Goal: Task Accomplishment & Management: Complete application form

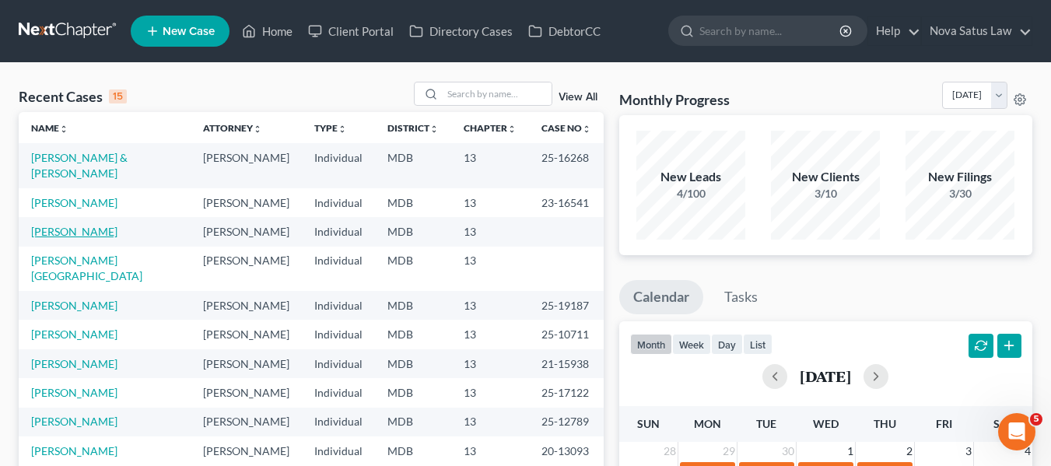
click at [40, 225] on link "[PERSON_NAME]" at bounding box center [74, 231] width 86 height 13
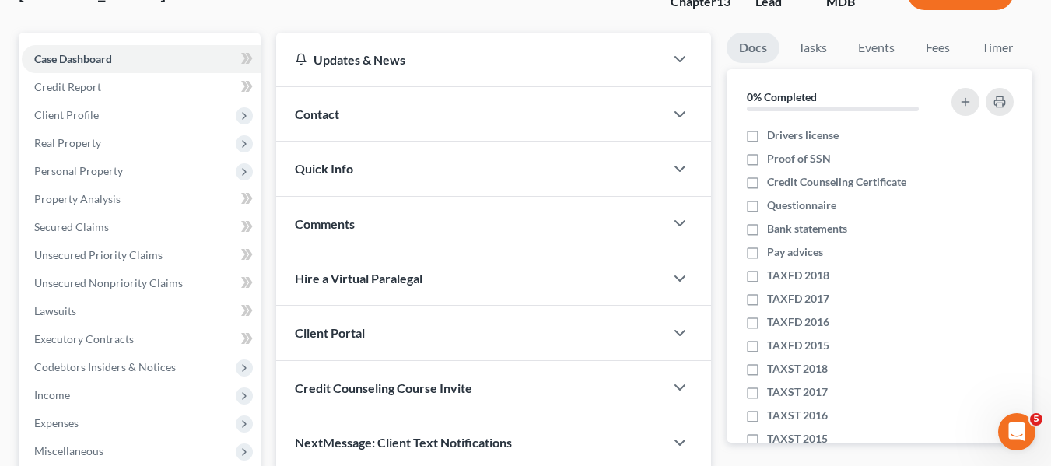
scroll to position [118, 0]
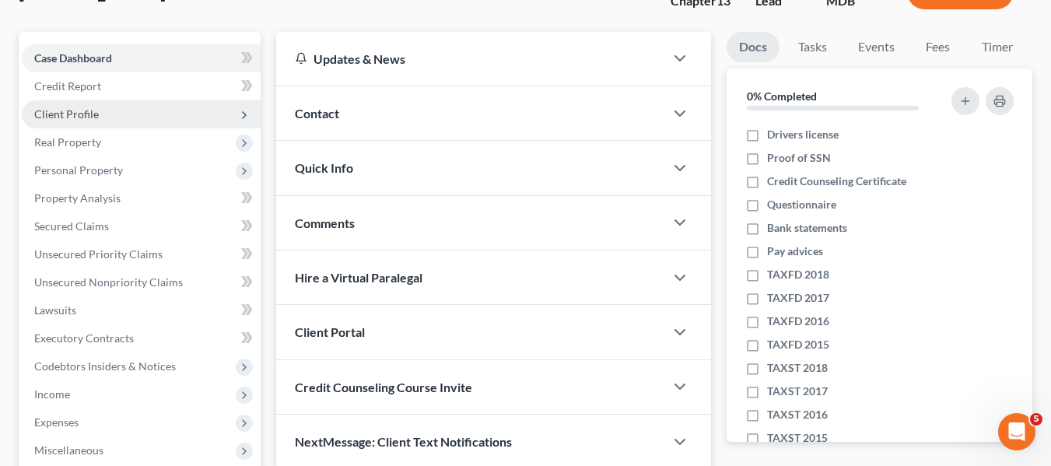
click at [99, 106] on span "Client Profile" at bounding box center [141, 114] width 239 height 28
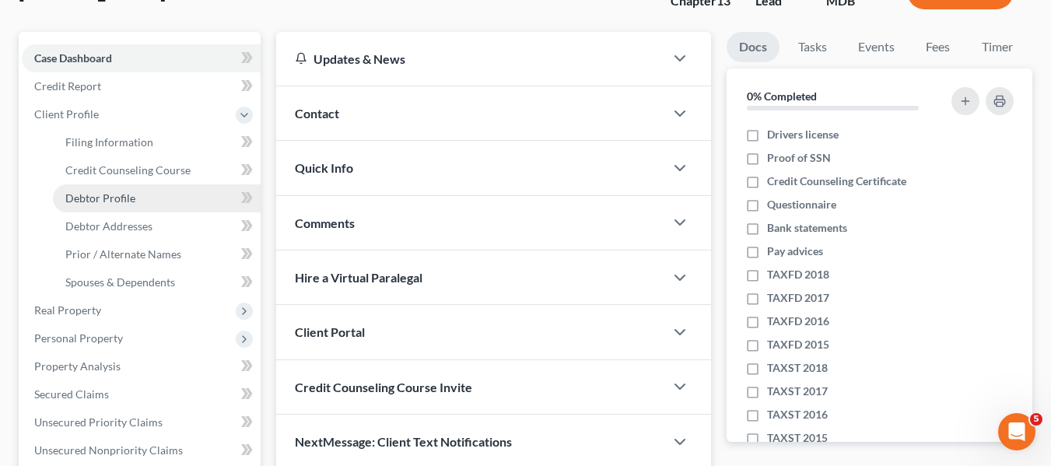
click at [109, 187] on link "Debtor Profile" at bounding box center [157, 198] width 208 height 28
select select "1"
select select "2"
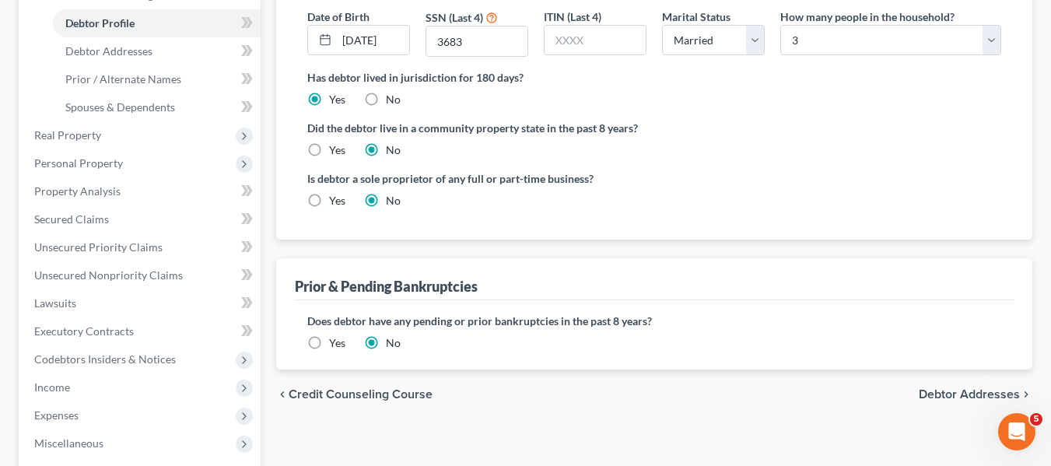
scroll to position [293, 0]
click at [329, 339] on label "Yes" at bounding box center [337, 343] width 16 height 16
click at [335, 339] on input "Yes" at bounding box center [340, 340] width 10 height 10
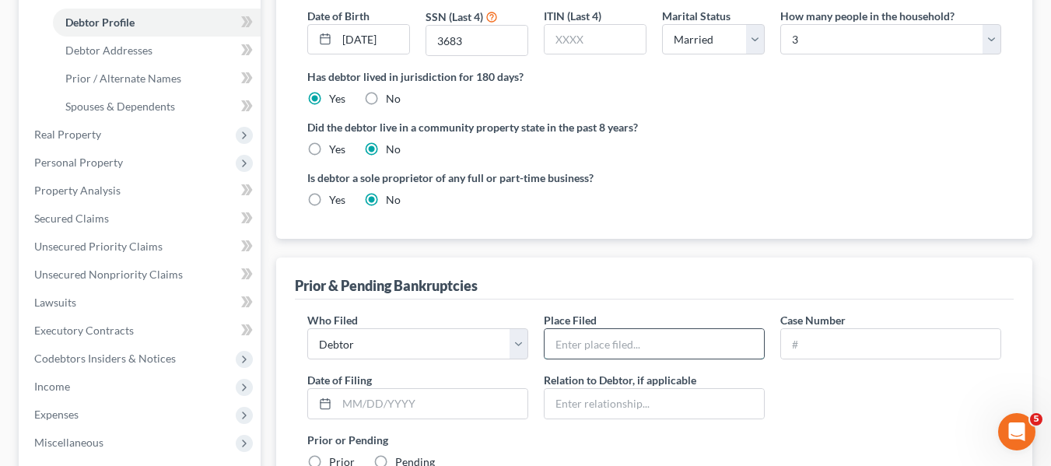
click at [565, 333] on input "text" at bounding box center [654, 344] width 219 height 30
type input "MD"
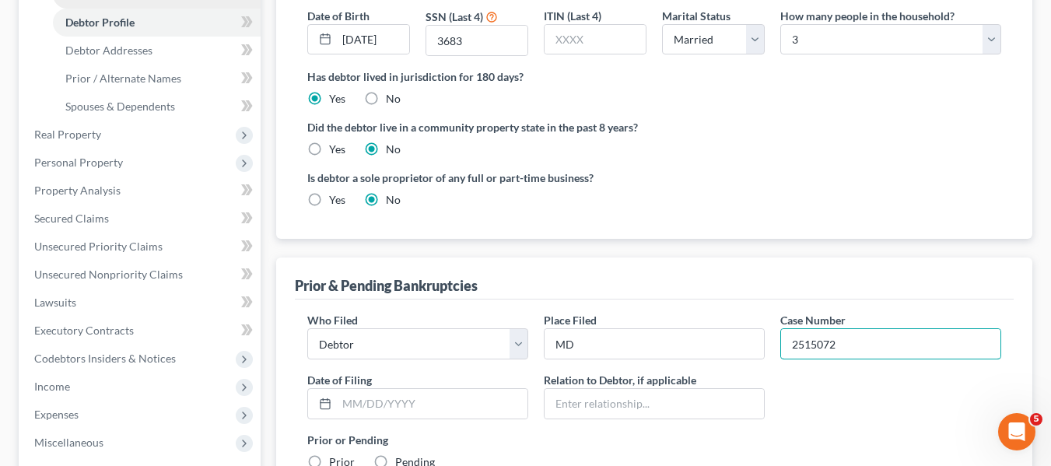
type input "2515072"
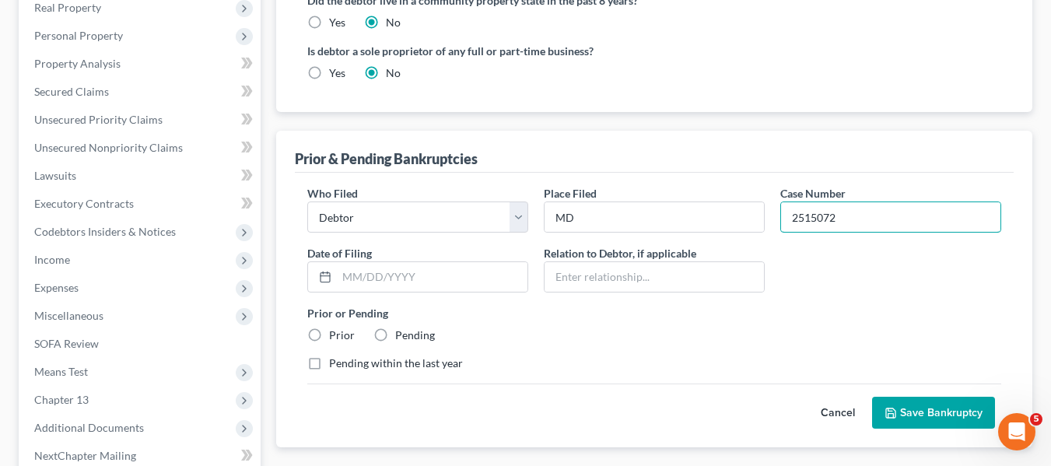
scroll to position [421, 0]
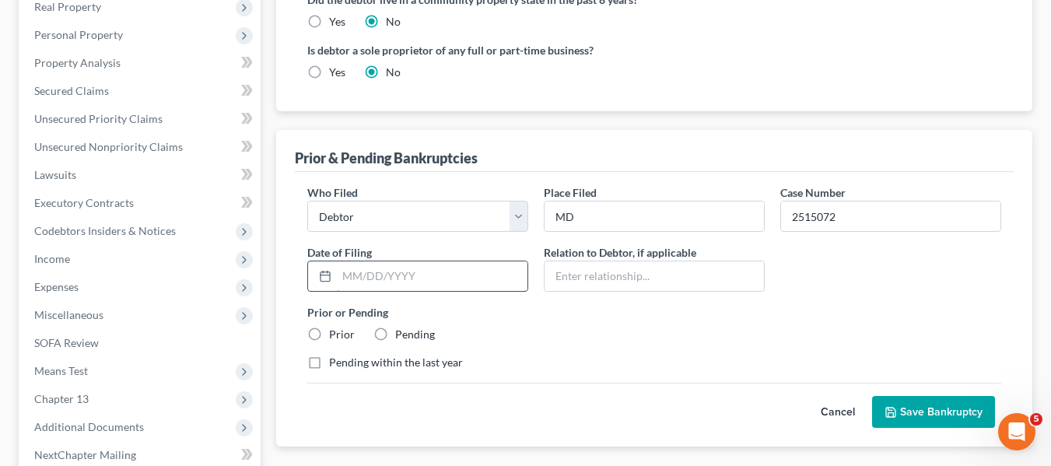
click at [354, 283] on input "text" at bounding box center [432, 277] width 191 height 30
type input "[DATE]"
click at [329, 332] on label "Prior" at bounding box center [342, 335] width 26 height 16
click at [335, 332] on input "Prior" at bounding box center [340, 332] width 10 height 10
radio input "true"
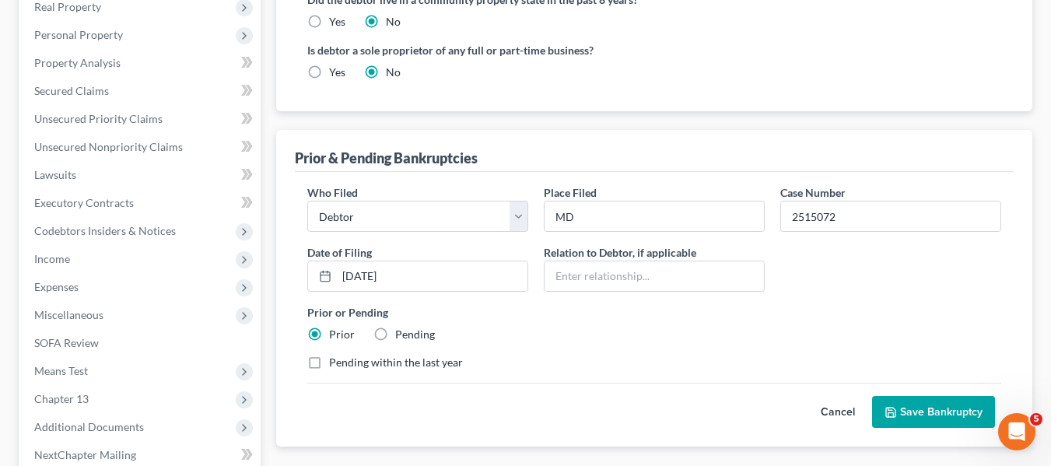
click at [896, 416] on icon "submit" at bounding box center [890, 412] width 9 height 9
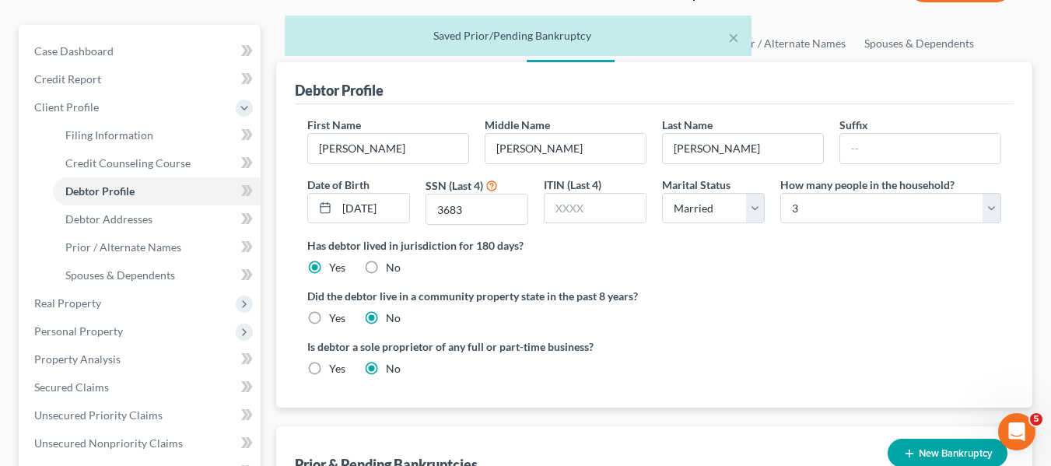
scroll to position [124, 0]
click at [92, 166] on span "Credit Counseling Course" at bounding box center [127, 163] width 125 height 13
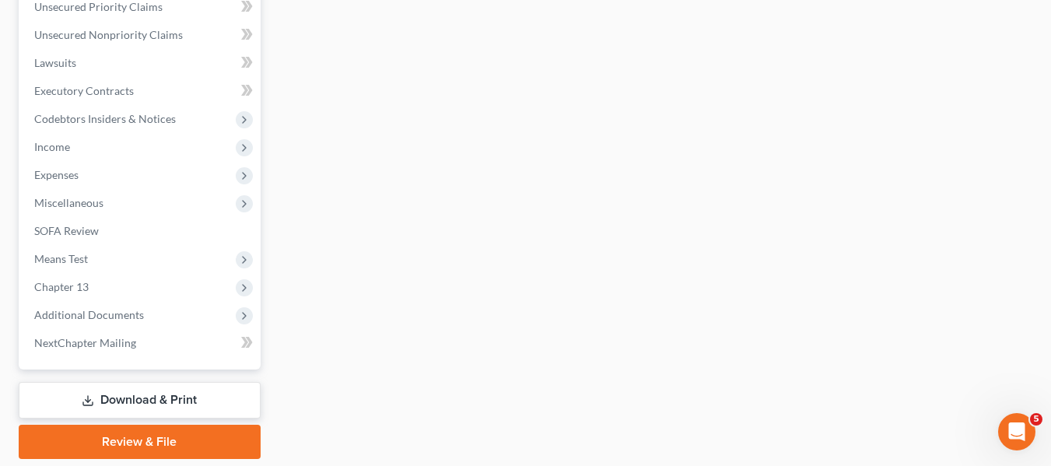
scroll to position [585, 0]
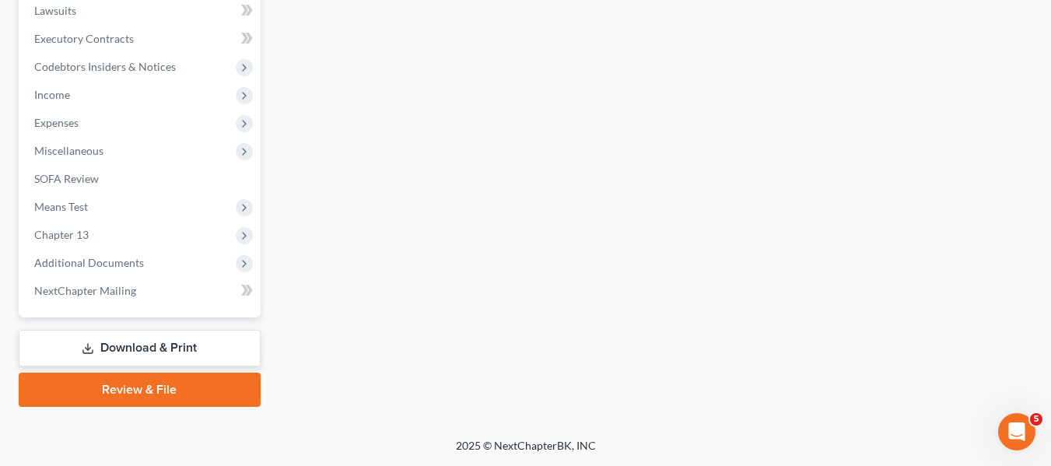
drag, startPoint x: 92, startPoint y: 166, endPoint x: 300, endPoint y: 262, distance: 229.8
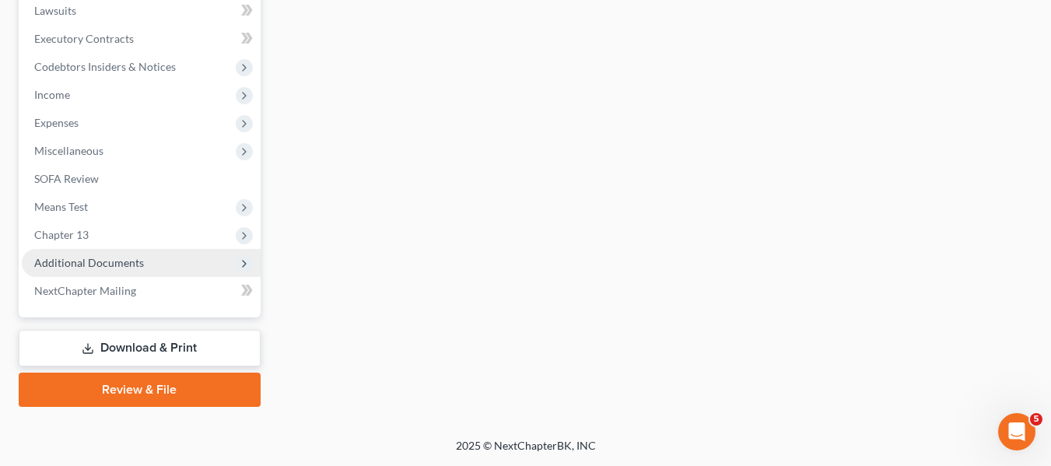
click at [49, 258] on span "Additional Documents" at bounding box center [89, 262] width 110 height 13
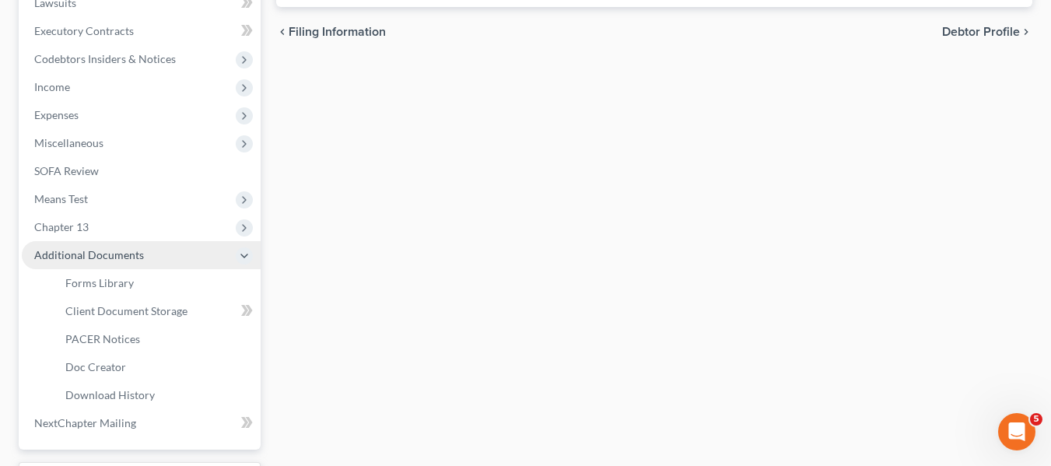
scroll to position [417, 0]
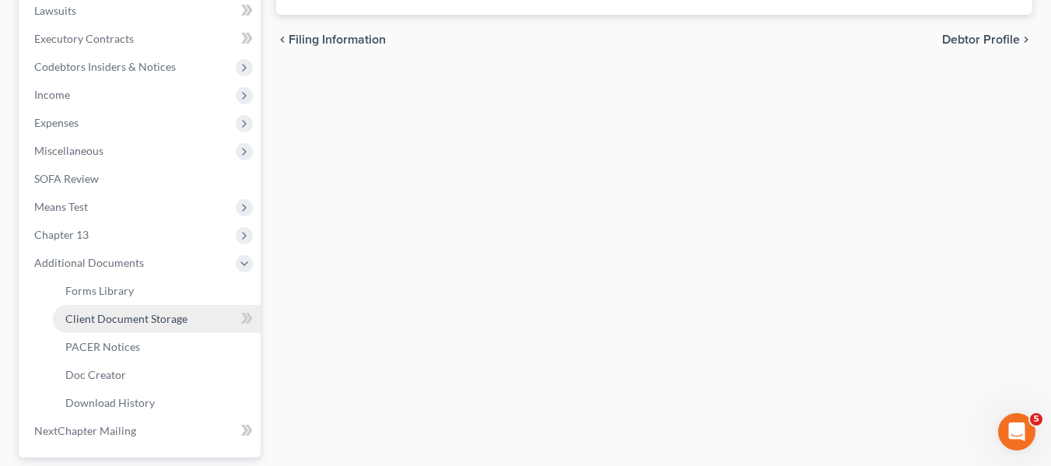
click at [86, 311] on link "Client Document Storage" at bounding box center [157, 319] width 208 height 28
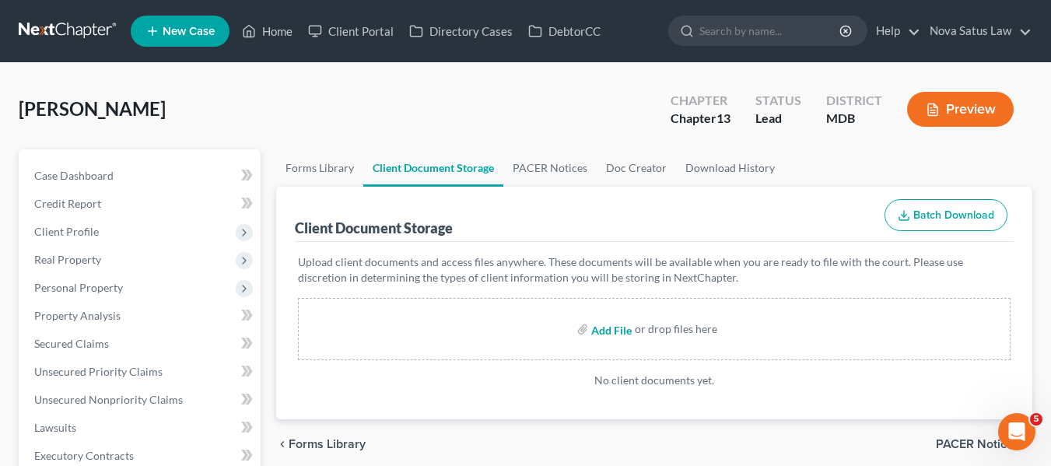
click at [599, 330] on input "file" at bounding box center [609, 329] width 37 height 28
type input "C:\fakepath\50233 [PERSON_NAME] CCOUN.pdf"
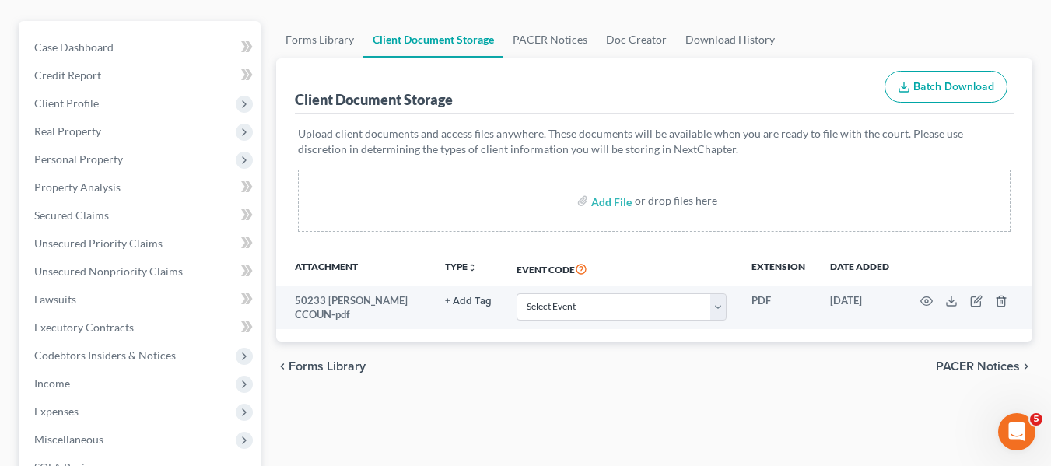
scroll to position [129, 0]
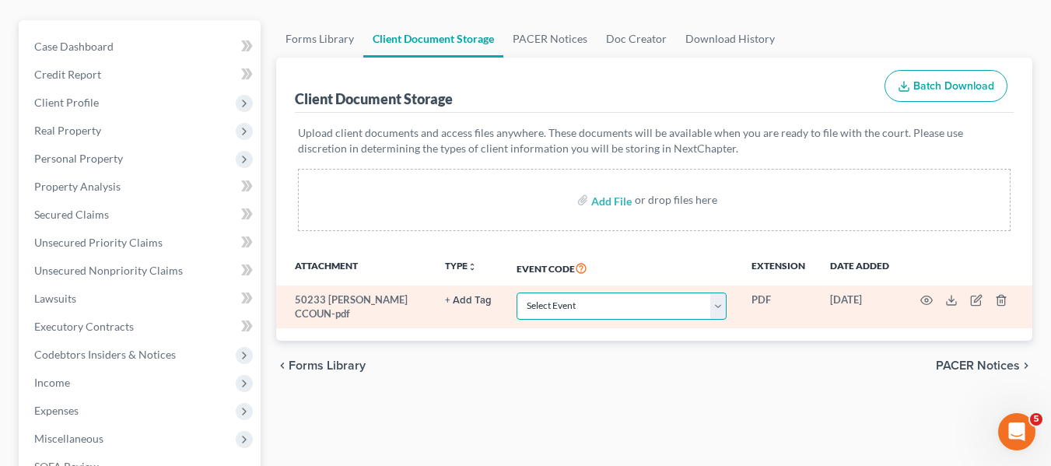
click at [584, 297] on select "Select Event Affidavit Affidavit of Adequate Protection and Lease Payments Affi…" at bounding box center [622, 306] width 210 height 27
select select "14"
click at [517, 293] on select "Select Event Affidavit Affidavit of Adequate Protection and Lease Payments Affi…" at bounding box center [622, 306] width 210 height 27
click at [929, 302] on icon "button" at bounding box center [927, 300] width 12 height 12
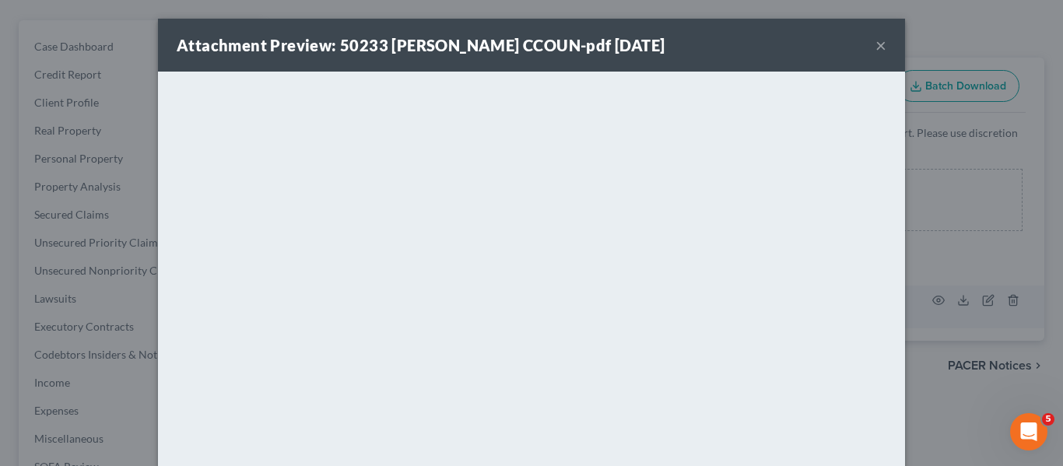
click at [879, 44] on button "×" at bounding box center [881, 45] width 11 height 19
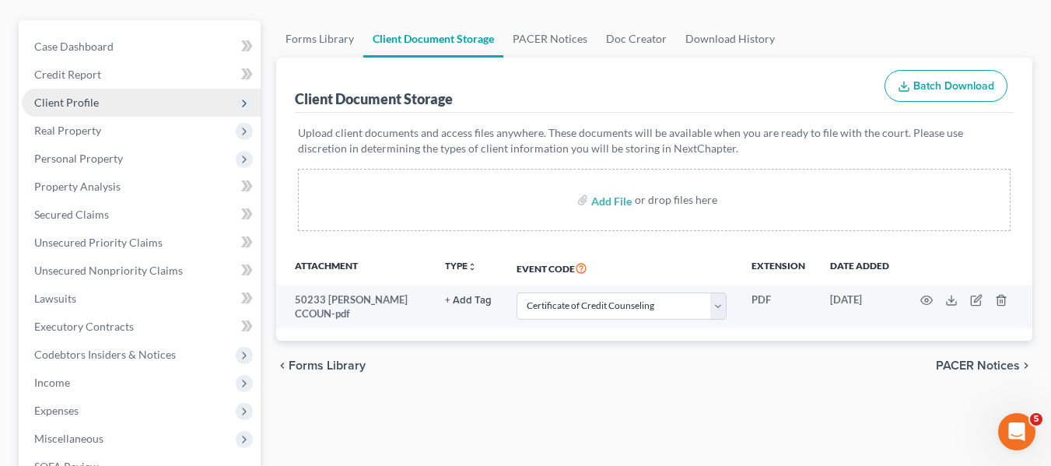
click at [68, 98] on span "Client Profile" at bounding box center [66, 102] width 65 height 13
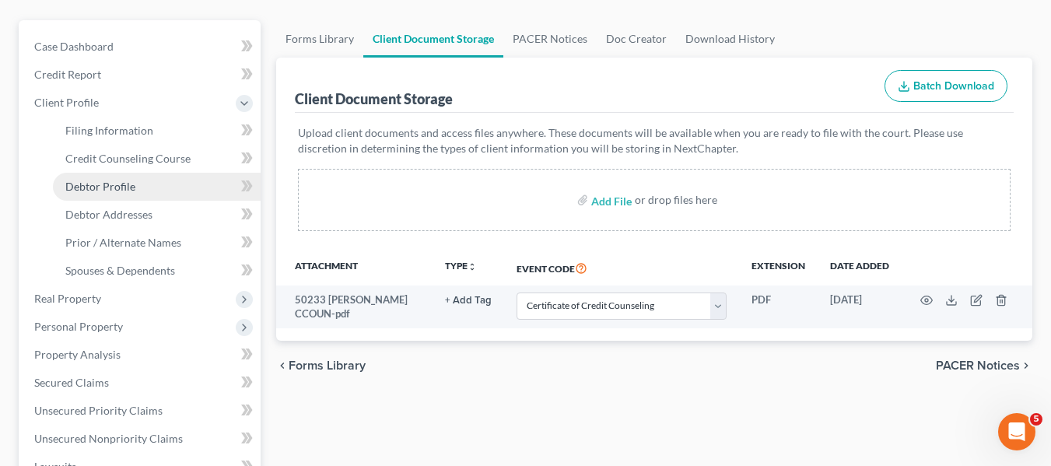
click at [96, 188] on span "Debtor Profile" at bounding box center [100, 186] width 70 height 13
select select "1"
select select "2"
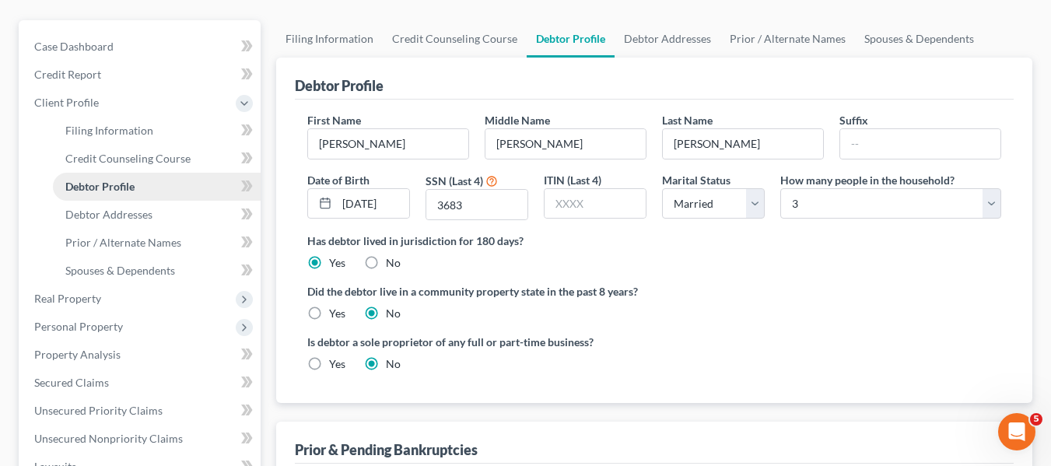
radio input "true"
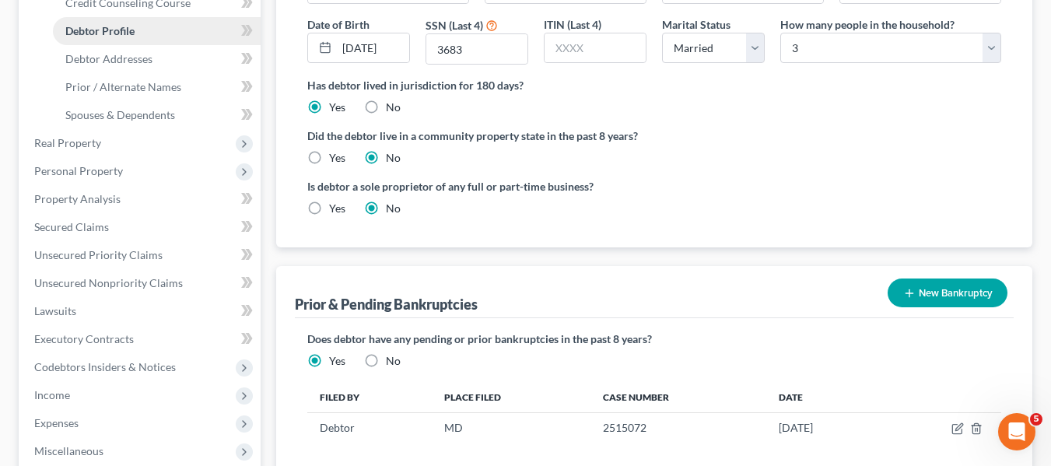
scroll to position [244, 0]
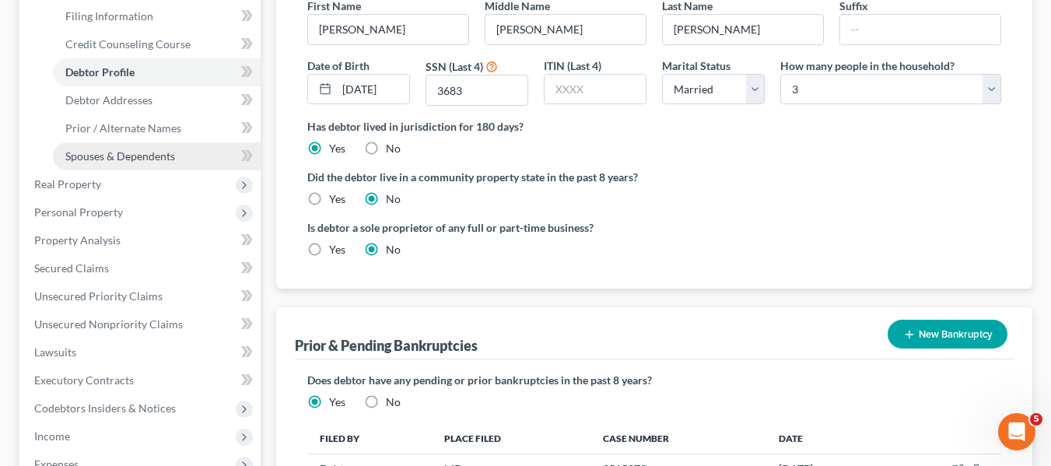
click at [125, 163] on link "Spouses & Dependents" at bounding box center [157, 156] width 208 height 28
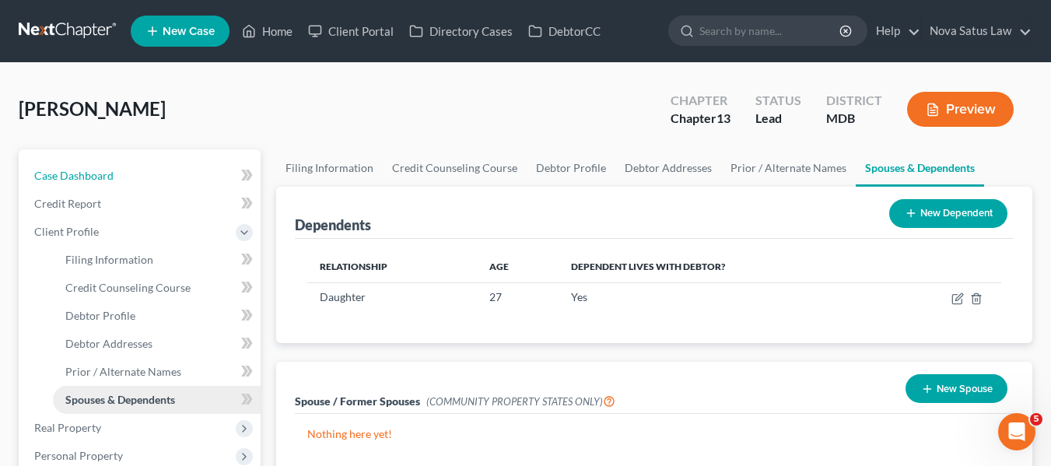
click at [125, 163] on link "Case Dashboard" at bounding box center [141, 176] width 239 height 28
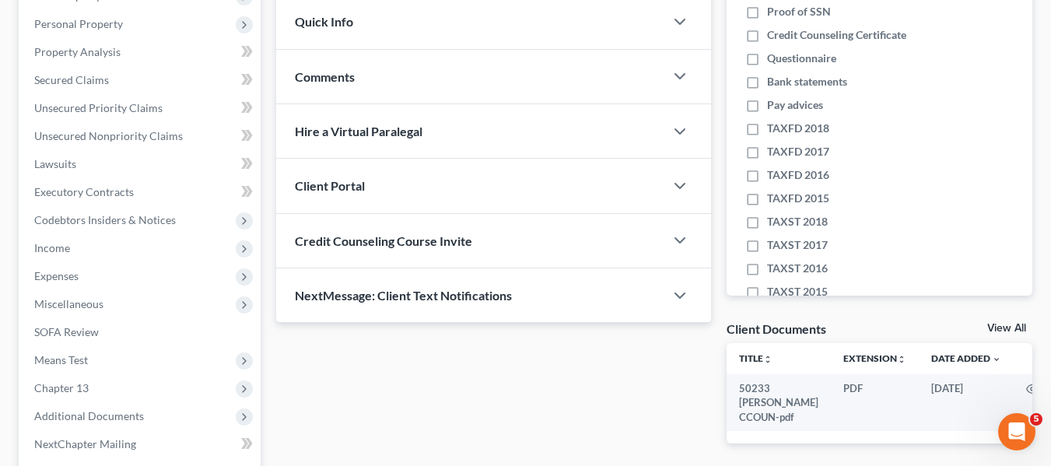
scroll to position [199, 0]
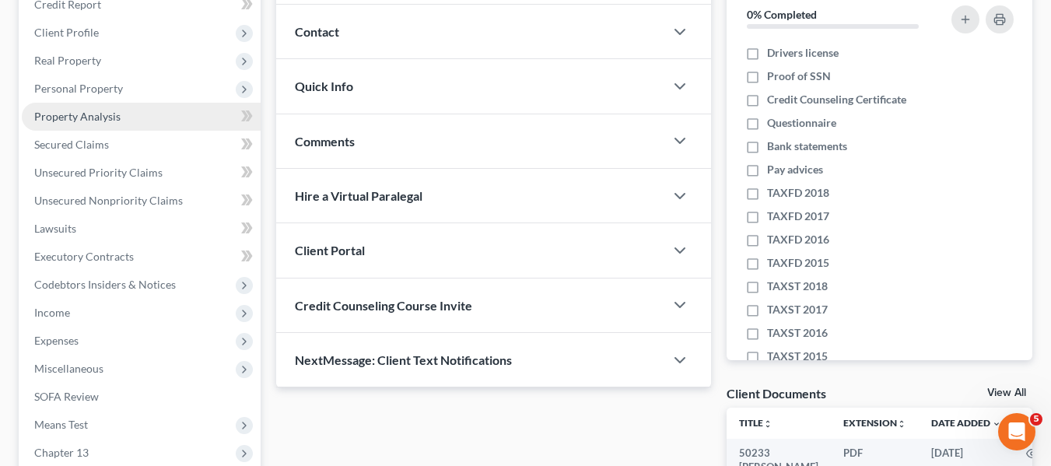
click at [79, 113] on span "Property Analysis" at bounding box center [77, 116] width 86 height 13
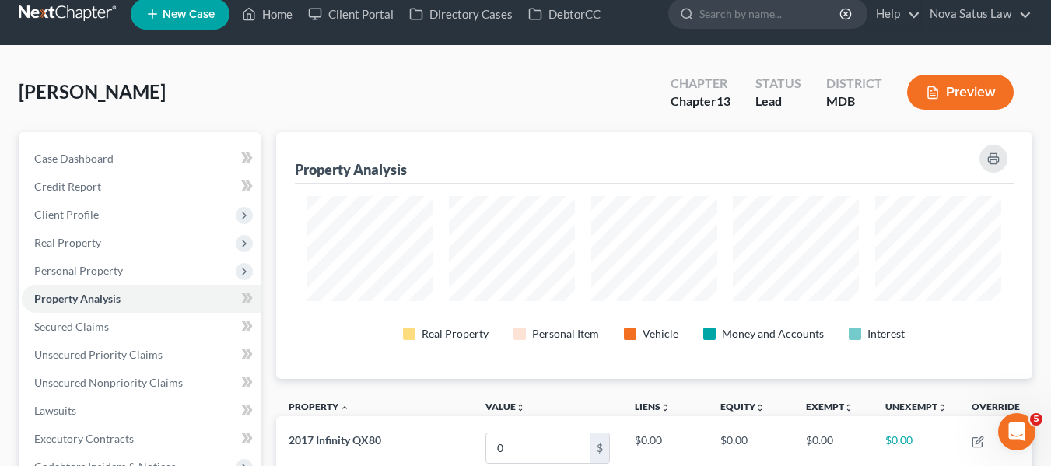
scroll to position [16, 0]
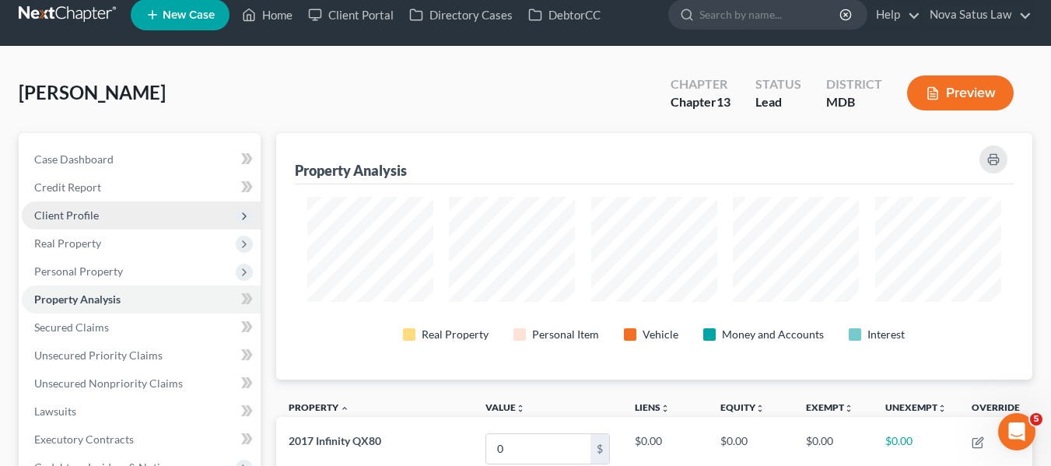
click at [87, 224] on span "Client Profile" at bounding box center [141, 216] width 239 height 28
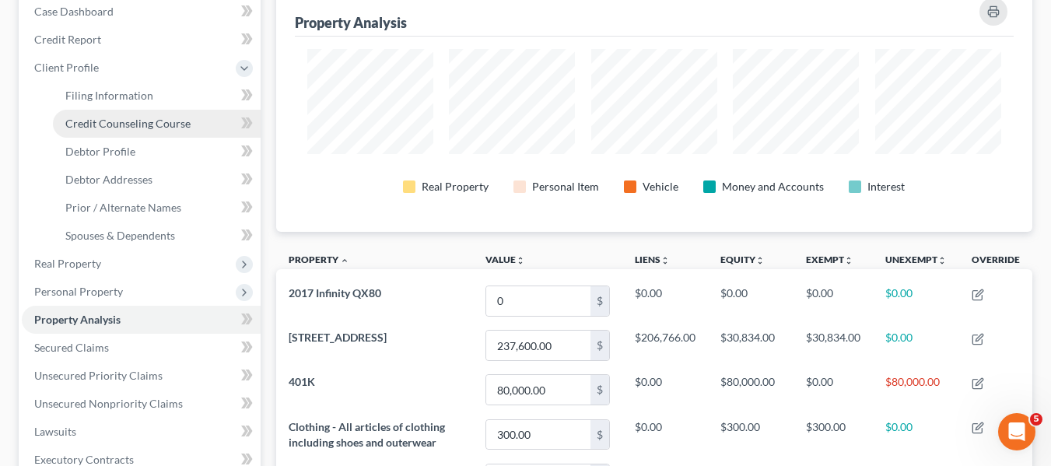
scroll to position [165, 0]
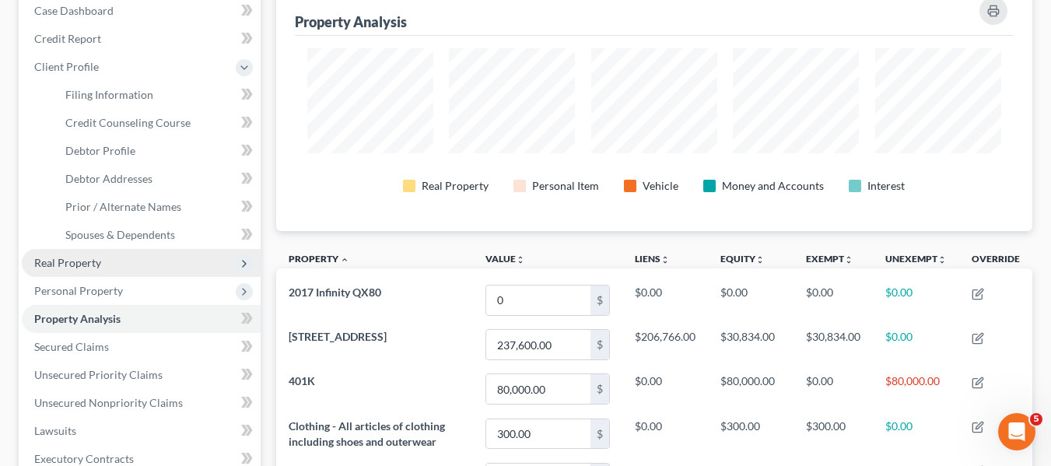
click at [84, 259] on span "Real Property" at bounding box center [67, 262] width 67 height 13
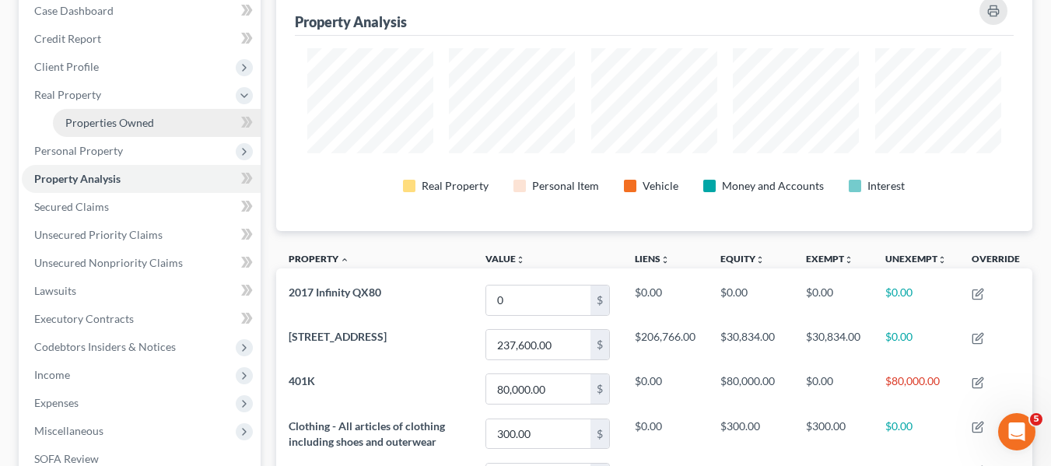
click at [102, 122] on span "Properties Owned" at bounding box center [109, 122] width 89 height 13
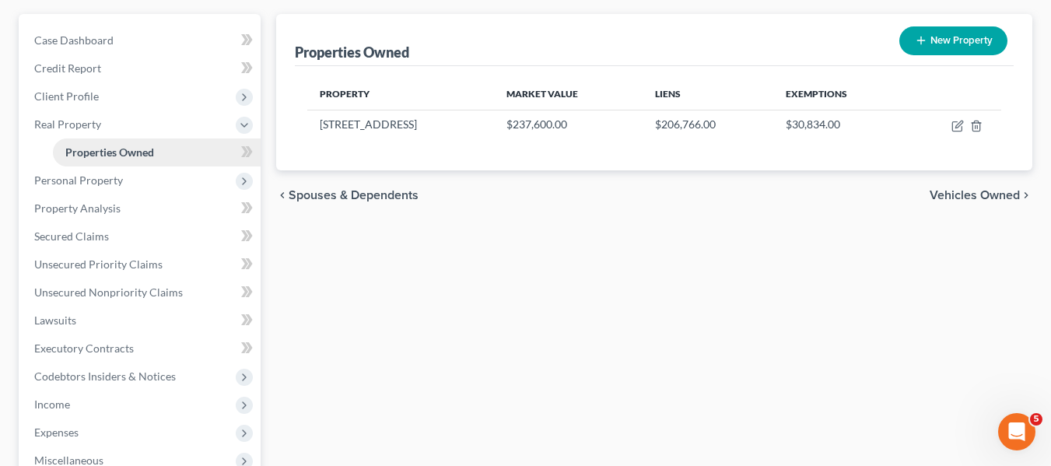
scroll to position [137, 0]
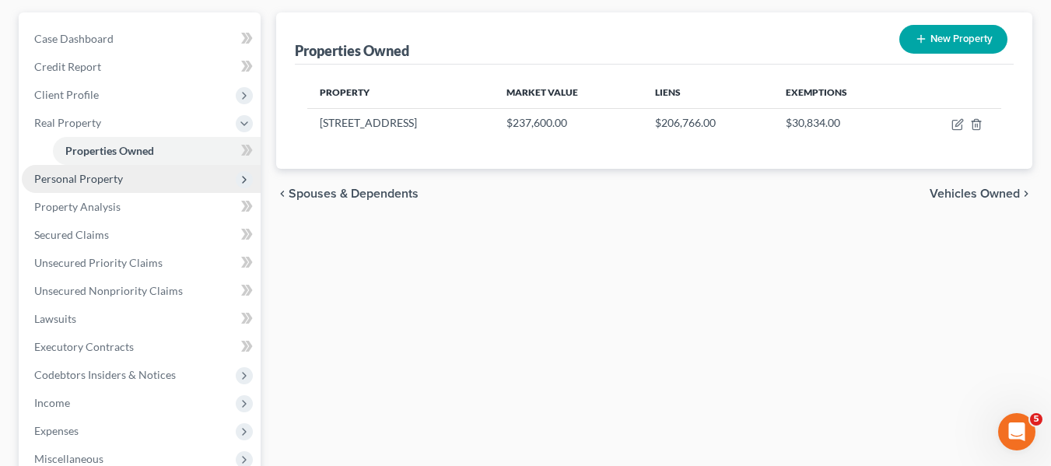
click at [86, 175] on span "Personal Property" at bounding box center [78, 178] width 89 height 13
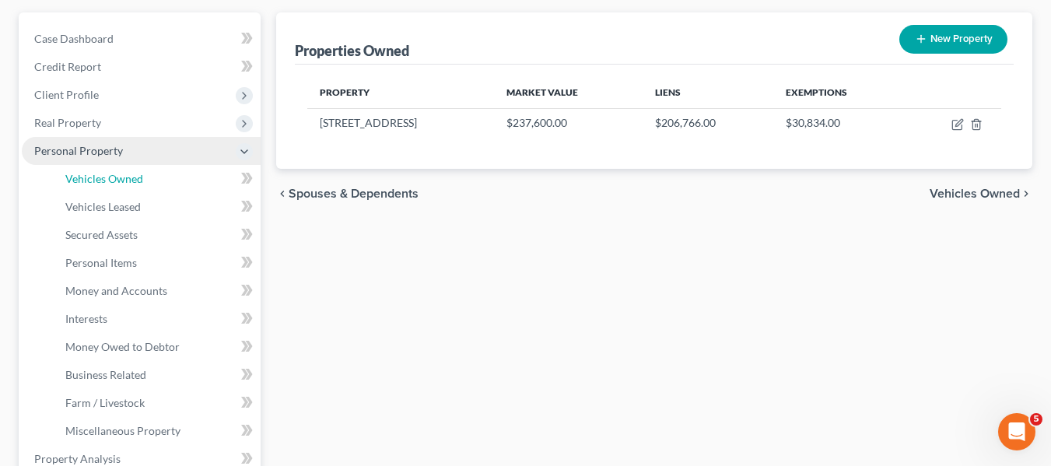
click at [86, 175] on span "Vehicles Owned" at bounding box center [104, 178] width 78 height 13
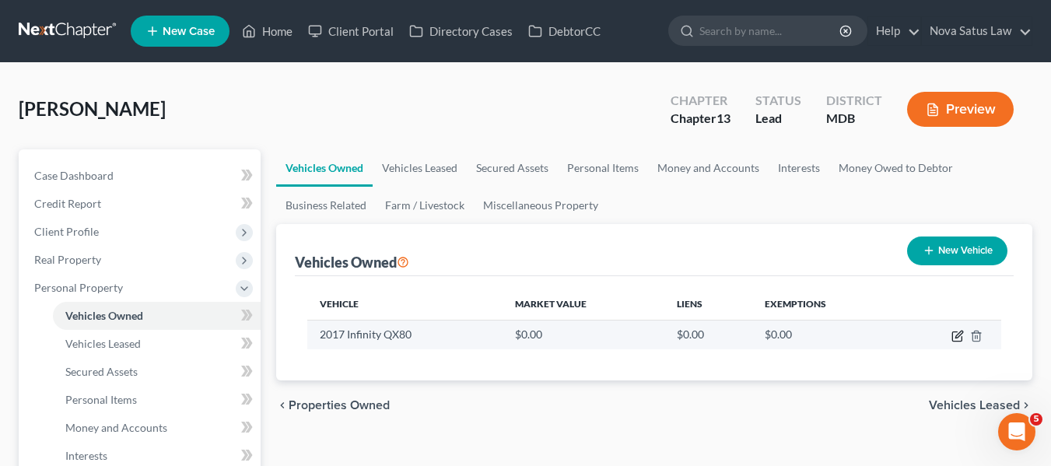
click at [952, 333] on icon "button" at bounding box center [958, 336] width 12 height 12
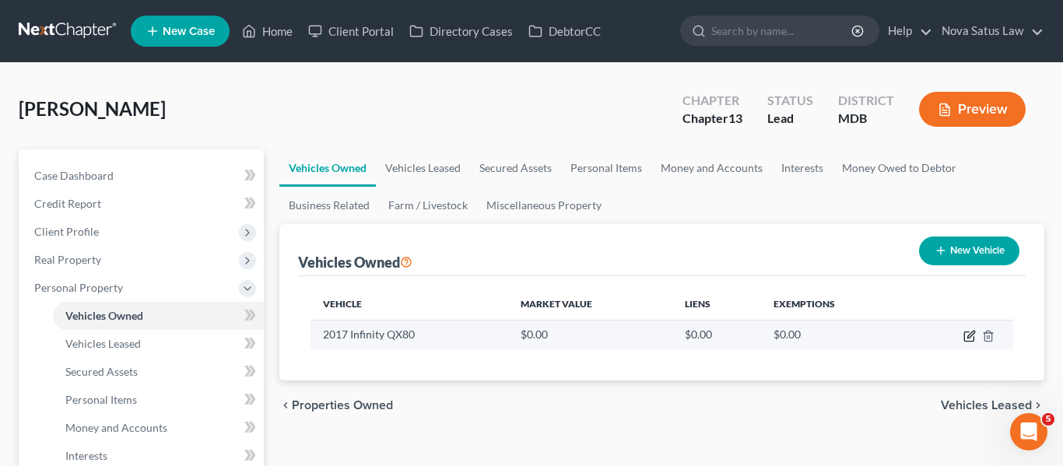
select select "0"
select select "9"
select select "2"
select select "0"
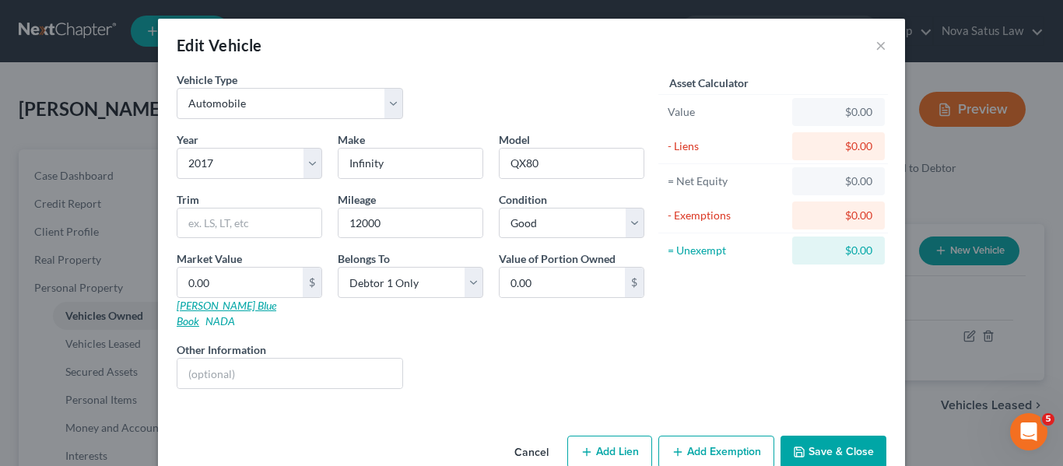
click at [197, 303] on link "[PERSON_NAME] Blue Book" at bounding box center [227, 313] width 100 height 29
click at [391, 211] on input "12000" at bounding box center [411, 224] width 144 height 30
type input "120000"
click at [232, 284] on input "0.00" at bounding box center [239, 283] width 125 height 30
type input "1"
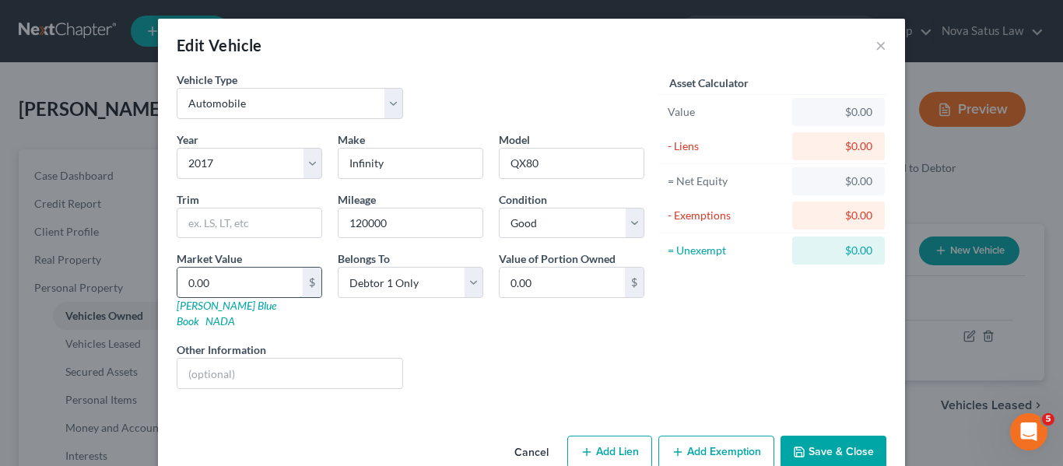
type input "1.00"
type input "10"
type input "10.00"
type input "100"
type input "100.00"
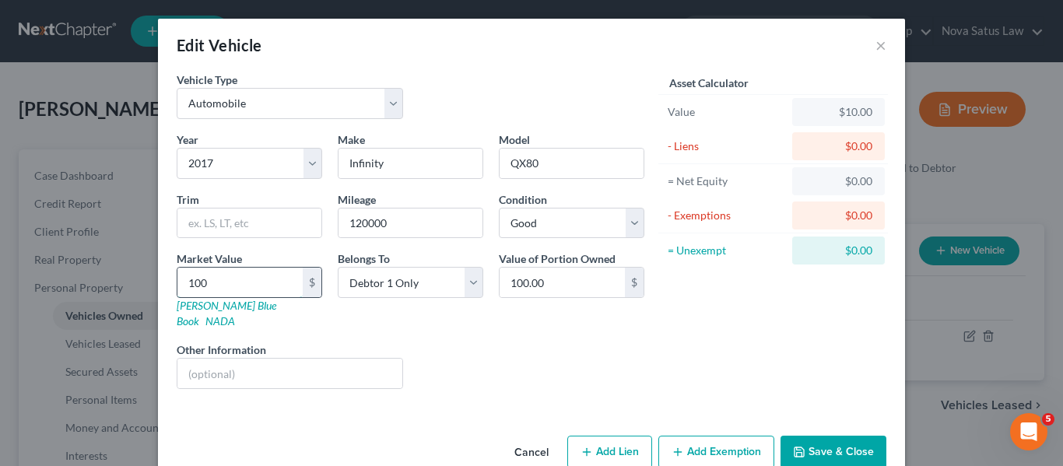
type input "1000"
type input "1,000.00"
type input "1,0000"
type input "10,000.00"
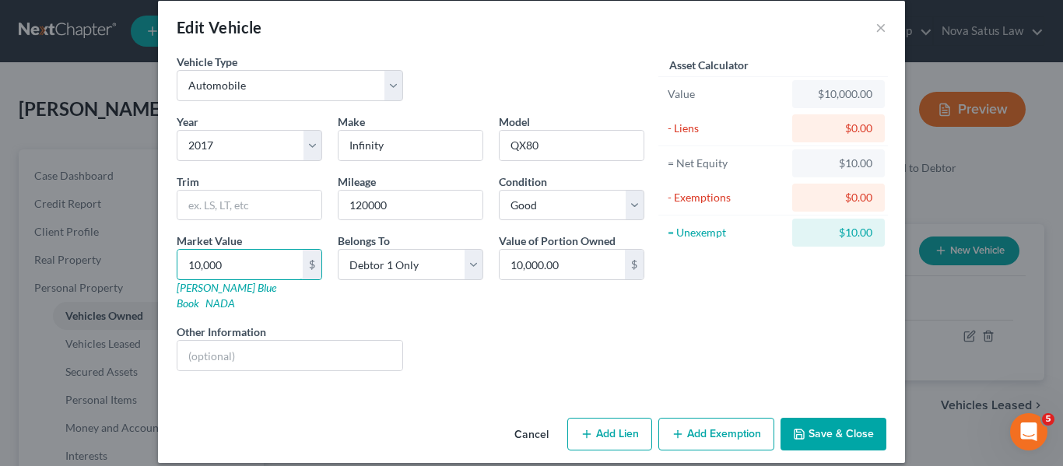
type input "10,000"
click at [681, 418] on button "Add Exemption" at bounding box center [716, 434] width 116 height 33
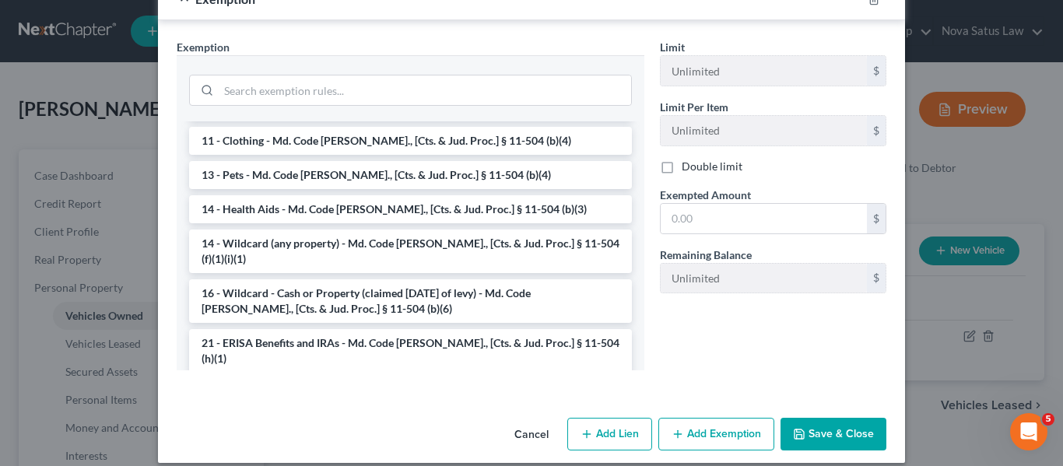
scroll to position [164, 0]
click at [416, 278] on li "16 - Wildcard - Cash or Property (claimed [DATE] of levy) - Md. Code [PERSON_NA…" at bounding box center [410, 300] width 443 height 44
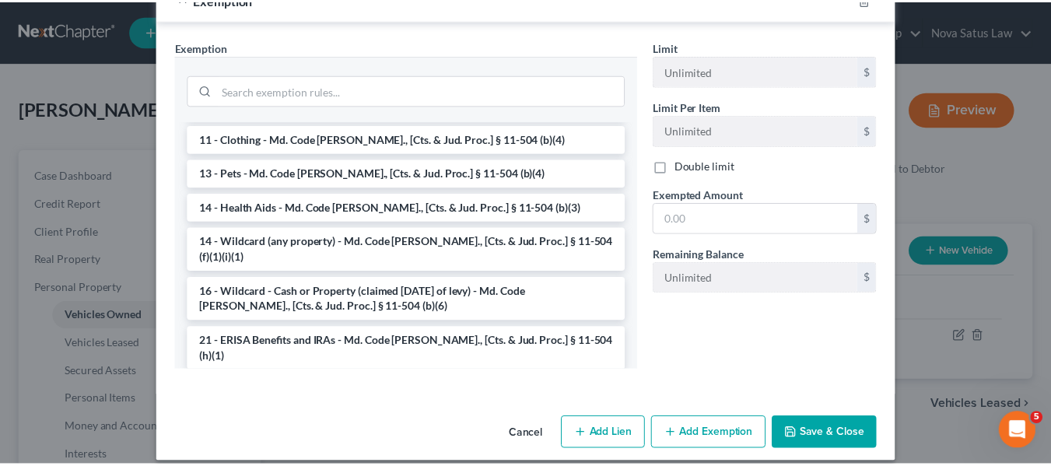
scroll to position [362, 0]
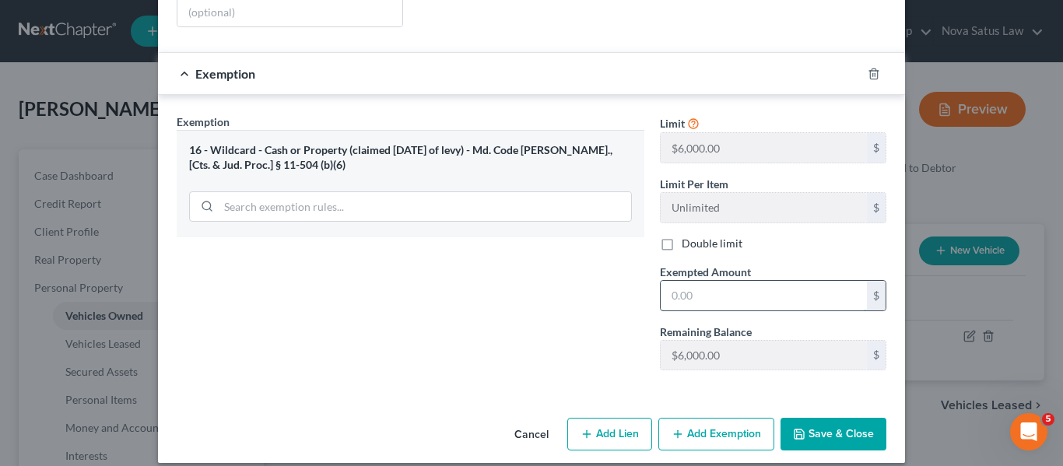
click at [744, 286] on input "text" at bounding box center [764, 296] width 206 height 30
type input "6,000"
click at [802, 418] on button "Save & Close" at bounding box center [834, 434] width 106 height 33
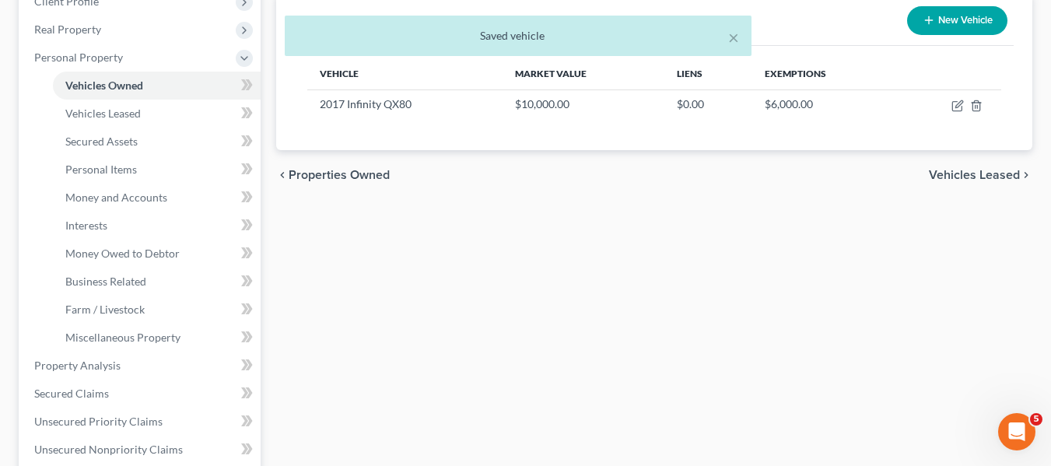
scroll to position [231, 0]
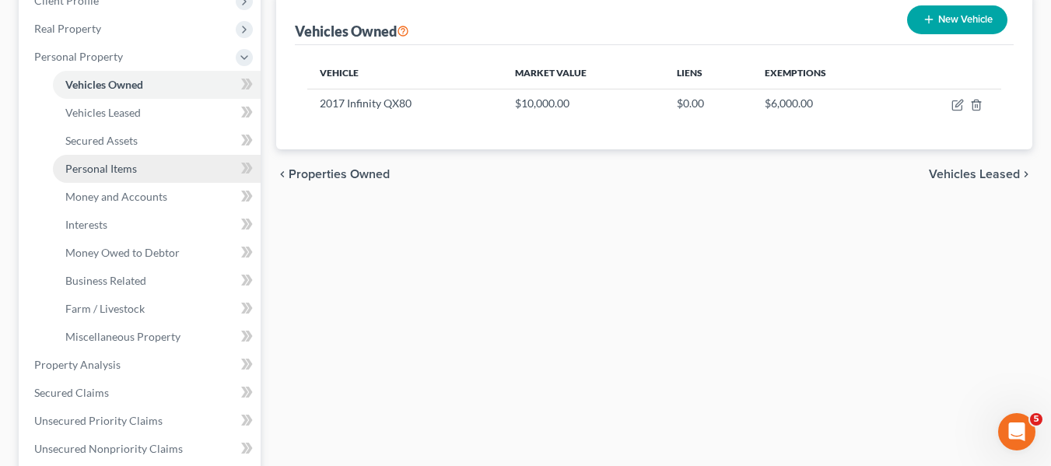
click at [128, 166] on span "Personal Items" at bounding box center [101, 168] width 72 height 13
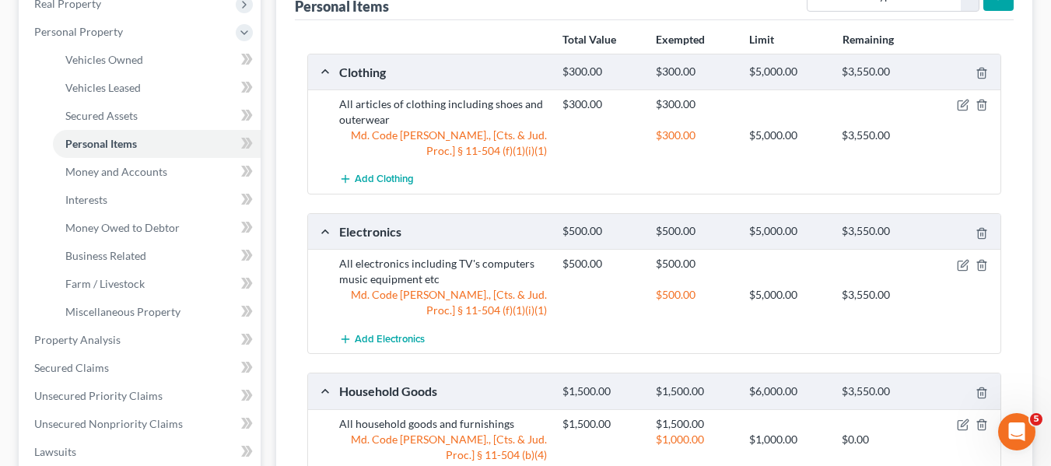
scroll to position [254, 0]
click at [160, 172] on span "Money and Accounts" at bounding box center [116, 173] width 102 height 13
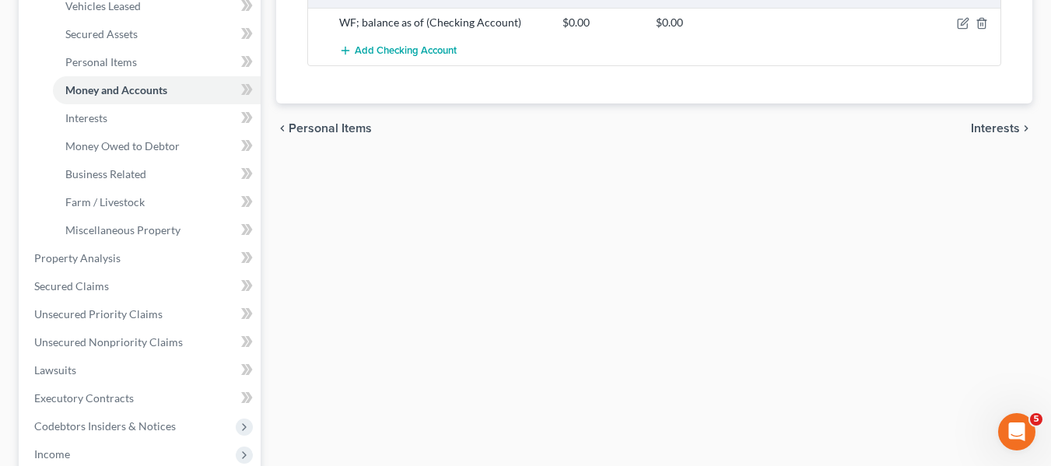
scroll to position [337, 0]
click at [125, 129] on link "Interests" at bounding box center [157, 119] width 208 height 28
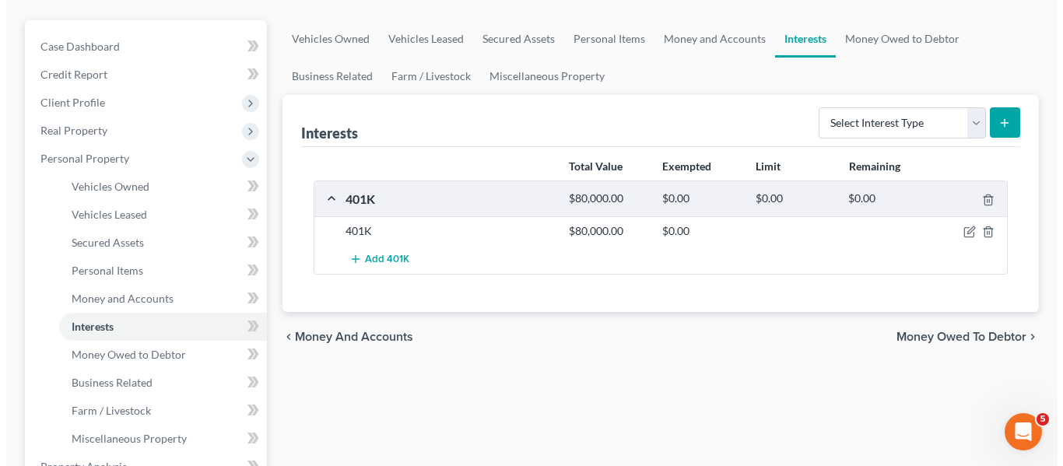
scroll to position [132, 0]
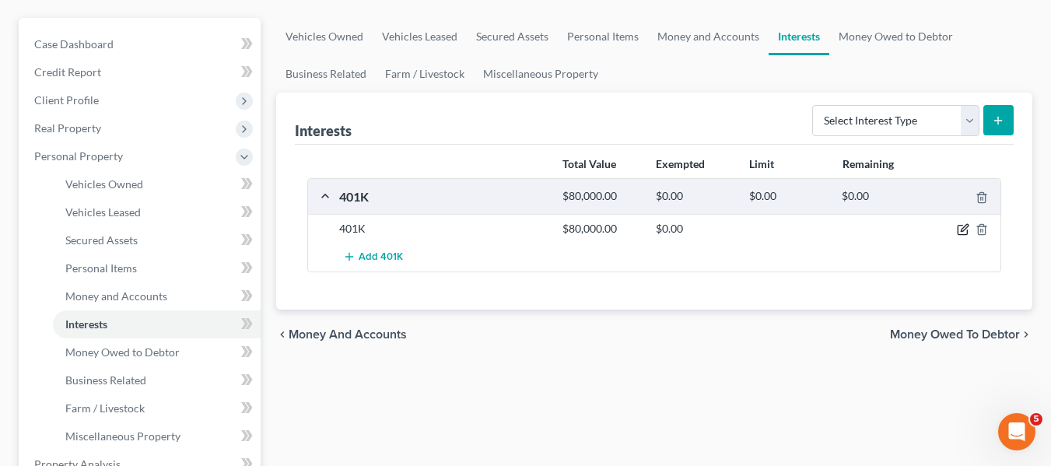
click at [957, 228] on icon "button" at bounding box center [963, 229] width 12 height 12
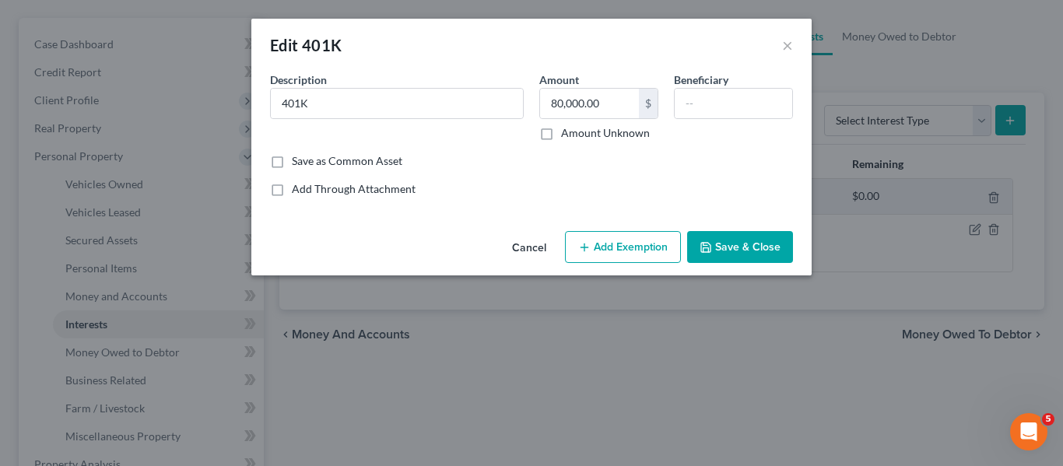
click at [630, 242] on button "Add Exemption" at bounding box center [623, 247] width 116 height 33
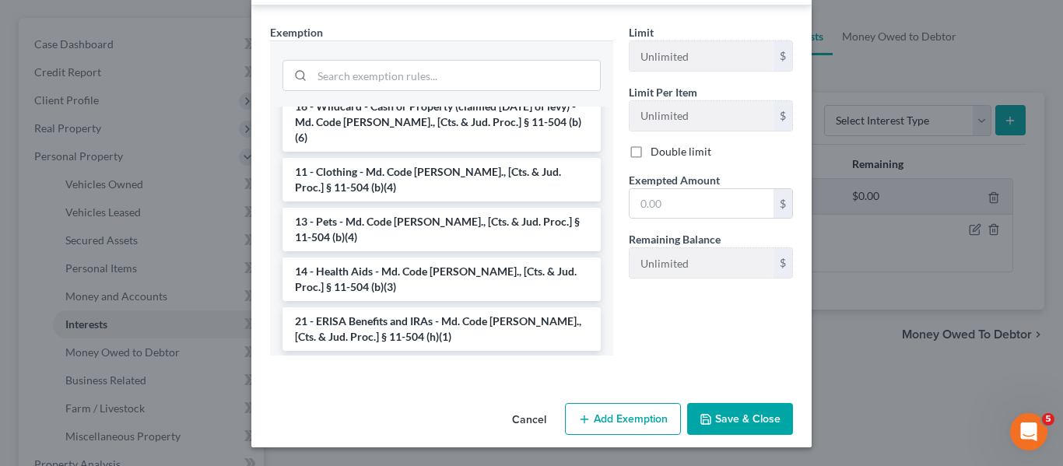
scroll to position [1027, 0]
click at [378, 310] on li "21 - ERISA Benefits and IRAs - Md. Code [PERSON_NAME]., [Cts. & Jud. Proc.] § 1…" at bounding box center [442, 329] width 318 height 44
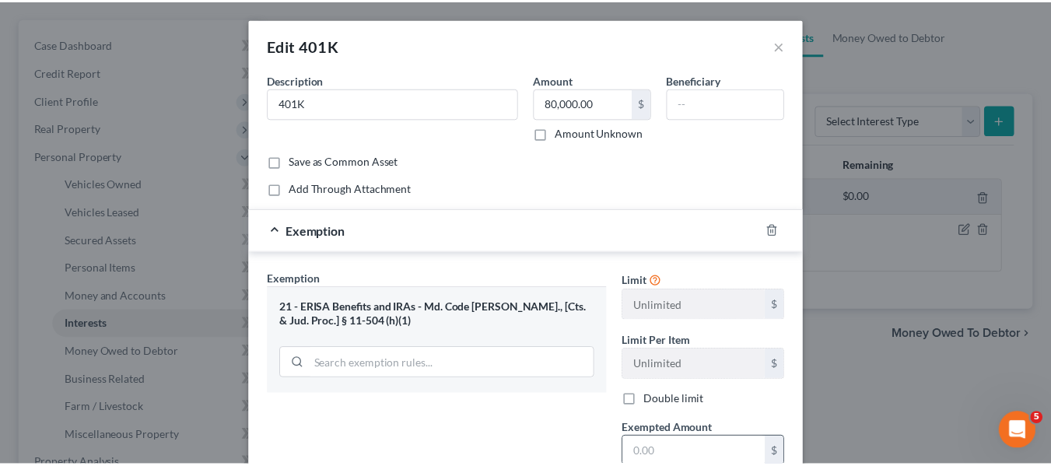
scroll to position [173, 0]
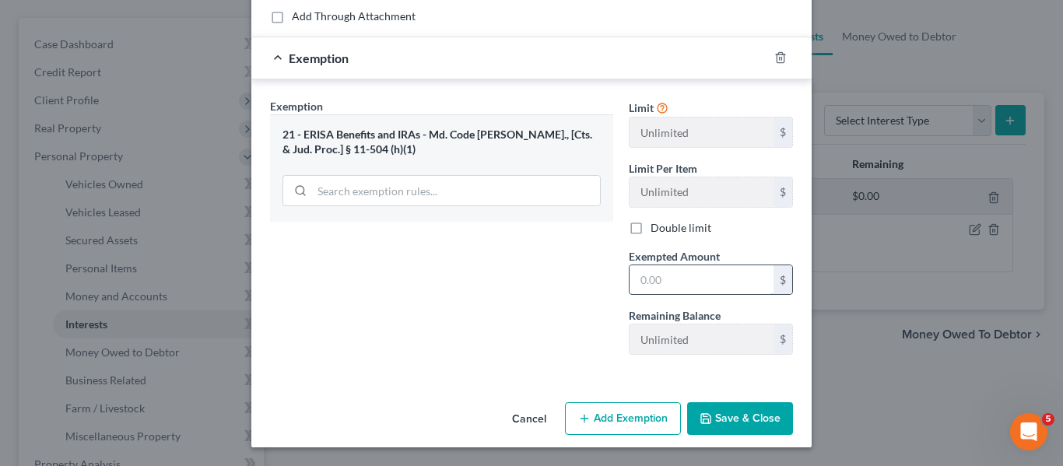
click at [662, 282] on input "text" at bounding box center [702, 280] width 144 height 30
type input "80,000"
click at [732, 423] on button "Save & Close" at bounding box center [740, 418] width 106 height 33
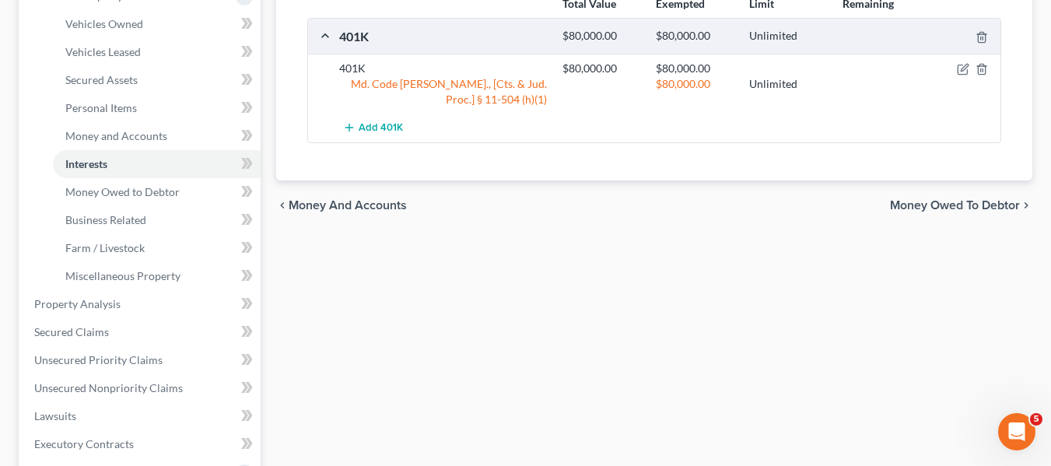
scroll to position [293, 0]
click at [104, 308] on span "Property Analysis" at bounding box center [77, 303] width 86 height 13
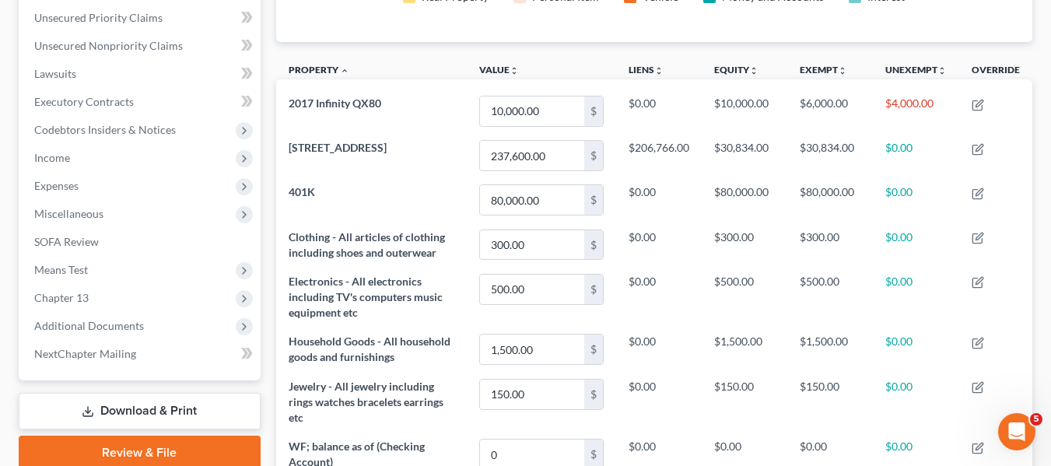
scroll to position [353, 0]
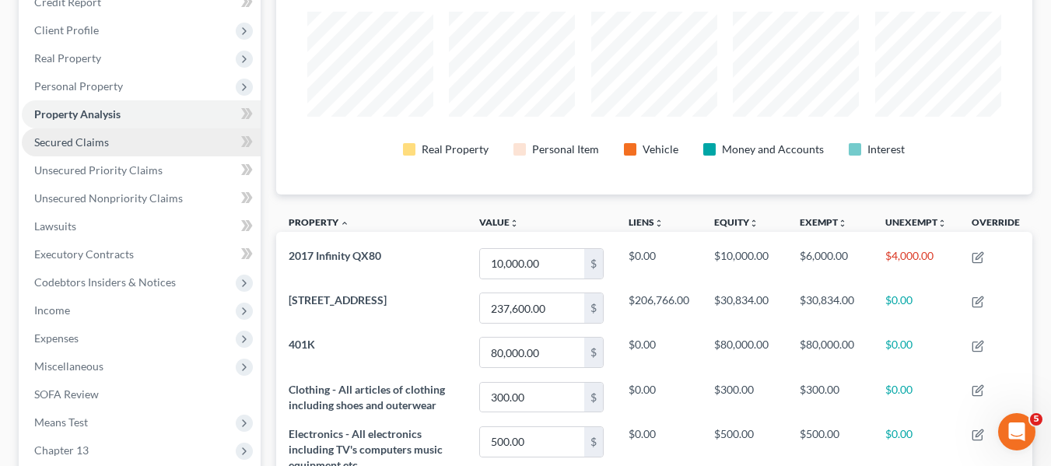
click at [83, 139] on span "Secured Claims" at bounding box center [71, 141] width 75 height 13
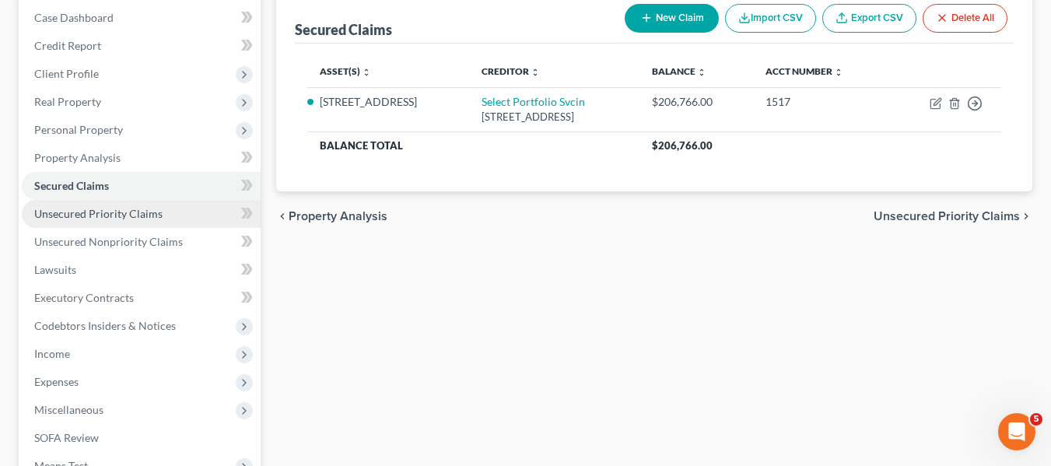
click at [93, 216] on span "Unsecured Priority Claims" at bounding box center [98, 213] width 128 height 13
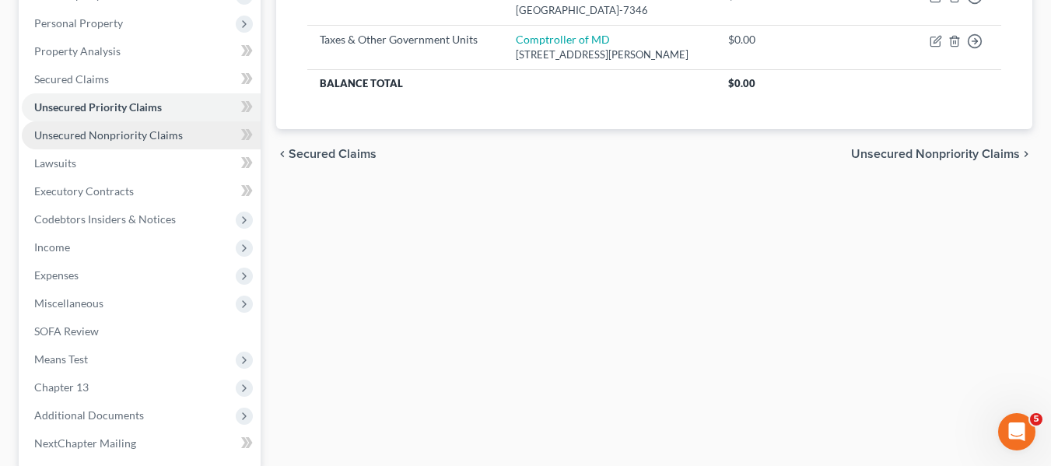
click at [79, 132] on span "Unsecured Nonpriority Claims" at bounding box center [108, 134] width 149 height 13
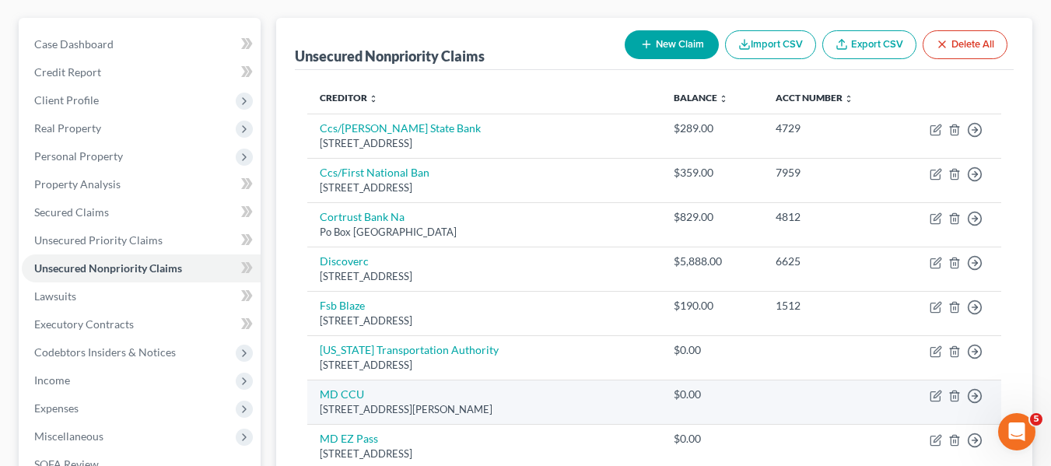
scroll to position [131, 0]
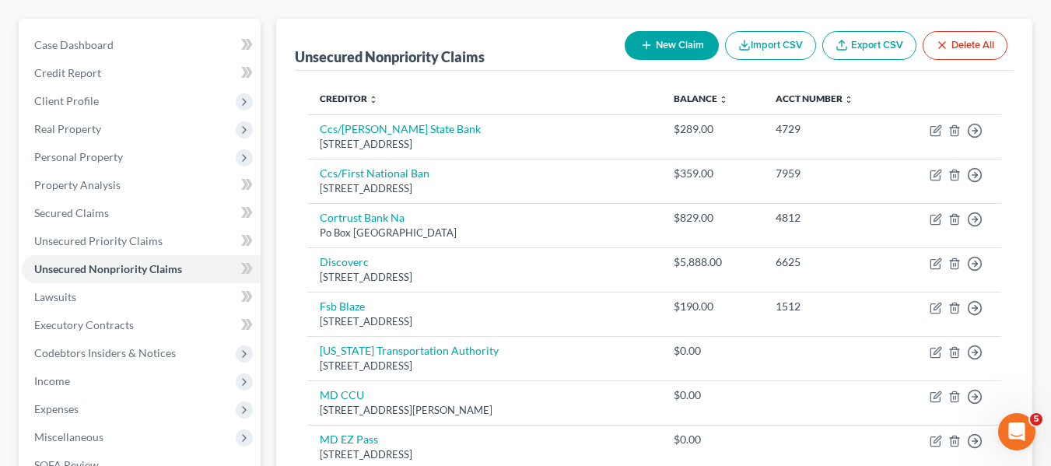
click at [644, 54] on button "New Claim" at bounding box center [672, 45] width 94 height 29
select select "0"
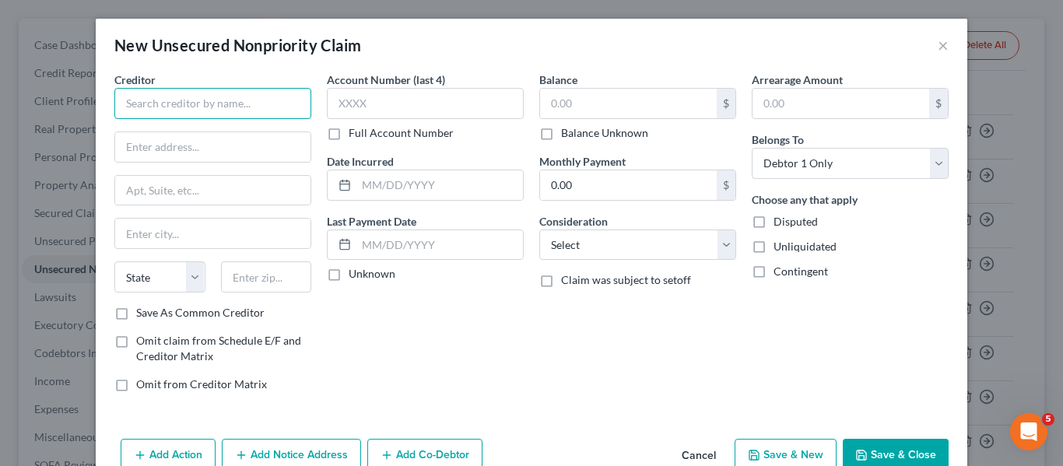
click at [227, 92] on input "text" at bounding box center [212, 103] width 197 height 31
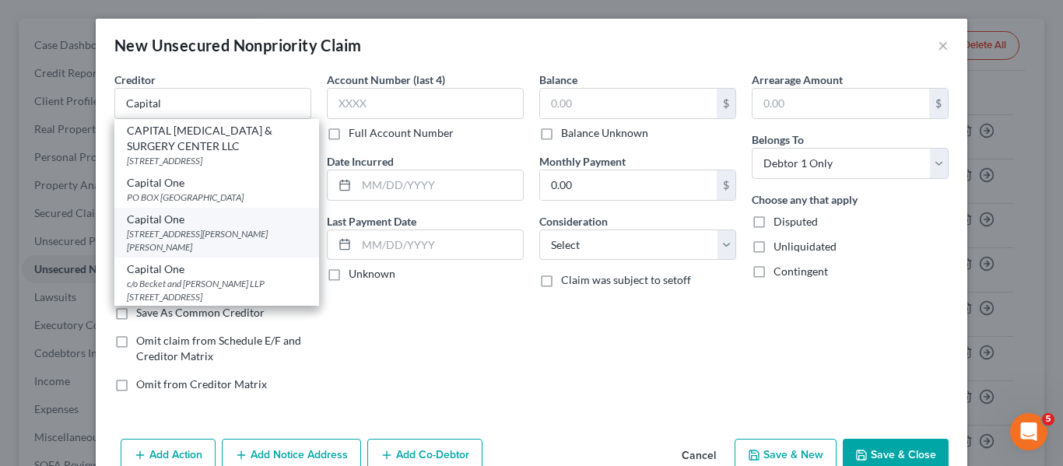
click at [219, 222] on div "Capital One" at bounding box center [217, 220] width 180 height 16
type input "Capital One"
type input "[STREET_ADDRESS][PERSON_NAME]"
type input "[PERSON_NAME] [PERSON_NAME]"
select select "48"
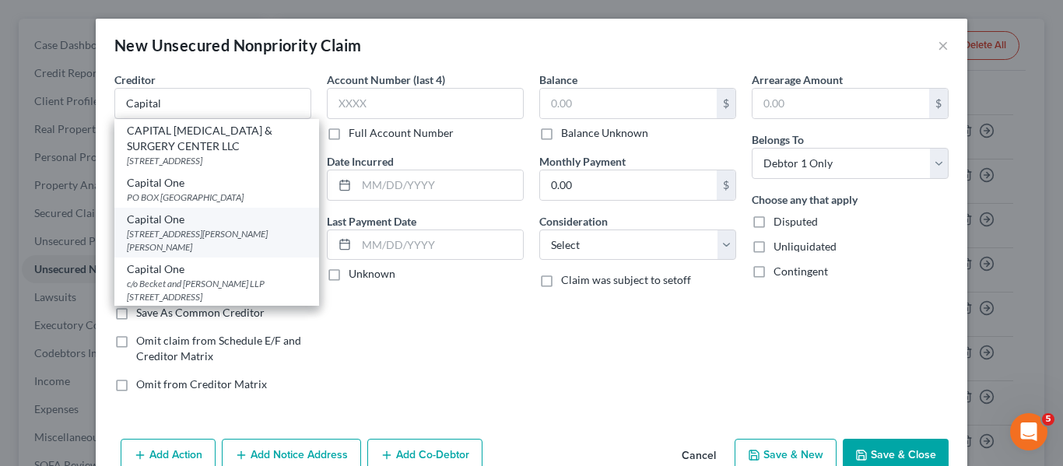
type input "23060"
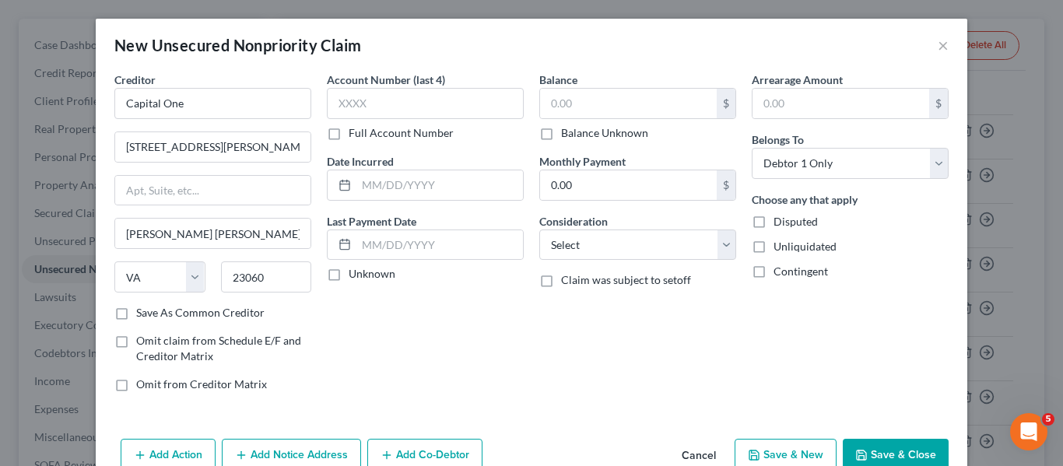
click at [857, 443] on button "Save & Close" at bounding box center [896, 455] width 106 height 33
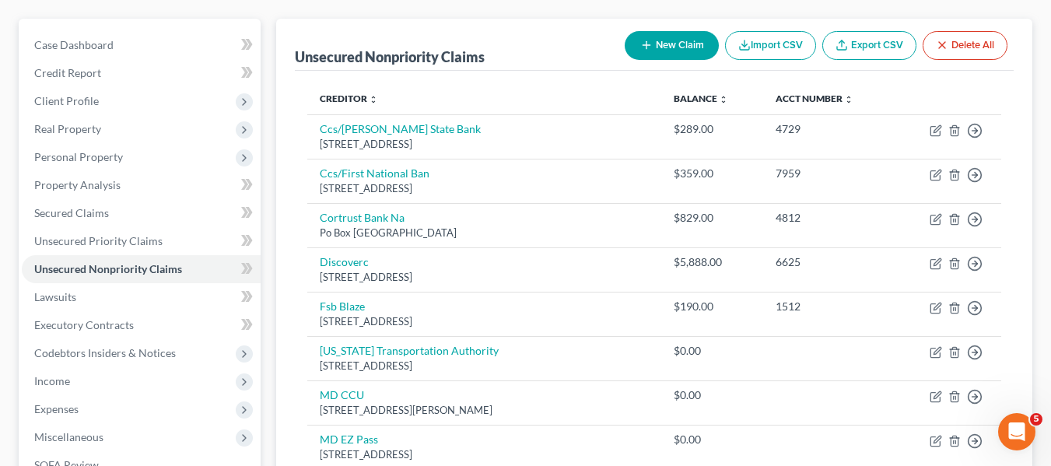
click at [665, 40] on button "New Claim" at bounding box center [672, 45] width 94 height 29
select select "0"
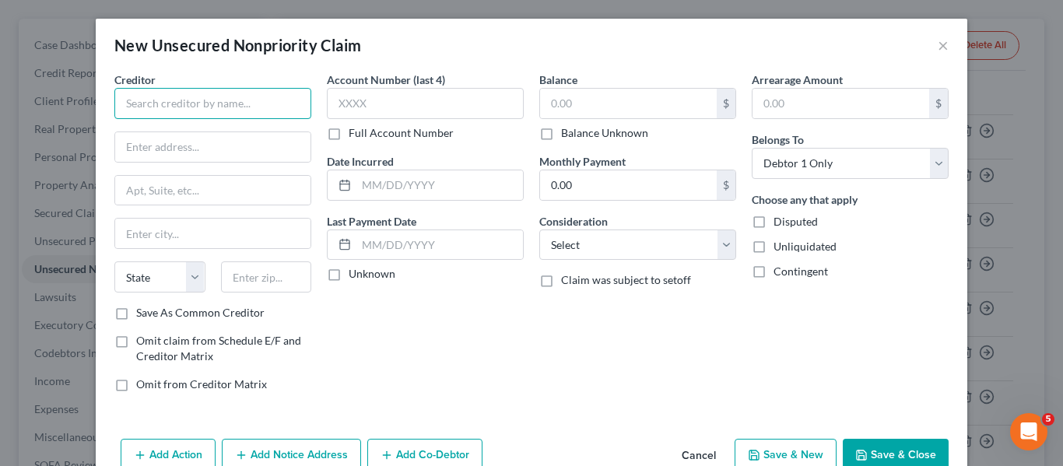
click at [184, 93] on input "text" at bounding box center [212, 103] width 197 height 31
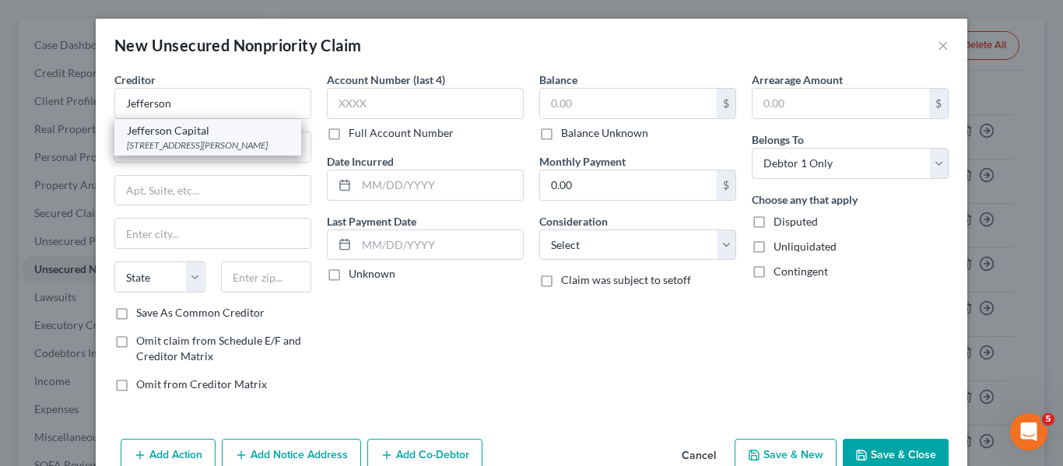
click at [196, 130] on div "Jefferson Capital" at bounding box center [208, 131] width 162 height 16
type input "Jefferson Capital"
type input "16 [PERSON_NAME]"
type input "Saint Cloud"
select select "24"
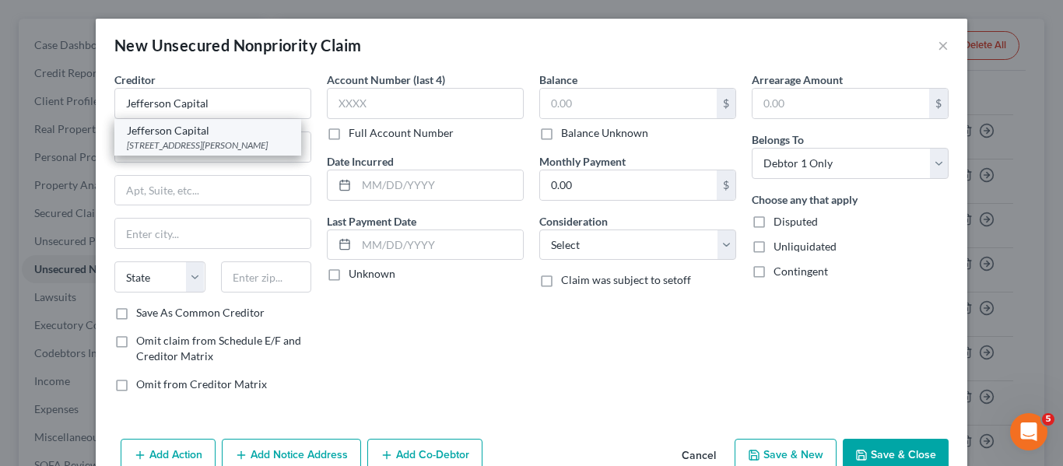
type input "56303"
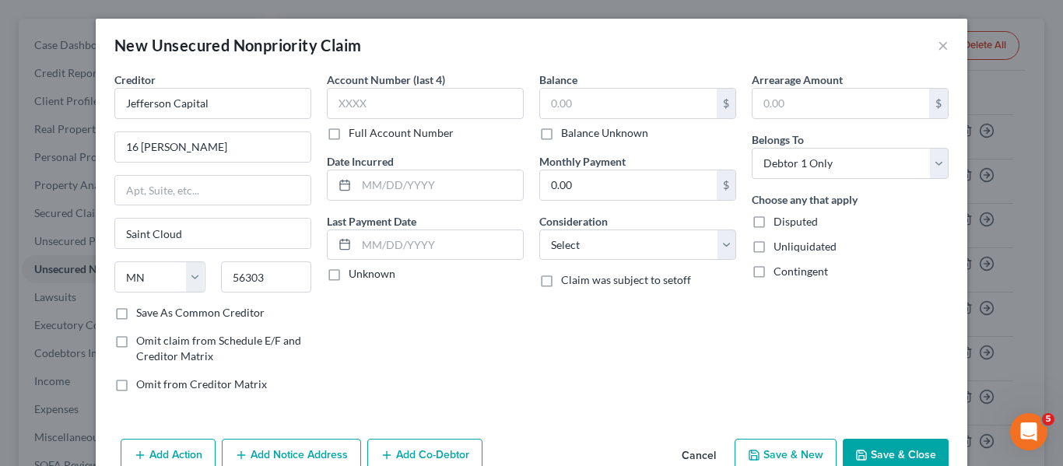
click at [878, 442] on button "Save & Close" at bounding box center [896, 455] width 106 height 33
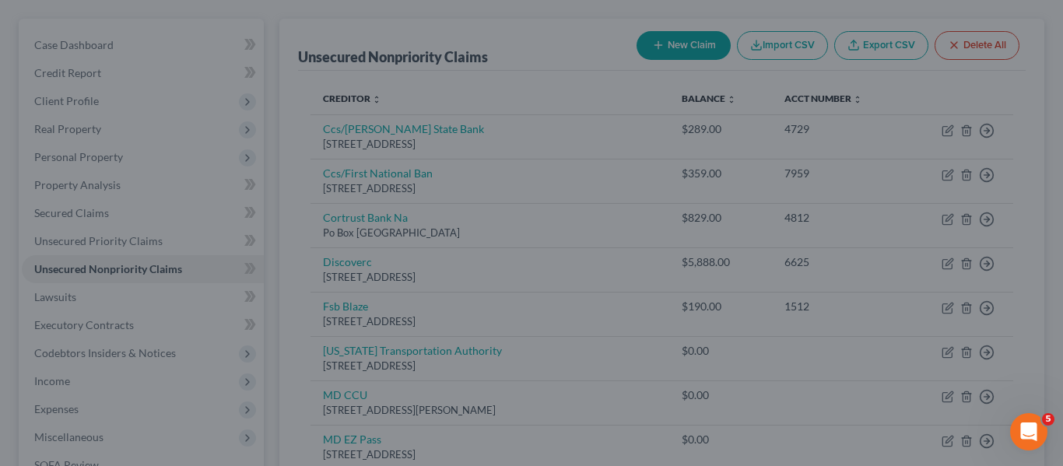
type input "0.00"
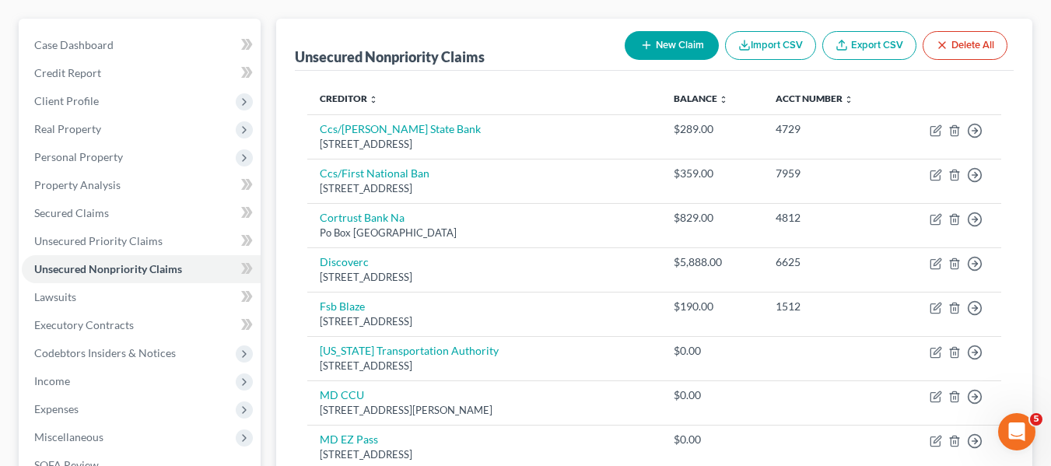
click at [658, 58] on button "New Claim" at bounding box center [672, 45] width 94 height 29
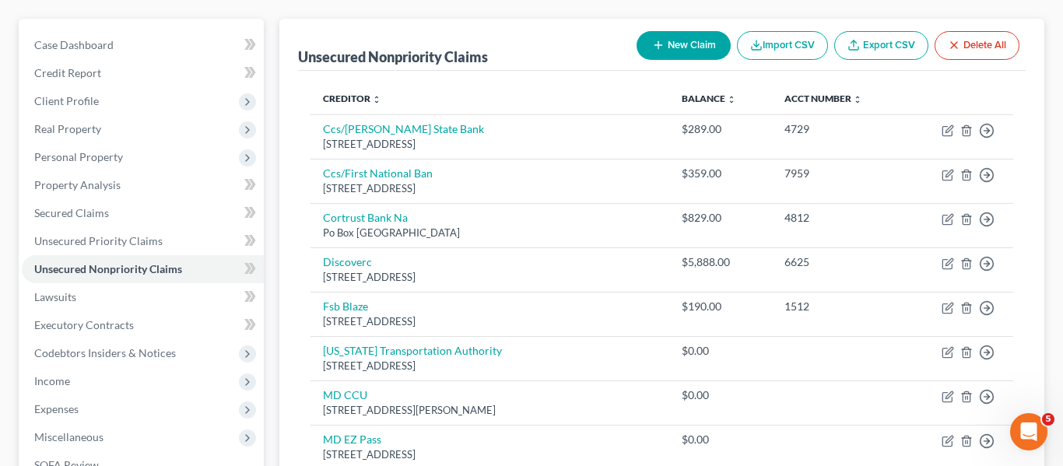
select select "0"
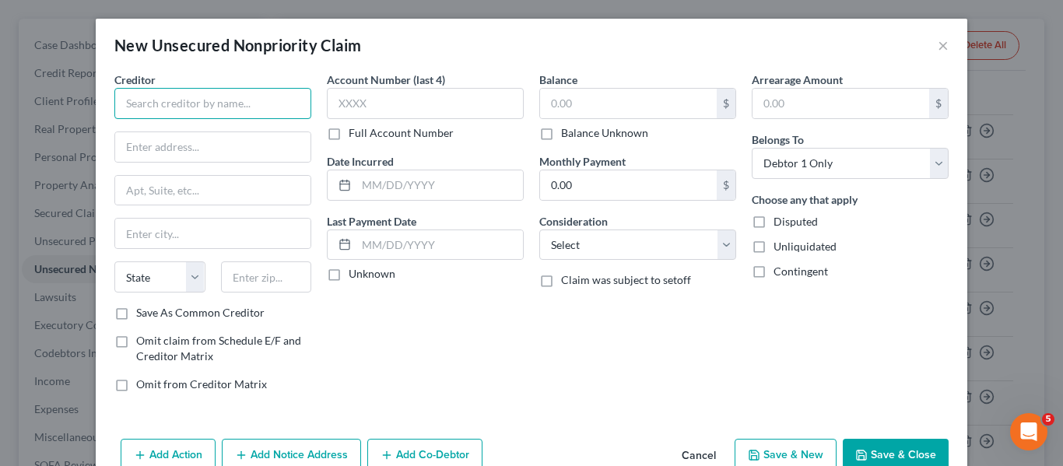
click at [178, 110] on input "text" at bounding box center [212, 103] width 197 height 31
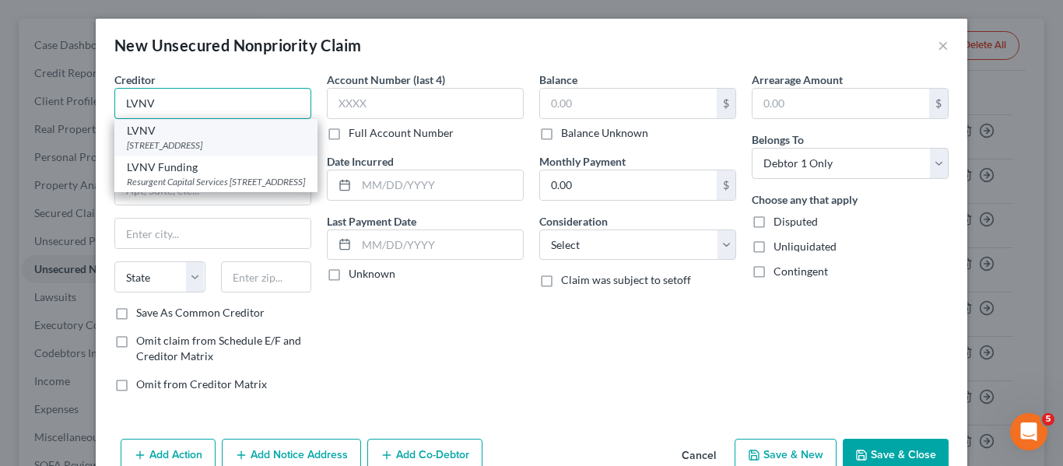
type input "LVNV"
click at [158, 144] on div "[STREET_ADDRESS]" at bounding box center [216, 145] width 178 height 13
type input "[STREET_ADDRESS]"
type input "[GEOGRAPHIC_DATA]"
select select "42"
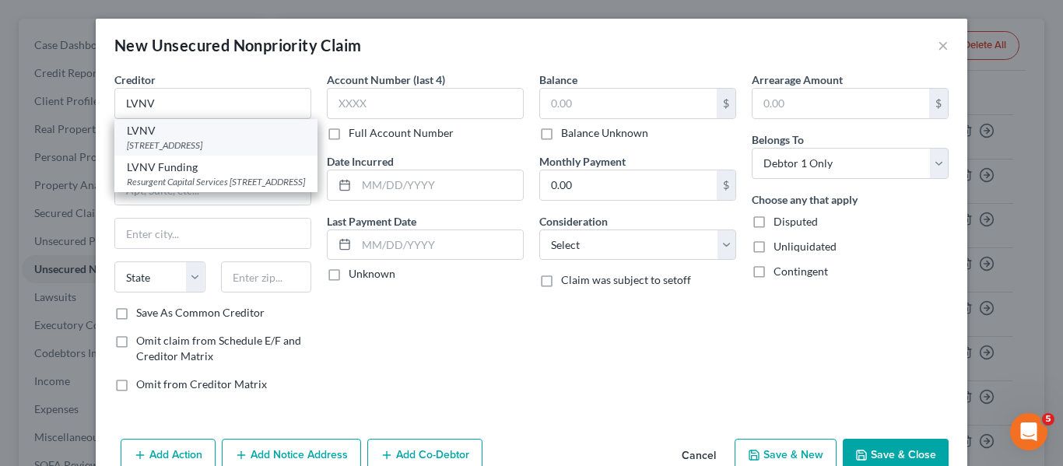
type input "29601"
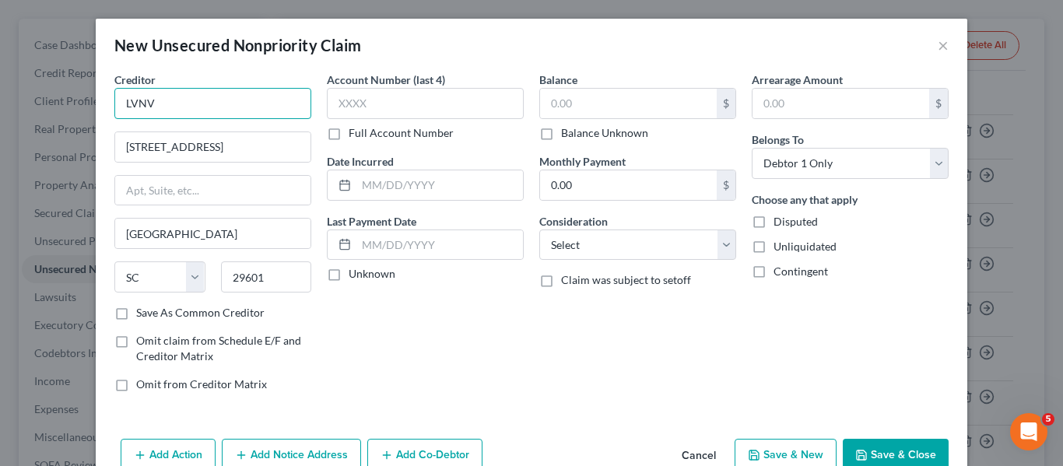
click at [201, 108] on input "LVNV" at bounding box center [212, 103] width 197 height 31
click at [154, 100] on input "LVN" at bounding box center [212, 103] width 197 height 31
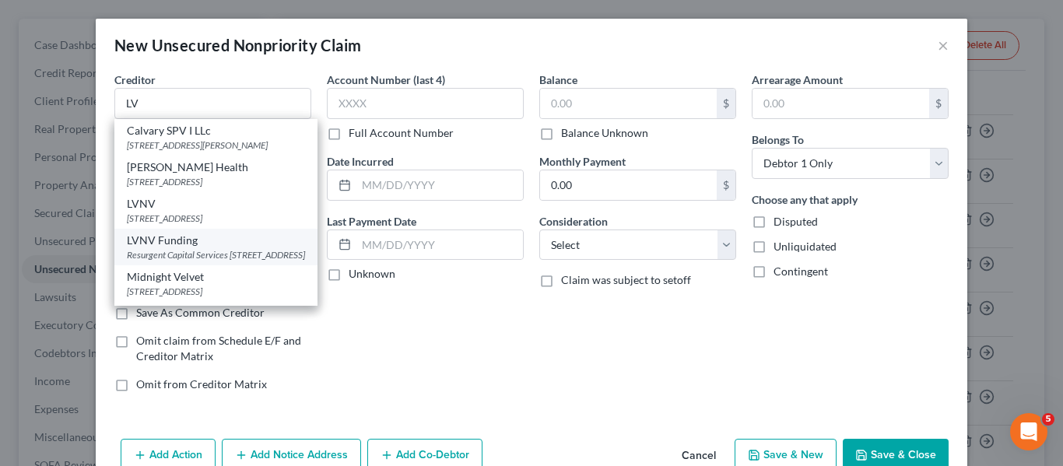
click at [137, 248] on div "LVNV Funding" at bounding box center [216, 241] width 178 height 16
type input "LVNV Funding"
type input "Resurgent Capital Services"
type input "PO Box 10587"
type input "29603"
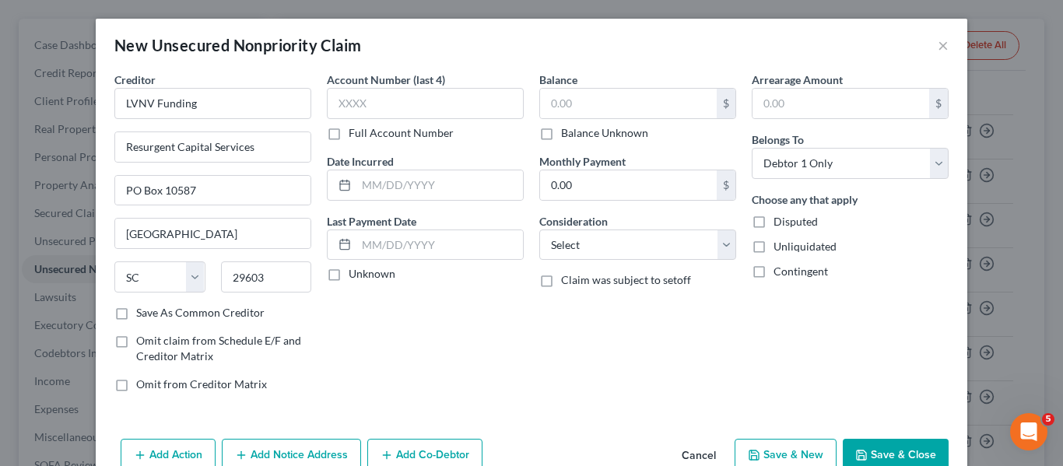
click at [898, 447] on button "Save & Close" at bounding box center [896, 455] width 106 height 33
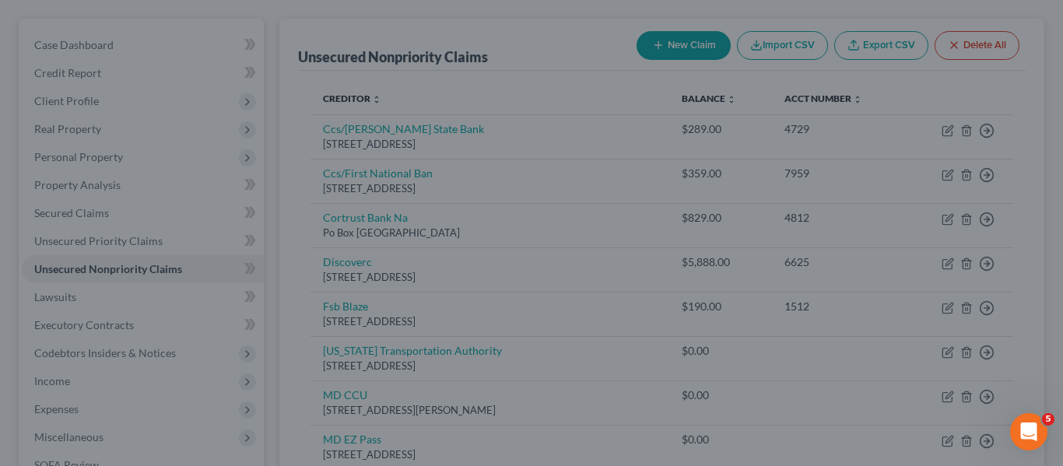
type input "0.00"
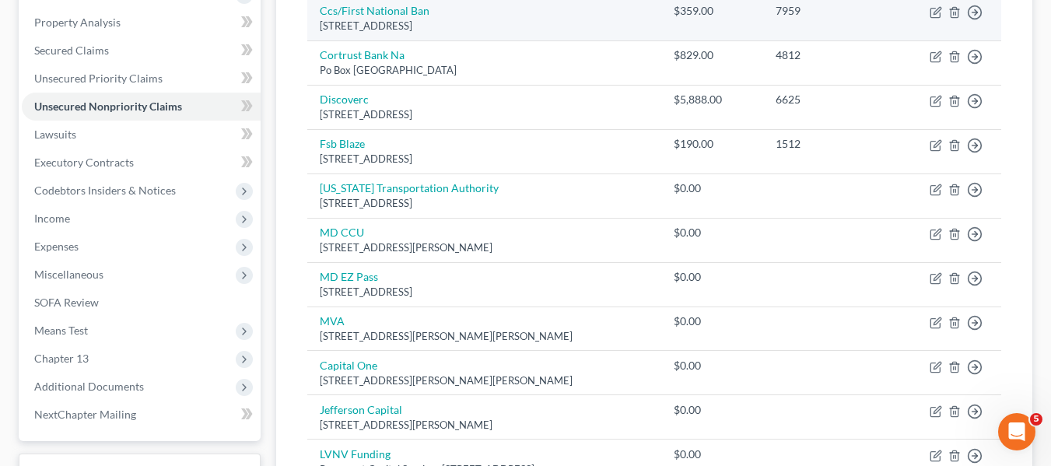
click at [495, 184] on td "[US_STATE] Transportation Authority [STREET_ADDRESS]" at bounding box center [484, 196] width 355 height 44
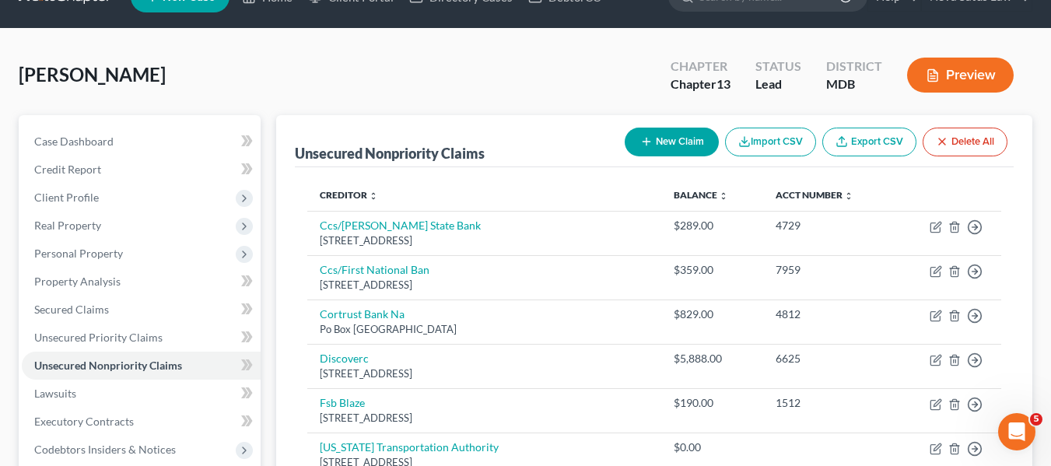
scroll to position [33, 0]
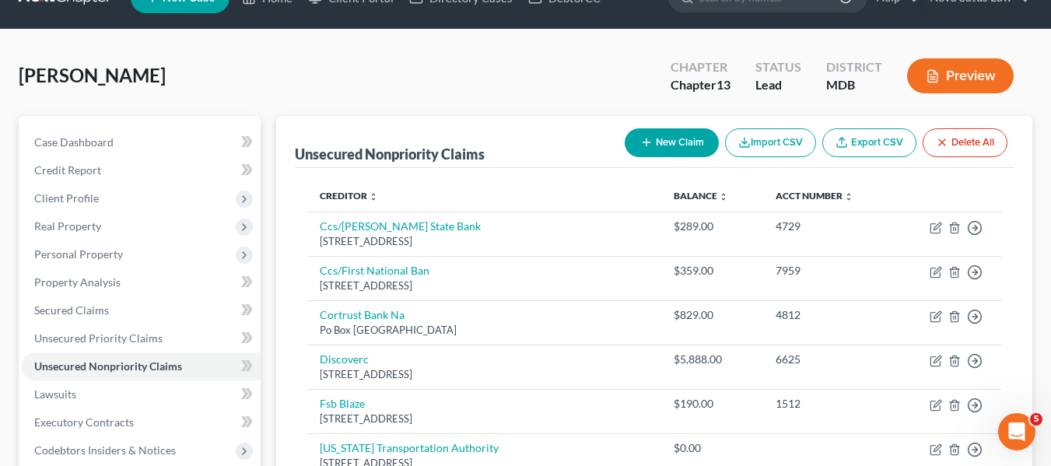
click at [634, 142] on button "New Claim" at bounding box center [672, 142] width 94 height 29
select select "0"
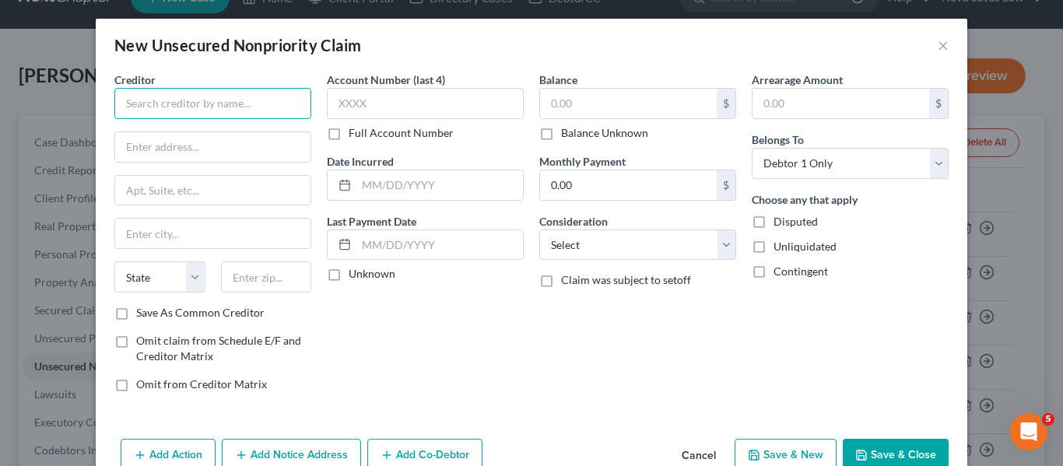
click at [121, 100] on input "text" at bounding box center [212, 103] width 197 height 31
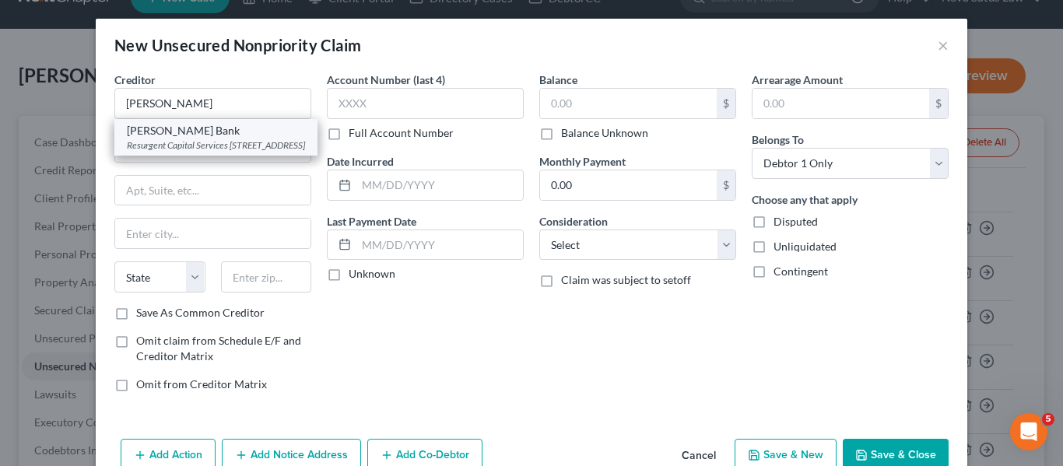
click at [149, 152] on div "Resurgent Capital Services [STREET_ADDRESS]" at bounding box center [216, 145] width 178 height 13
type input "[PERSON_NAME] Bank"
type input "Resurgent Capital Services"
type input "PO Box 10368"
type input "[GEOGRAPHIC_DATA]"
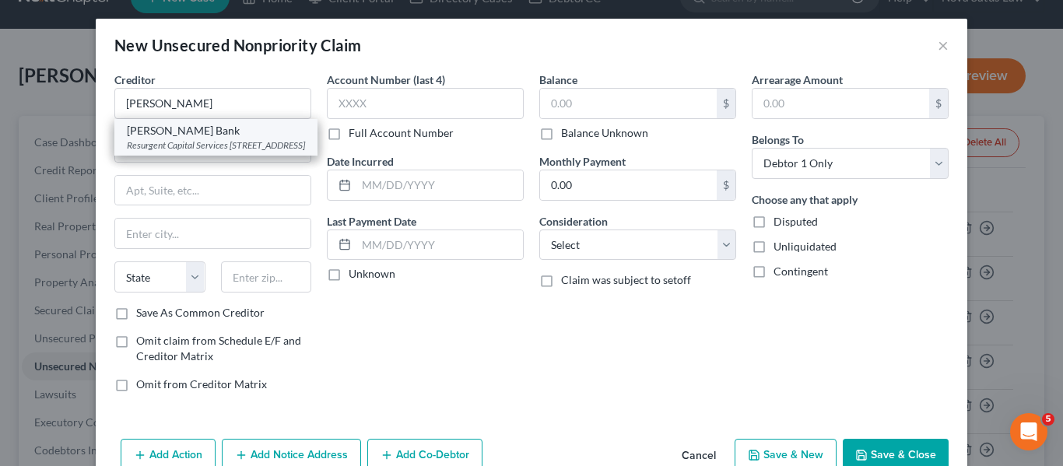
select select "42"
type input "29603-0368"
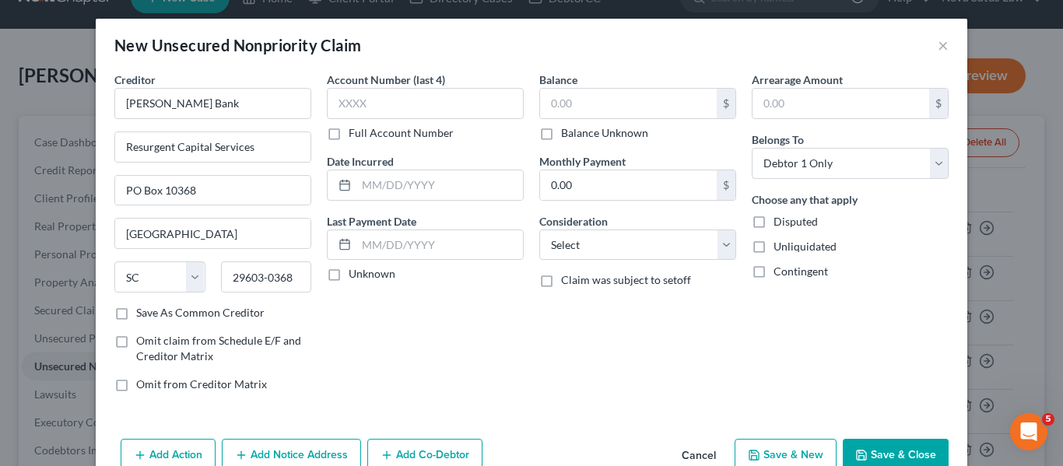
click at [855, 439] on button "Save & Close" at bounding box center [896, 455] width 106 height 33
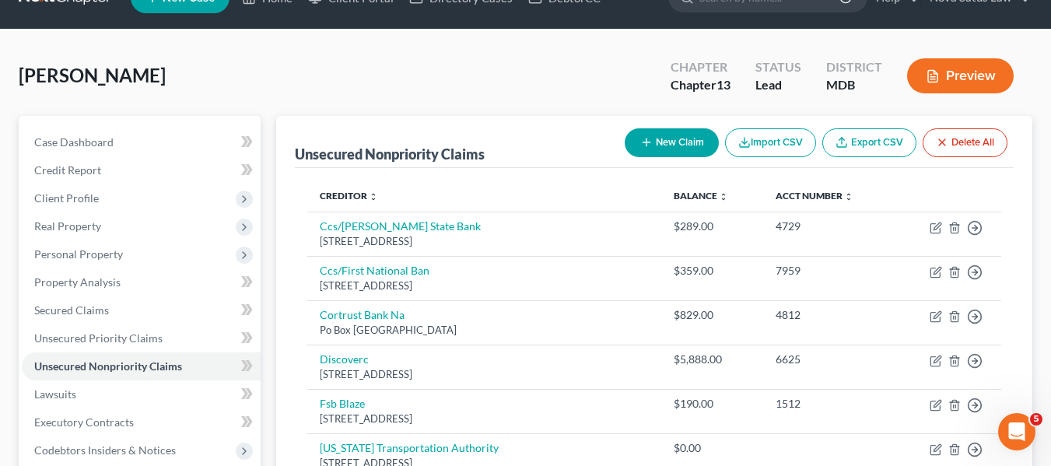
click at [641, 137] on icon "button" at bounding box center [647, 142] width 12 height 12
select select "0"
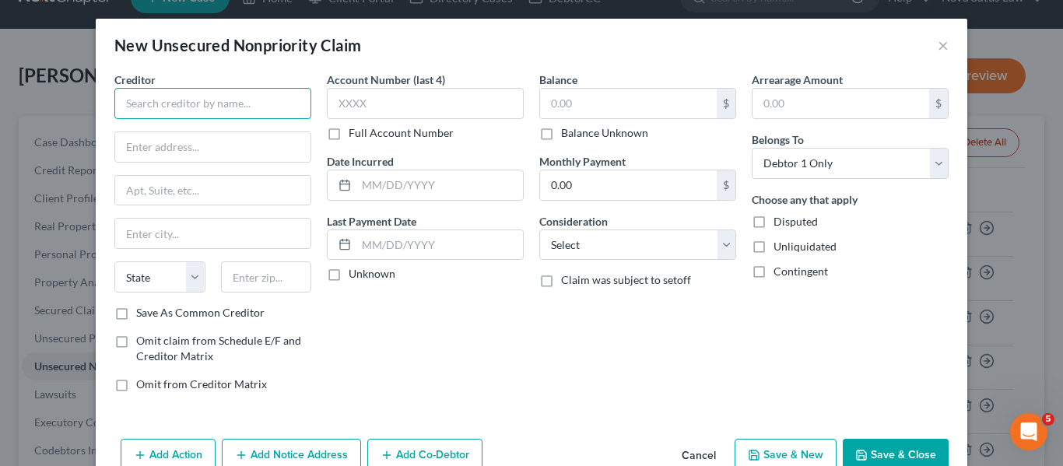
click at [211, 100] on input "text" at bounding box center [212, 103] width 197 height 31
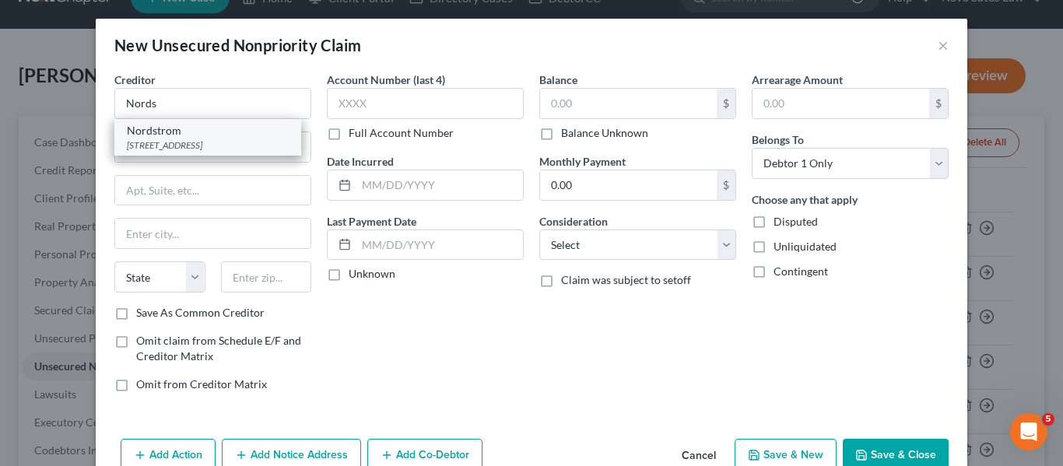
click at [197, 145] on div "[STREET_ADDRESS]" at bounding box center [208, 145] width 162 height 13
type input "Nordstrom"
type input "PO Box 6555"
type input "[GEOGRAPHIC_DATA]"
select select "5"
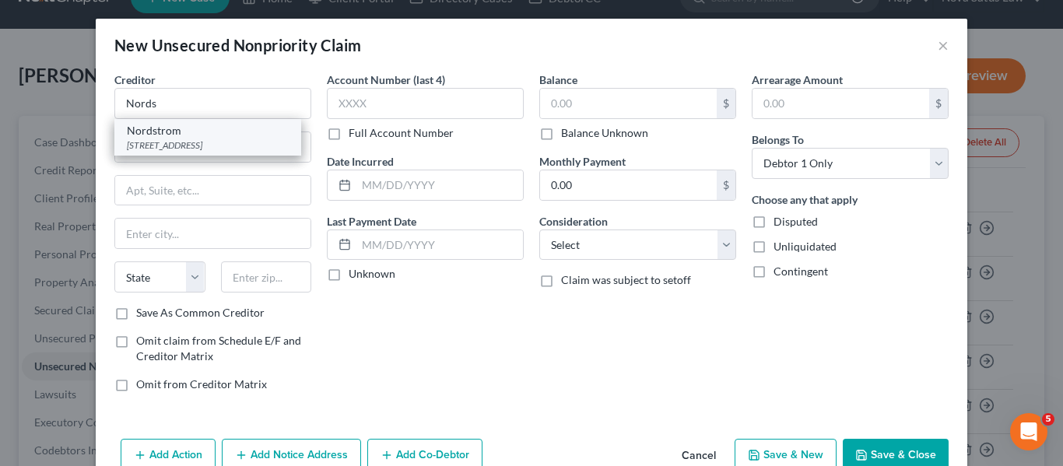
type input "80155-6555"
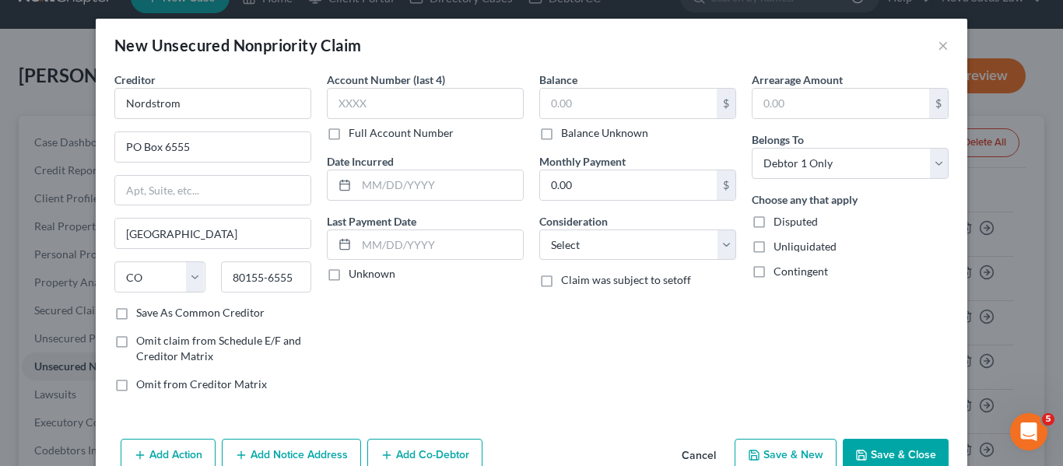
click at [872, 451] on button "Save & Close" at bounding box center [896, 455] width 106 height 33
type input "0.00"
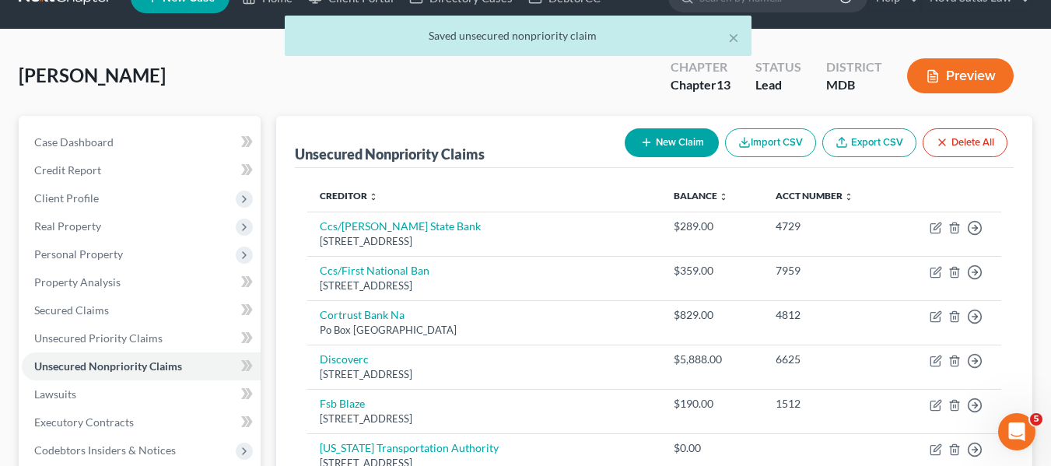
click at [650, 146] on button "New Claim" at bounding box center [672, 142] width 94 height 29
select select "0"
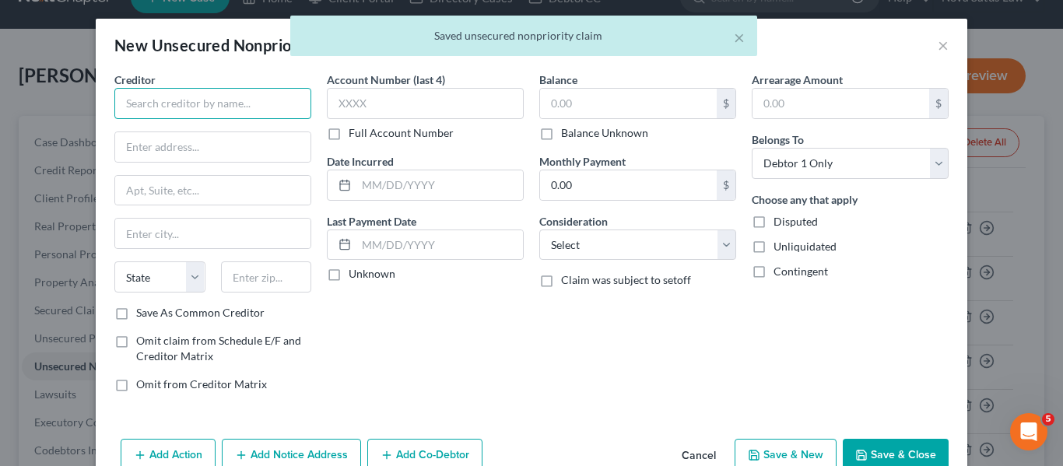
click at [236, 100] on input "text" at bounding box center [212, 103] width 197 height 31
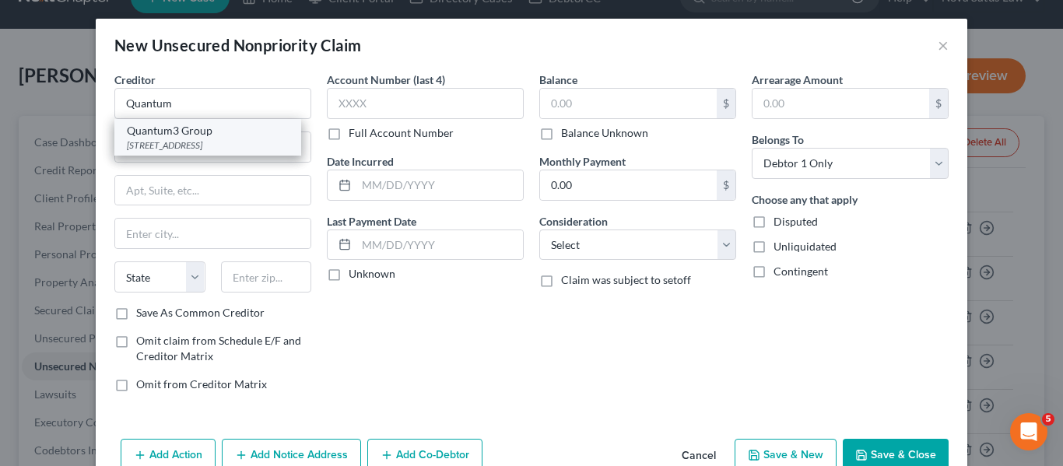
click at [227, 135] on div "Quantum3 Group" at bounding box center [208, 131] width 162 height 16
type input "Quantum3 Group"
type input "PO Box 788"
type input "[PERSON_NAME]"
select select "50"
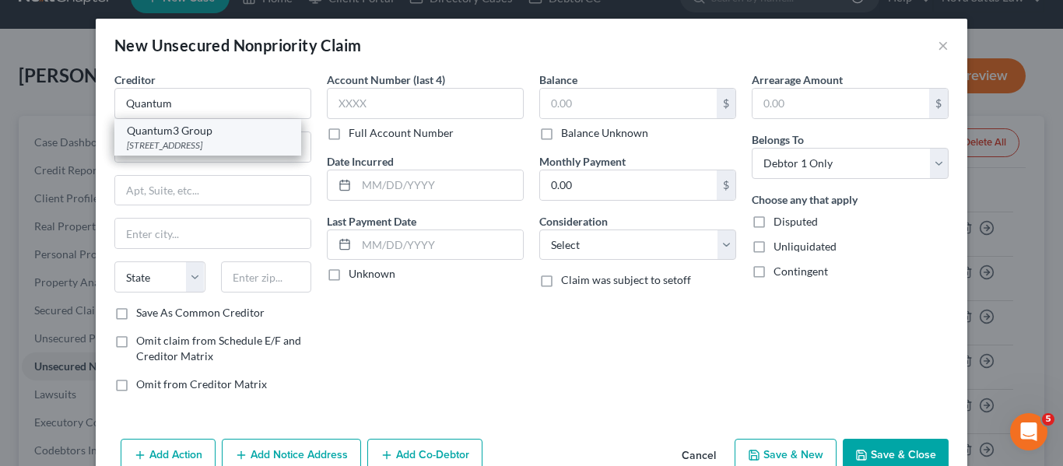
type input "98083-0788"
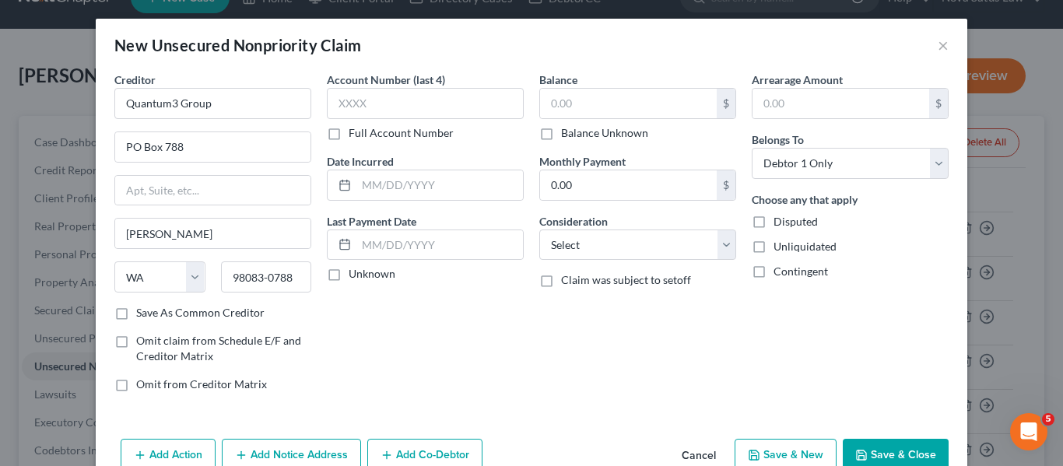
click at [883, 455] on button "Save & Close" at bounding box center [896, 455] width 106 height 33
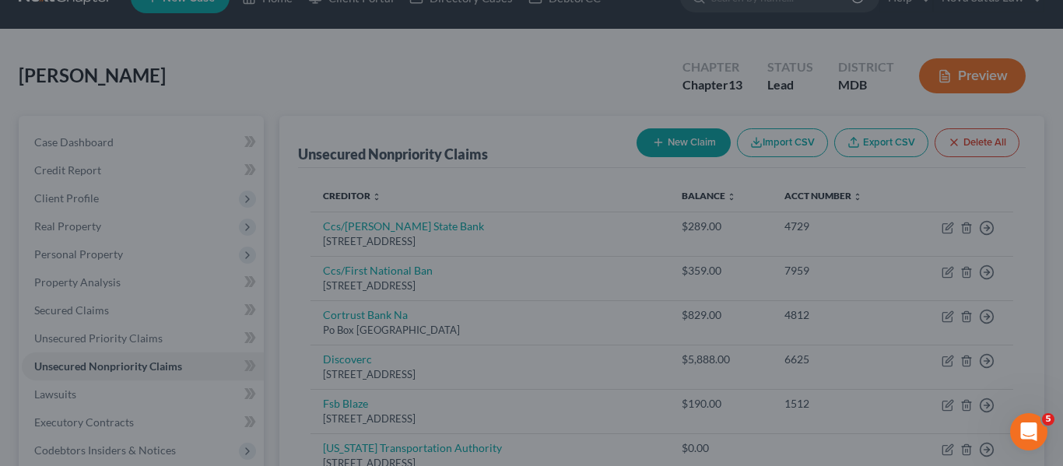
type input "0.00"
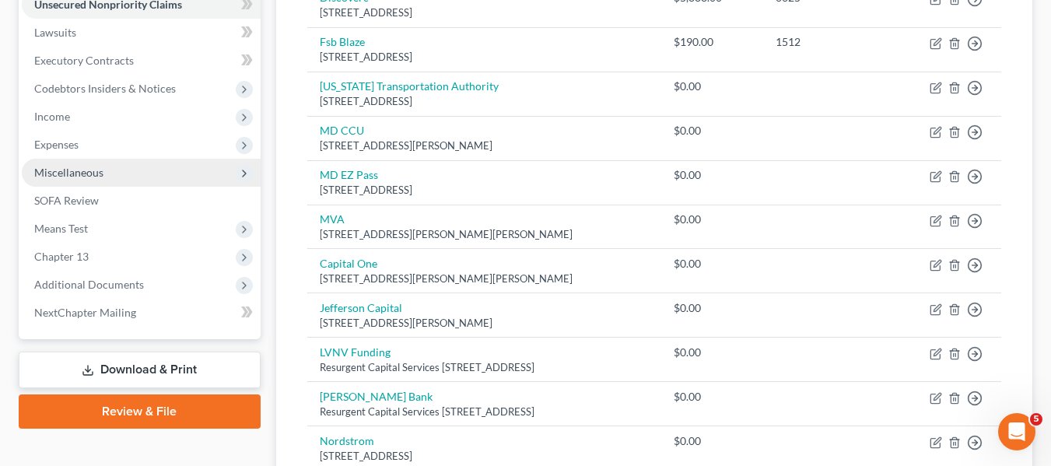
scroll to position [396, 0]
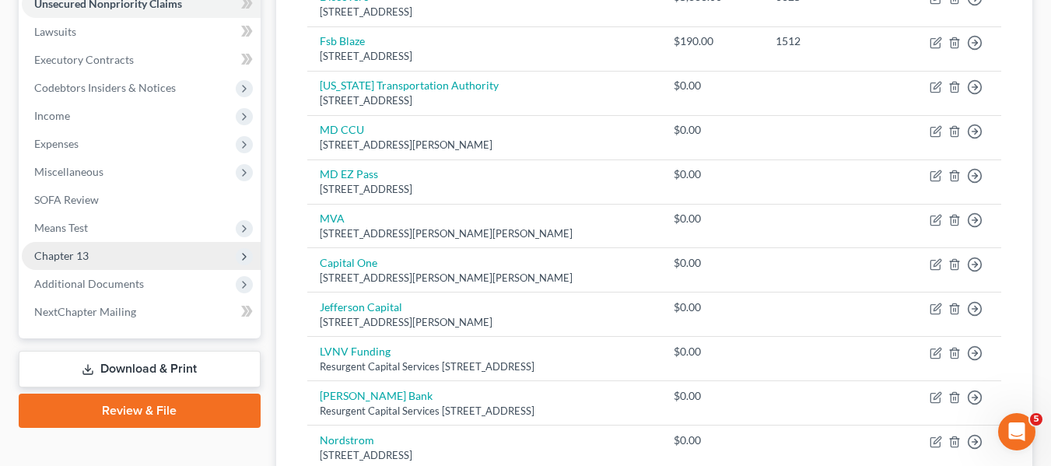
click at [75, 247] on span "Chapter 13" at bounding box center [141, 256] width 239 height 28
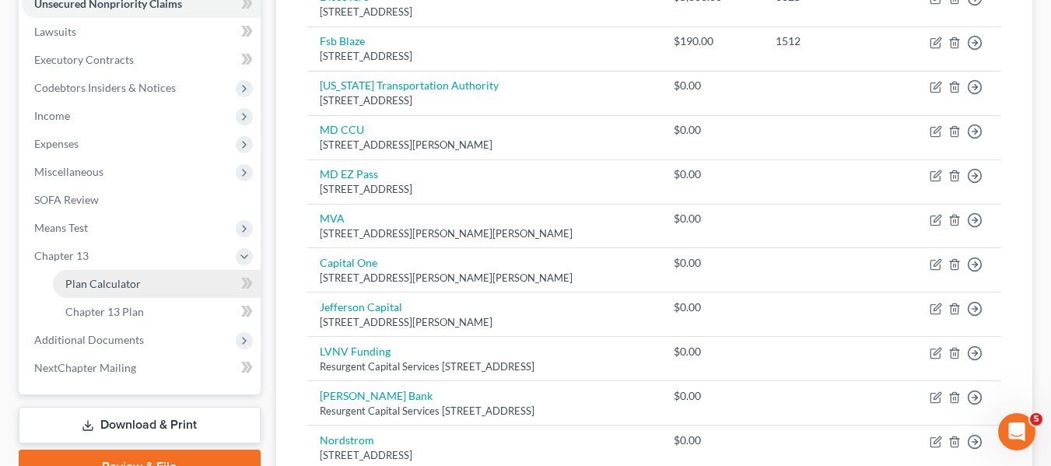
click at [91, 276] on link "Plan Calculator" at bounding box center [157, 284] width 208 height 28
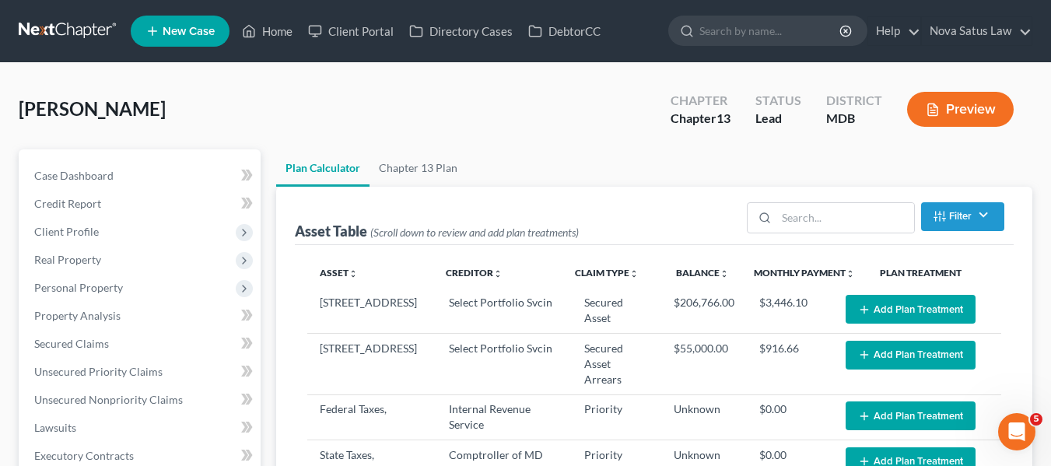
select select "59"
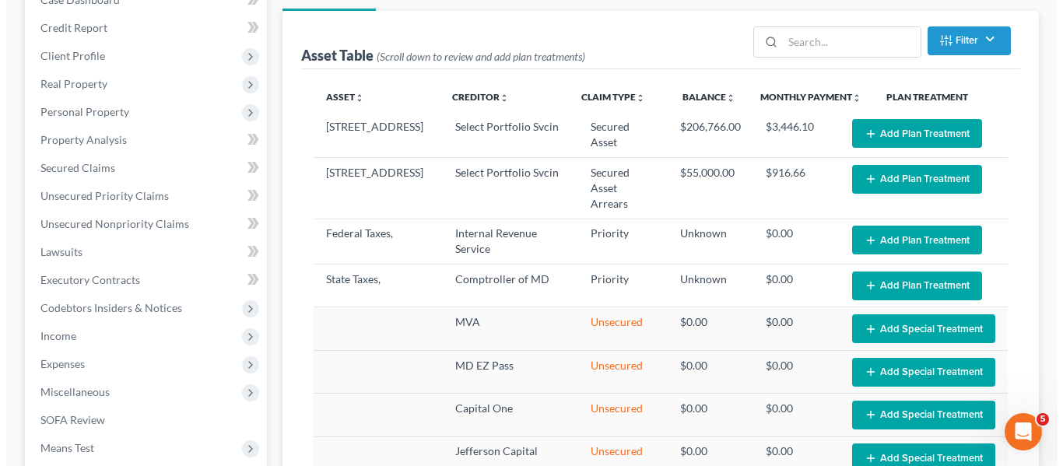
scroll to position [207, 0]
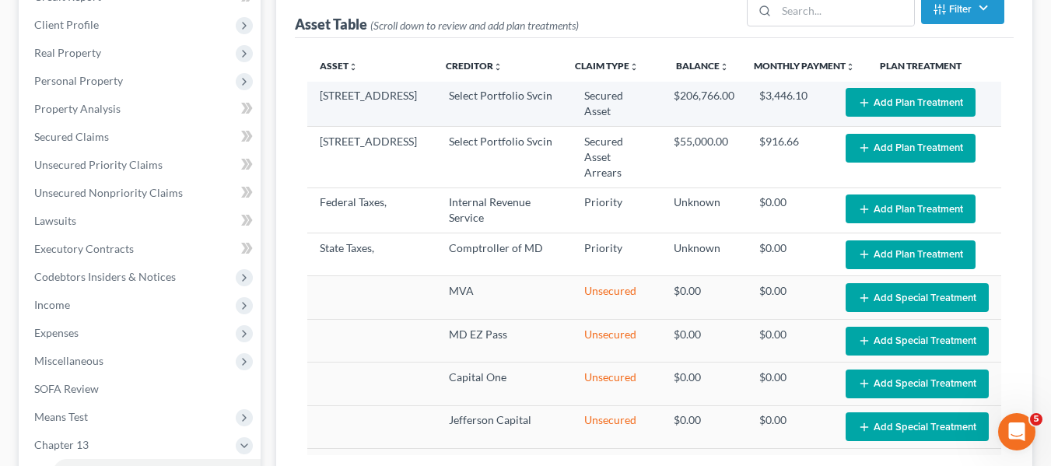
click at [905, 97] on button "Add Plan Treatment" at bounding box center [911, 102] width 130 height 29
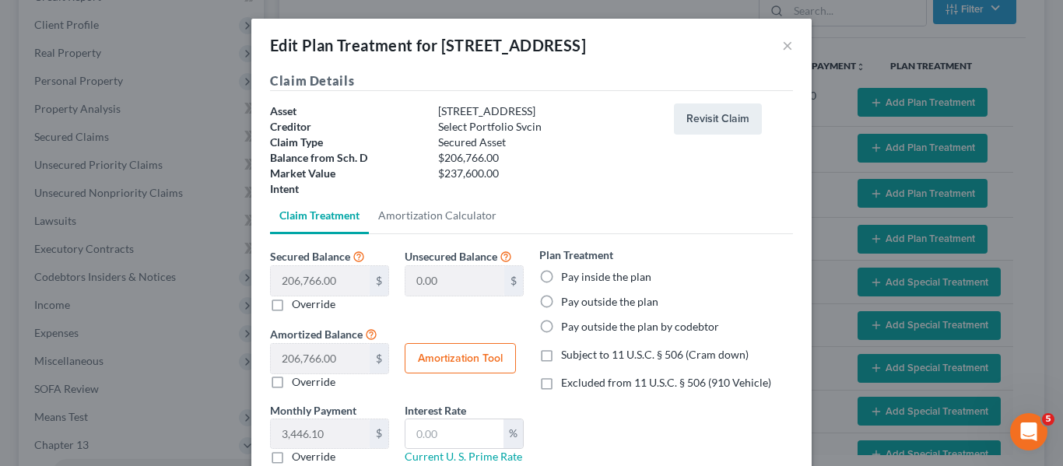
click at [561, 301] on label "Pay outside the plan" at bounding box center [609, 302] width 97 height 16
click at [567, 301] on input "Pay outside the plan" at bounding box center [572, 299] width 10 height 10
radio input "true"
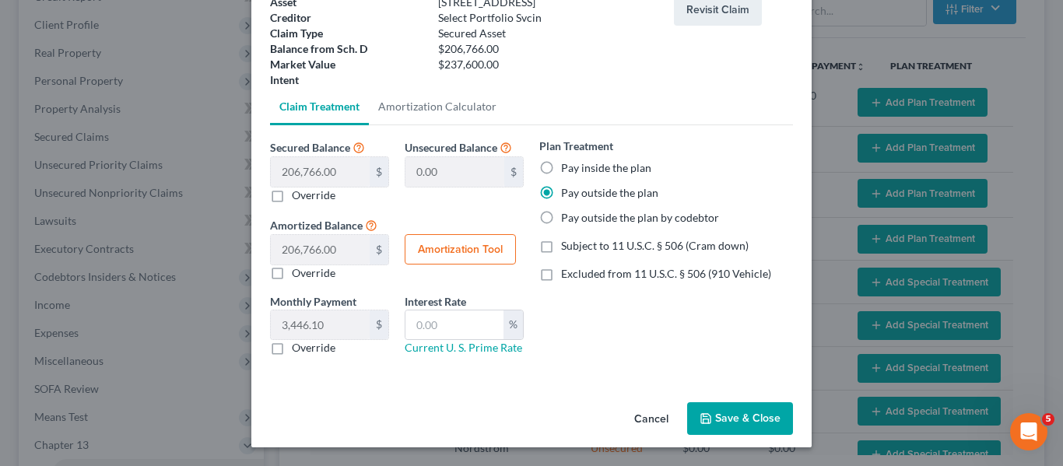
click at [691, 409] on button "Save & Close" at bounding box center [740, 418] width 106 height 33
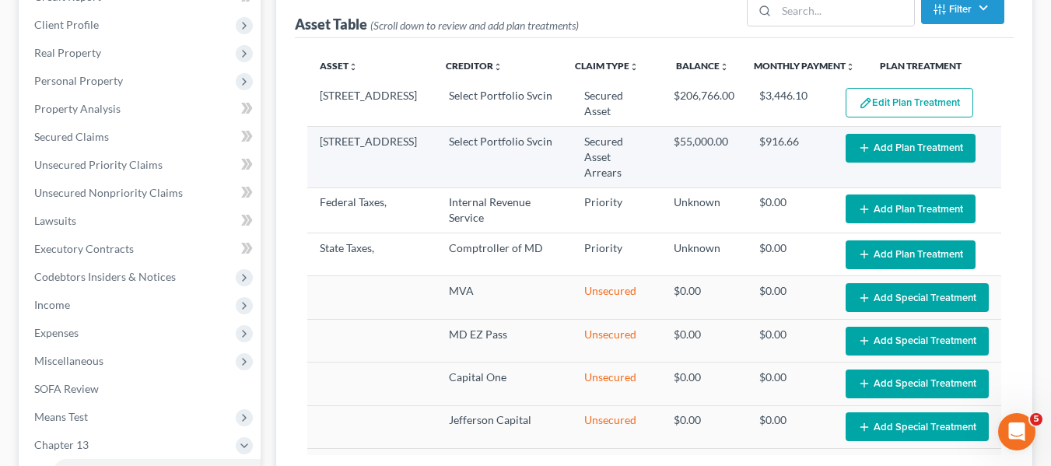
click at [901, 150] on button "Add Plan Treatment" at bounding box center [911, 148] width 130 height 29
select select "59"
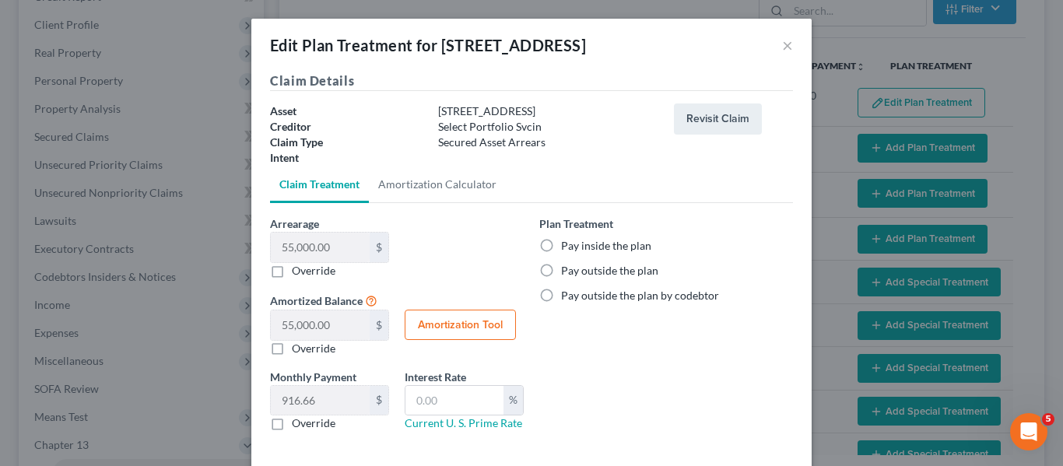
click at [561, 243] on label "Pay inside the plan" at bounding box center [606, 246] width 90 height 16
click at [567, 243] on input "Pay inside the plan" at bounding box center [572, 243] width 10 height 10
radio input "true"
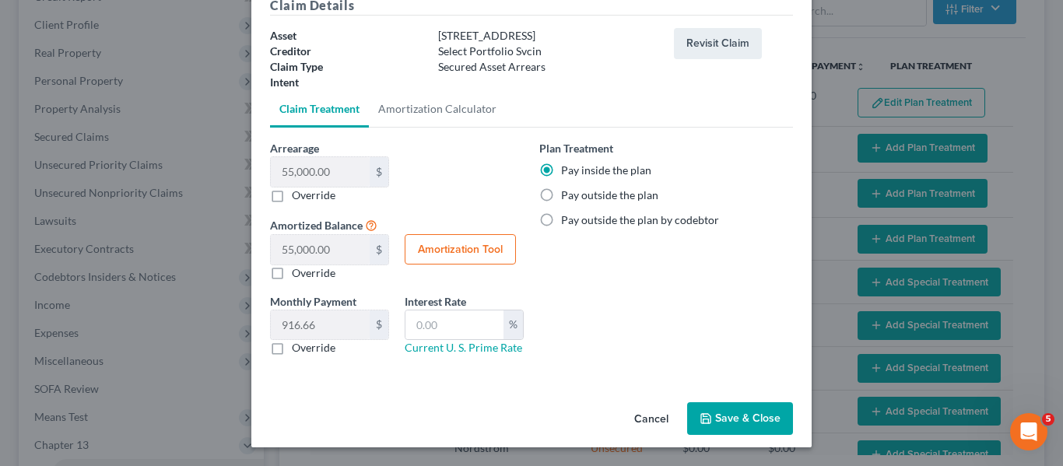
click at [693, 412] on button "Save & Close" at bounding box center [740, 418] width 106 height 33
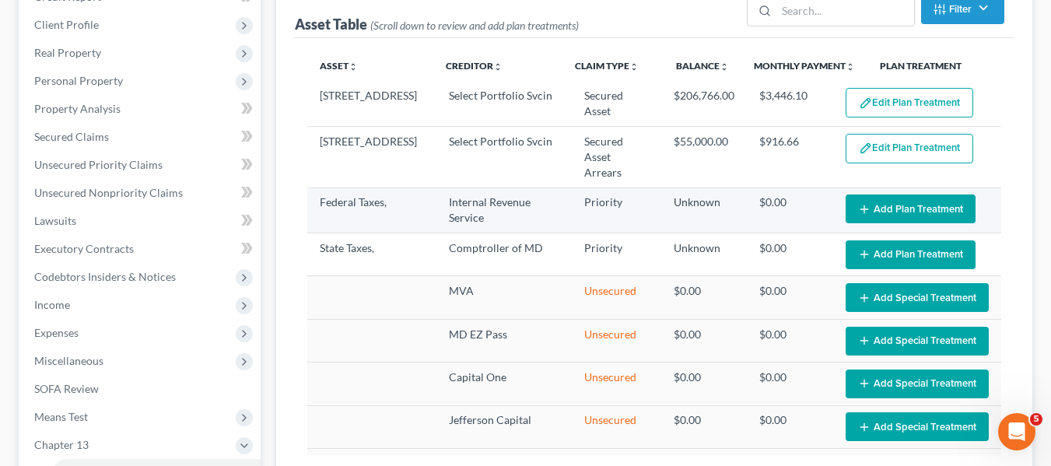
select select "59"
click at [890, 195] on button "Add Plan Treatment" at bounding box center [911, 209] width 130 height 29
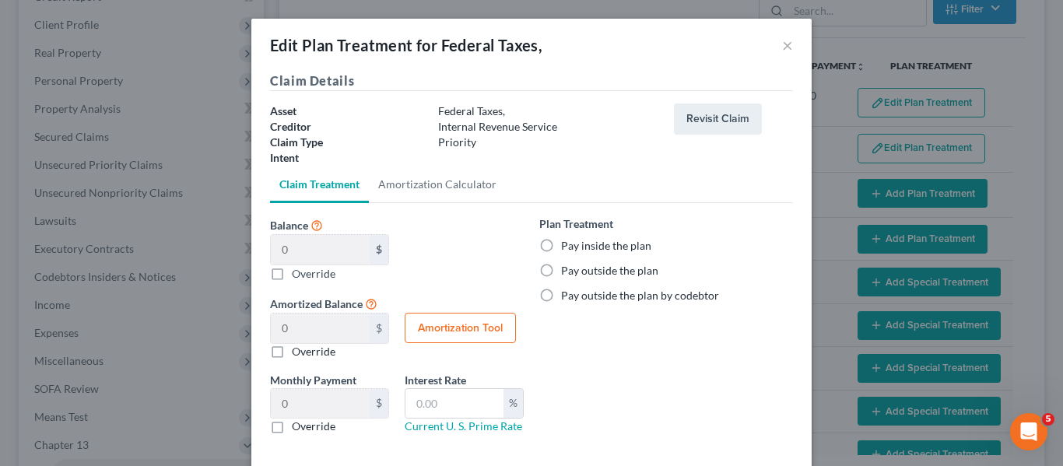
click at [561, 240] on label "Pay inside the plan" at bounding box center [606, 246] width 90 height 16
click at [567, 240] on input "Pay inside the plan" at bounding box center [572, 243] width 10 height 10
radio input "true"
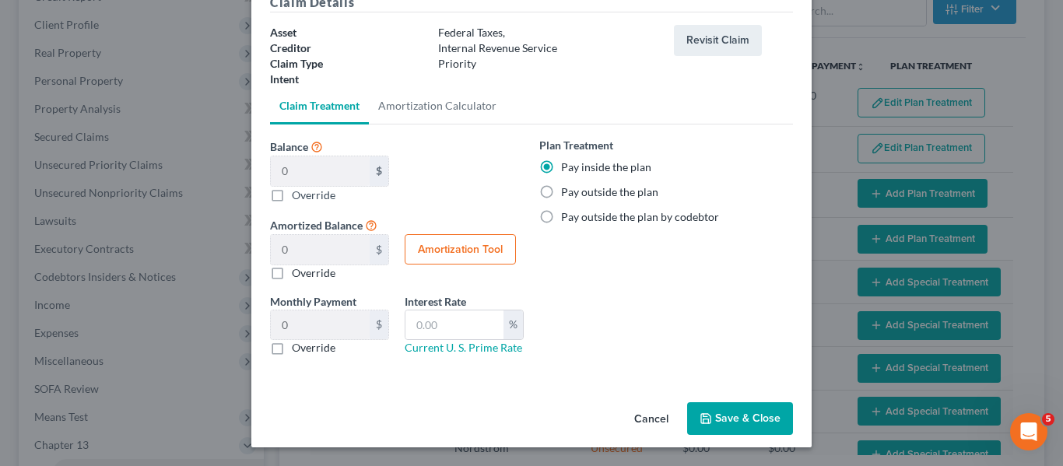
click at [723, 415] on button "Save & Close" at bounding box center [740, 418] width 106 height 33
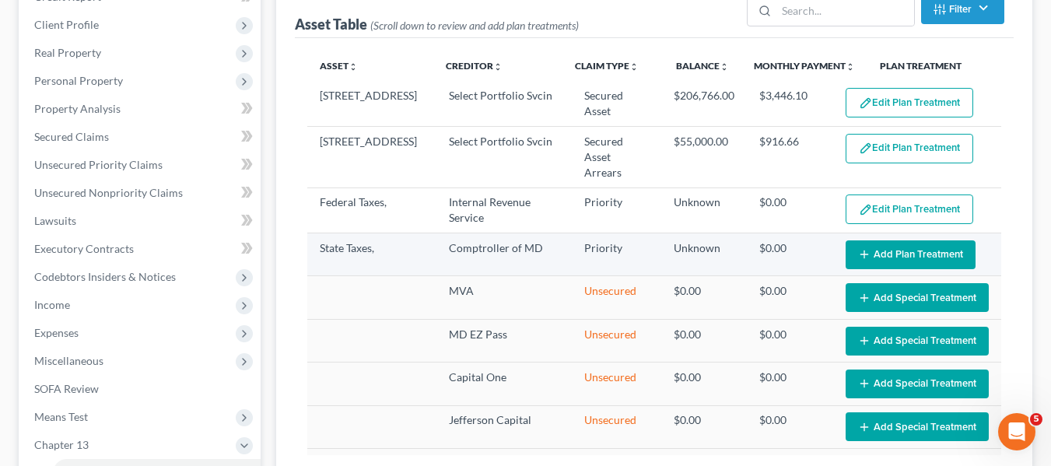
select select "59"
click at [866, 240] on button "Add Plan Treatment" at bounding box center [911, 254] width 130 height 29
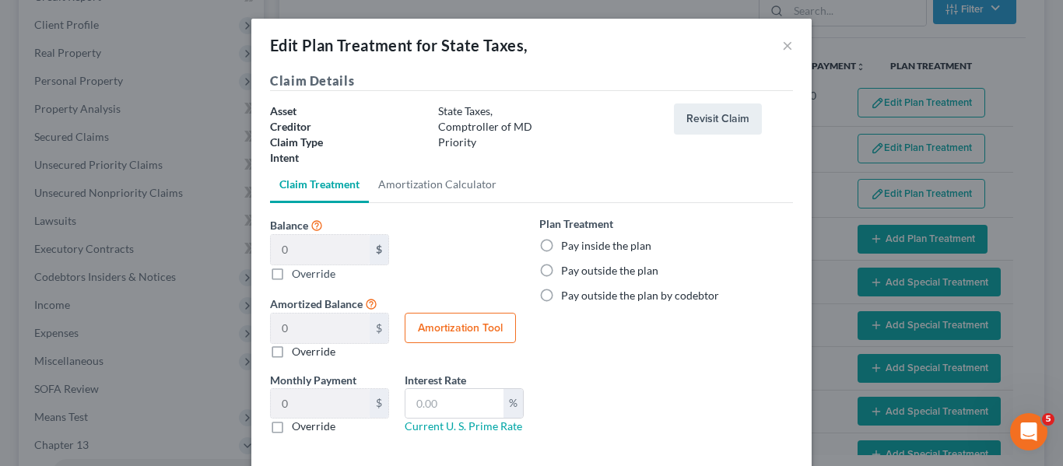
click at [561, 244] on label "Pay inside the plan" at bounding box center [606, 246] width 90 height 16
click at [567, 244] on input "Pay inside the plan" at bounding box center [572, 243] width 10 height 10
radio input "true"
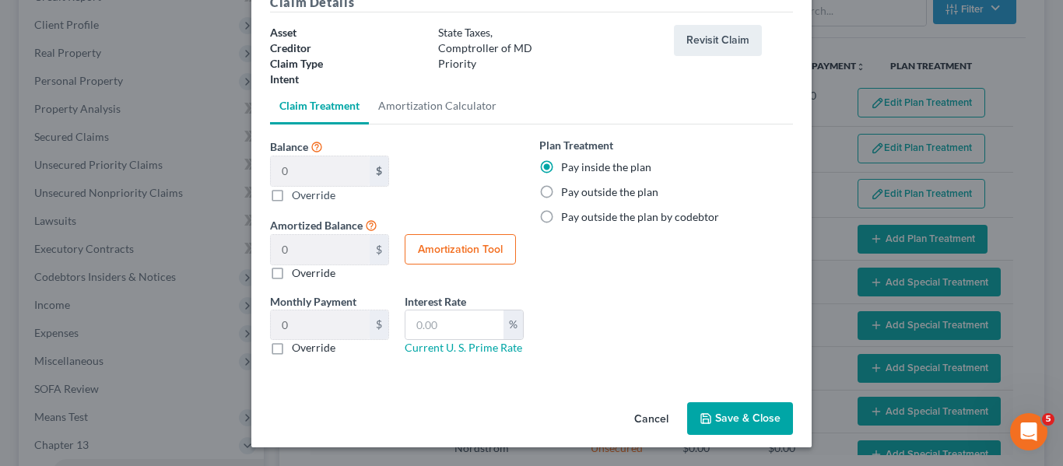
click at [715, 417] on button "Save & Close" at bounding box center [740, 418] width 106 height 33
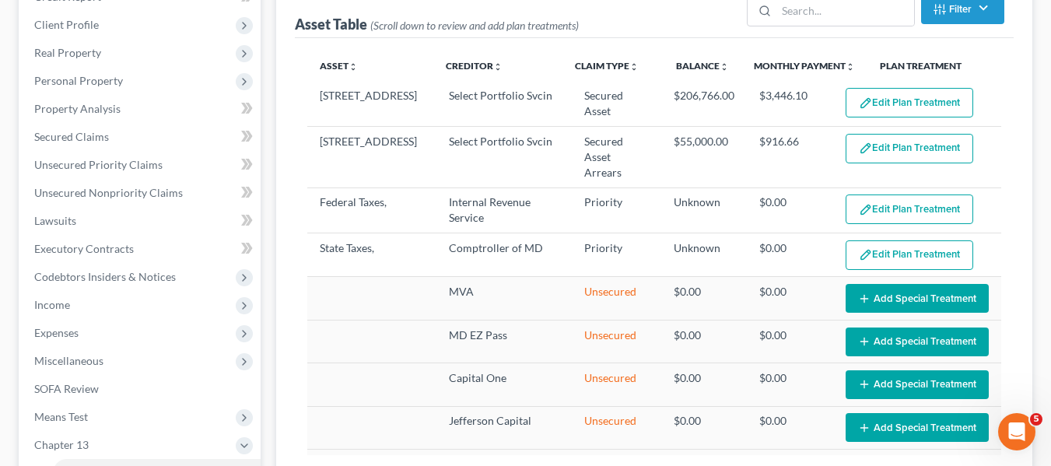
select select "59"
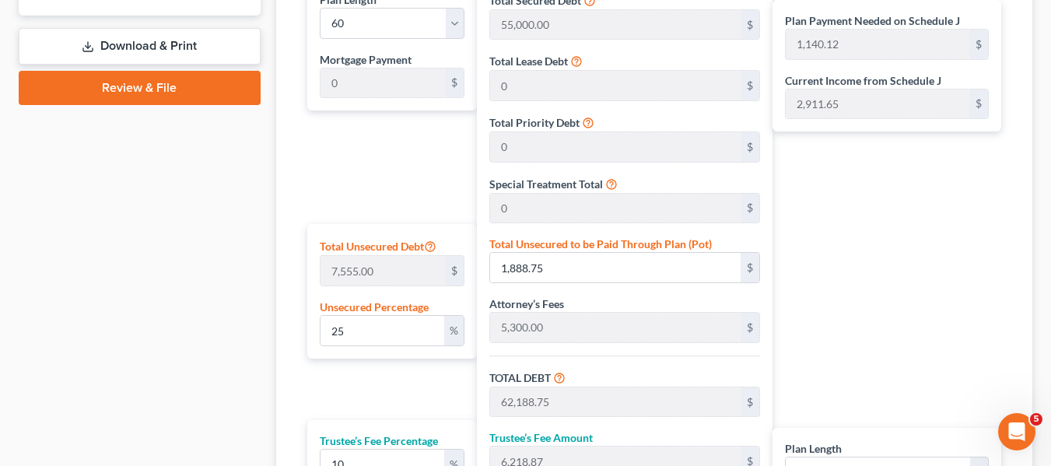
scroll to position [776, 0]
click at [377, 334] on input "25" at bounding box center [383, 330] width 124 height 30
type input "1"
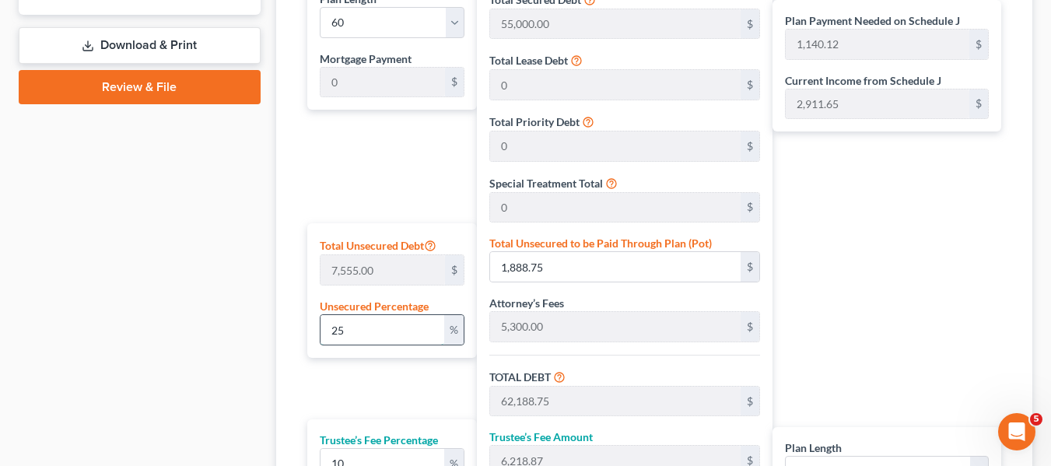
type input "75.55"
type input "60,375.55"
type input "6,037.55"
type input "66,413.10"
type input "1,106.88"
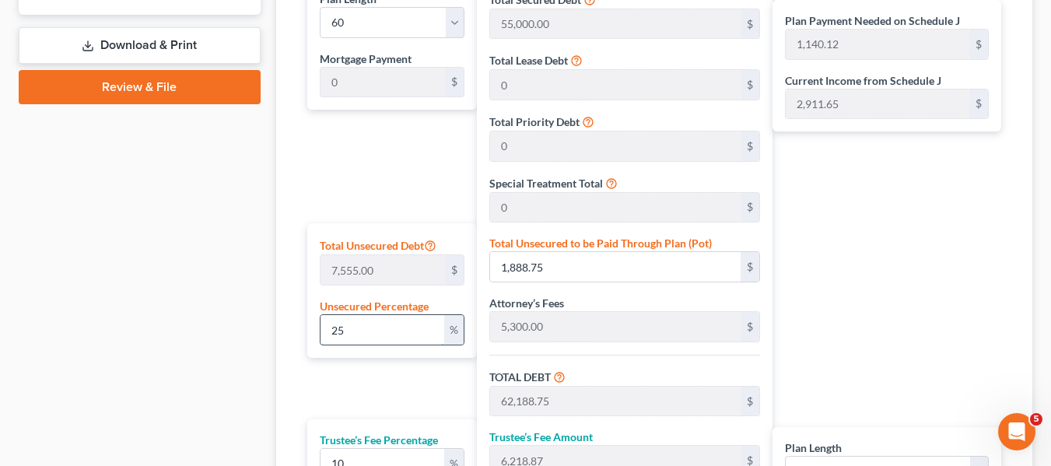
type input "1,106.88"
type input "10"
type input "755.50"
type input "61,055.50"
type input "6,105.55"
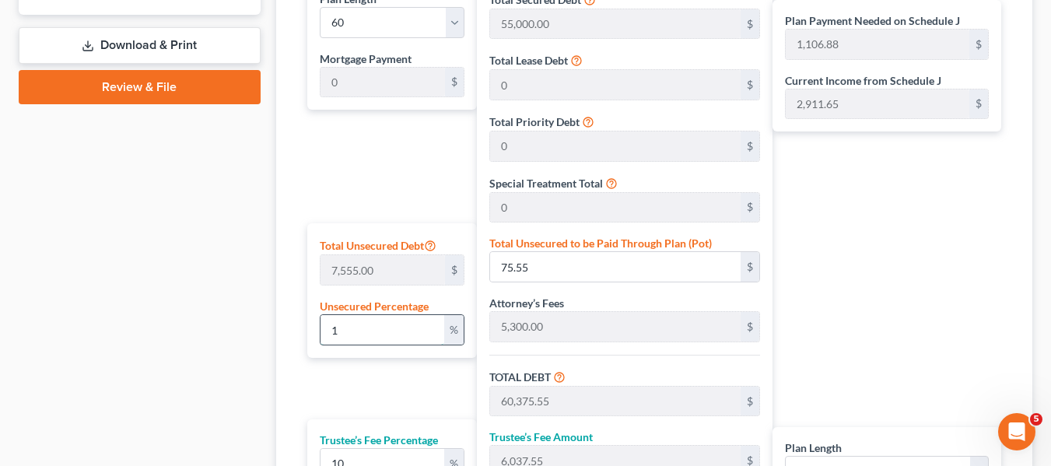
type input "67,161.05"
type input "1,119.35"
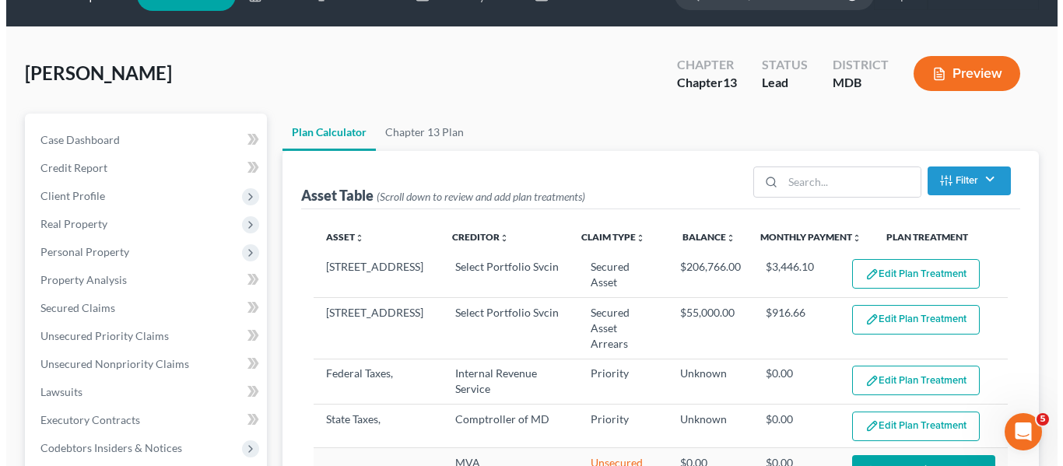
scroll to position [0, 0]
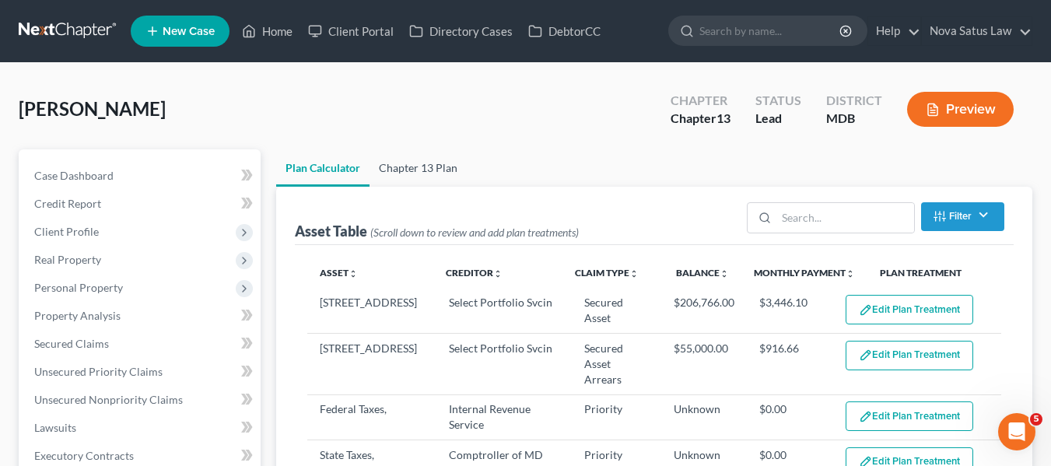
type input "10"
click at [407, 166] on link "Chapter 13 Plan" at bounding box center [418, 167] width 97 height 37
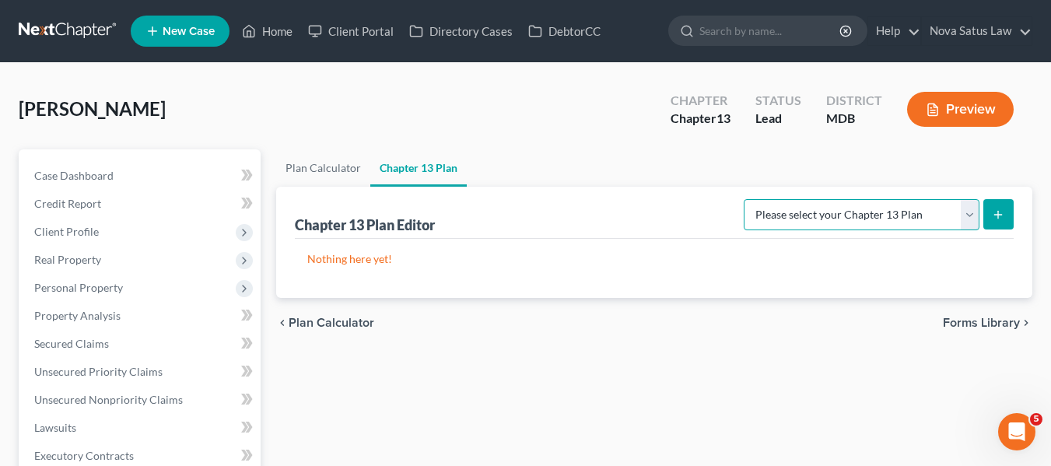
click at [907, 220] on select "Please select your Chapter 13 Plan District of [US_STATE][GEOGRAPHIC_DATA] of […" at bounding box center [862, 214] width 236 height 31
select select "1"
click at [749, 199] on select "Please select your Chapter 13 Plan District of [US_STATE][GEOGRAPHIC_DATA] of […" at bounding box center [862, 214] width 236 height 31
click at [993, 210] on icon "submit" at bounding box center [998, 215] width 12 height 12
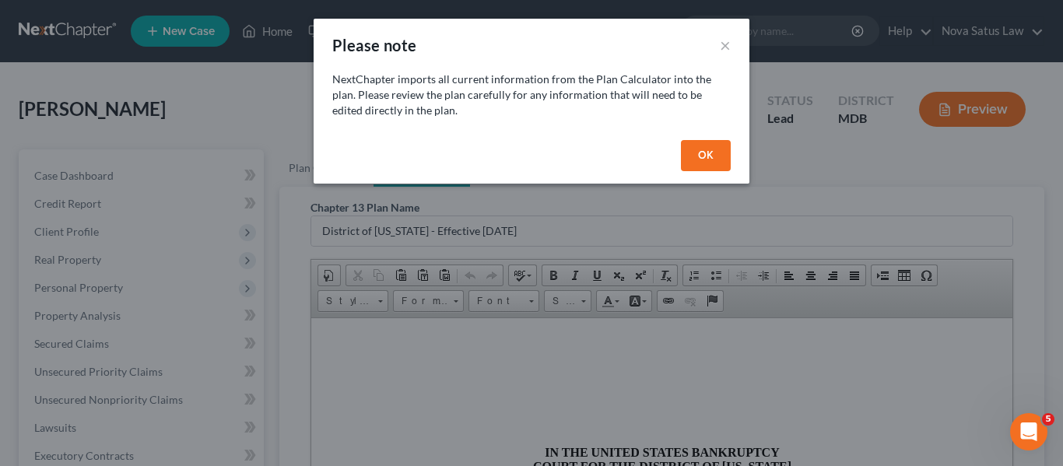
click at [707, 168] on button "OK" at bounding box center [706, 155] width 50 height 31
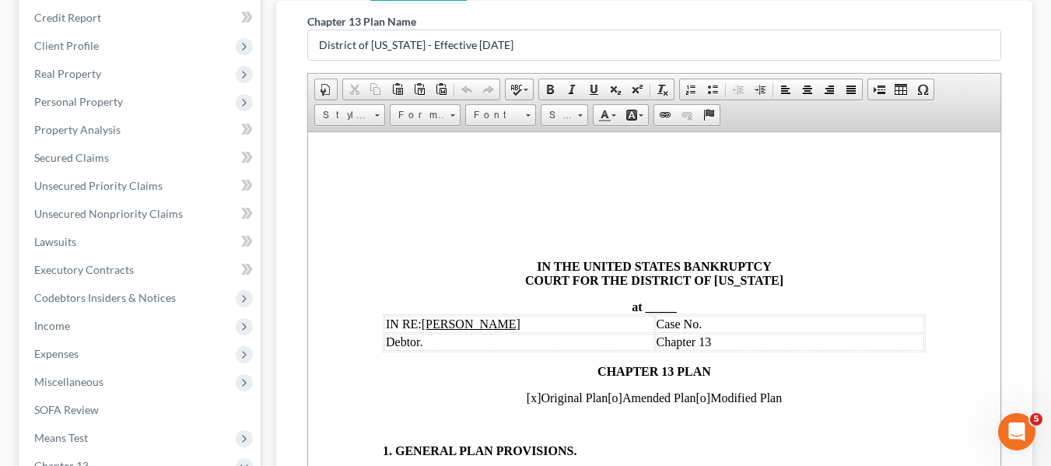
scroll to position [187, 0]
click at [645, 299] on span "_____" at bounding box center [660, 305] width 31 height 13
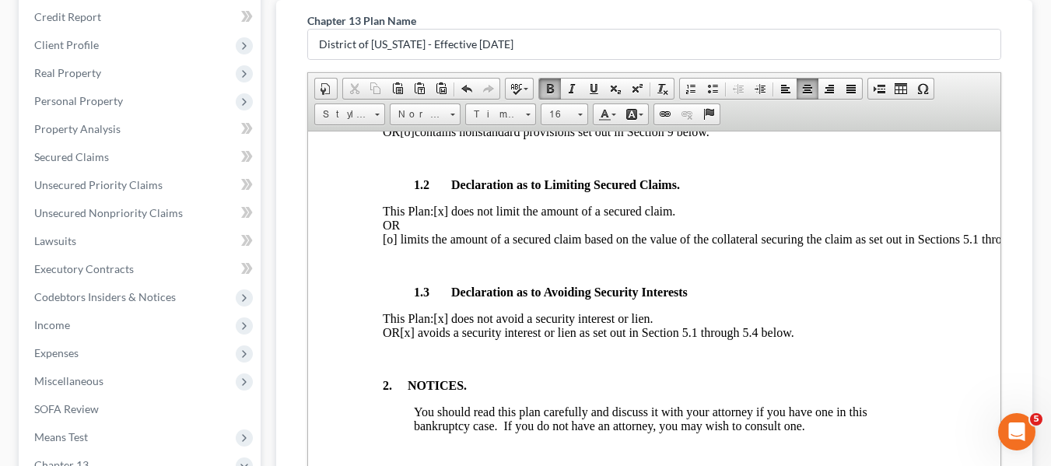
scroll to position [486, 0]
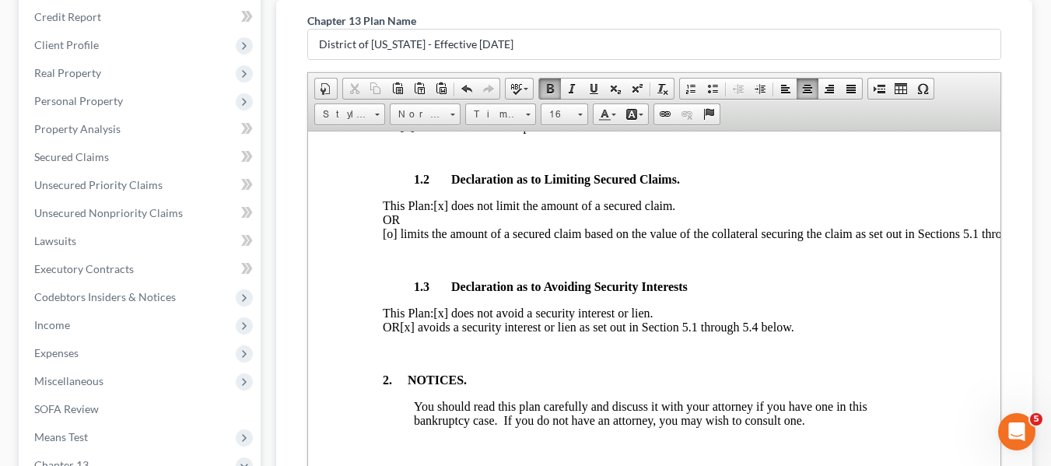
click at [452, 333] on span "[x] avoids a security interest or lien as set out in Section 5.1 through 5.4 be…" at bounding box center [596, 326] width 394 height 13
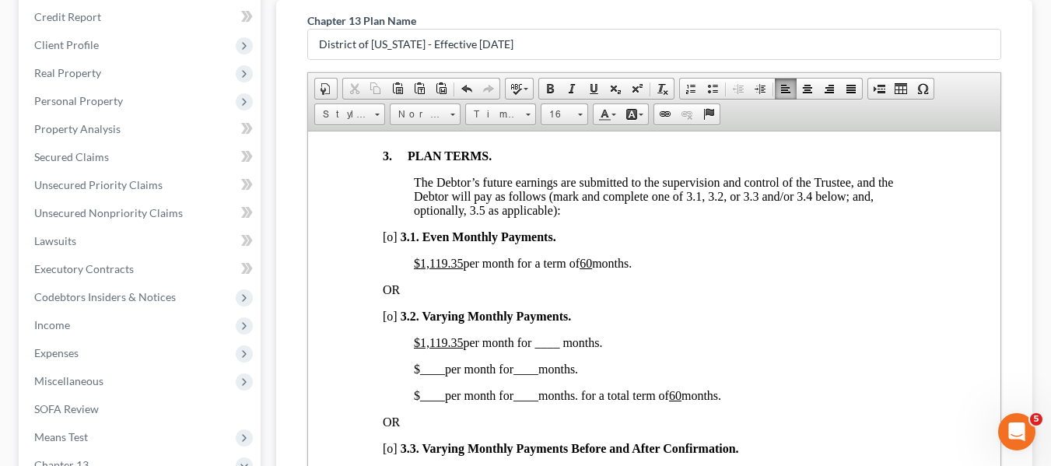
scroll to position [1105, 0]
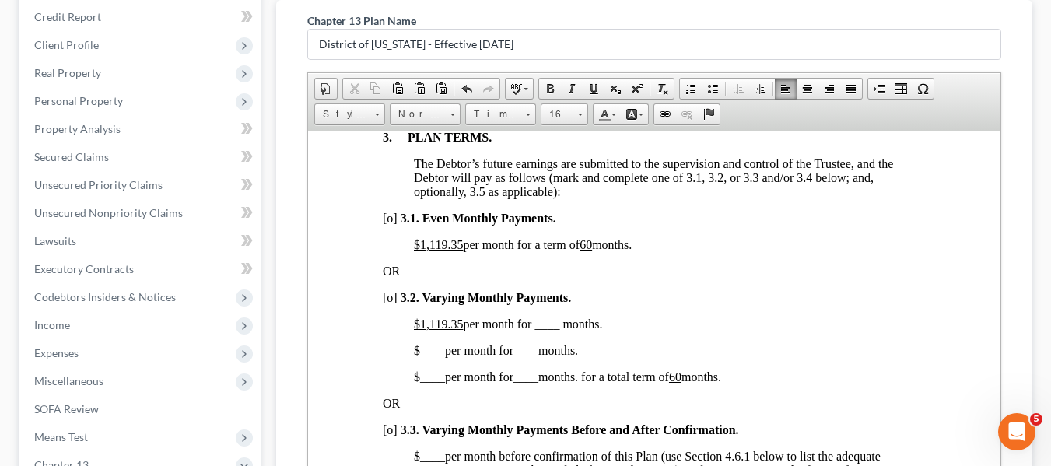
click at [421, 251] on u "$1,119.35" at bounding box center [437, 243] width 49 height 13
click at [549, 251] on u "60" at bounding box center [542, 243] width 12 height 13
click at [388, 304] on span "[o]" at bounding box center [389, 296] width 15 height 13
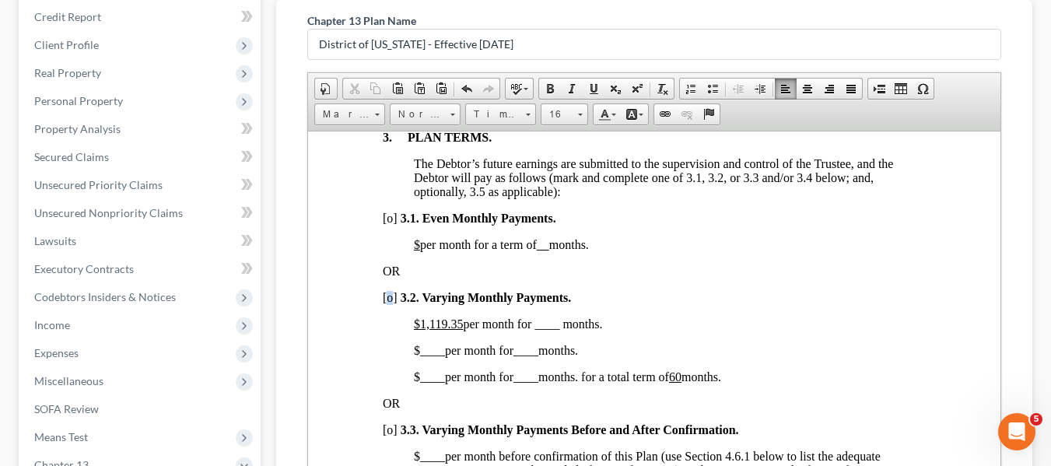
click at [388, 304] on span "[o]" at bounding box center [389, 296] width 15 height 13
click at [417, 330] on u "$1,119.35" at bounding box center [437, 323] width 49 height 13
click at [525, 330] on span "$500.00 per month for ____ months." at bounding box center [503, 323] width 180 height 13
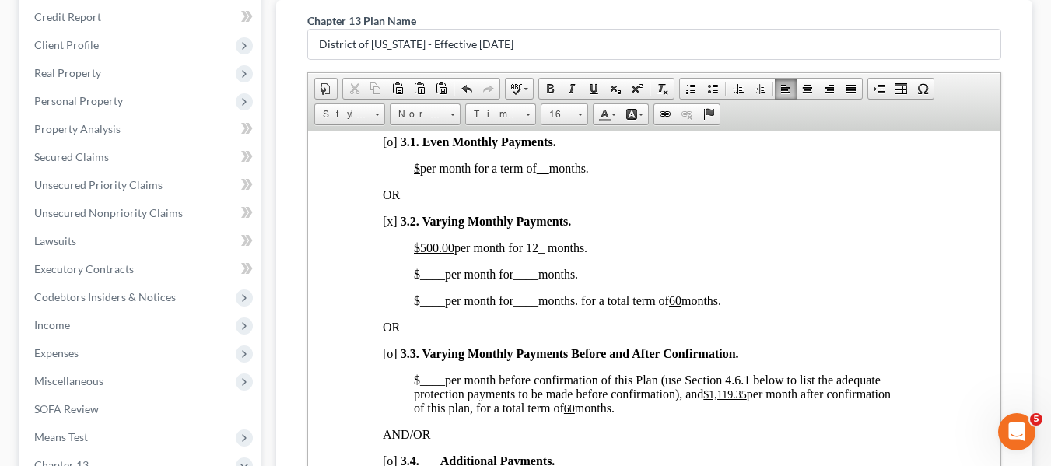
scroll to position [1185, 0]
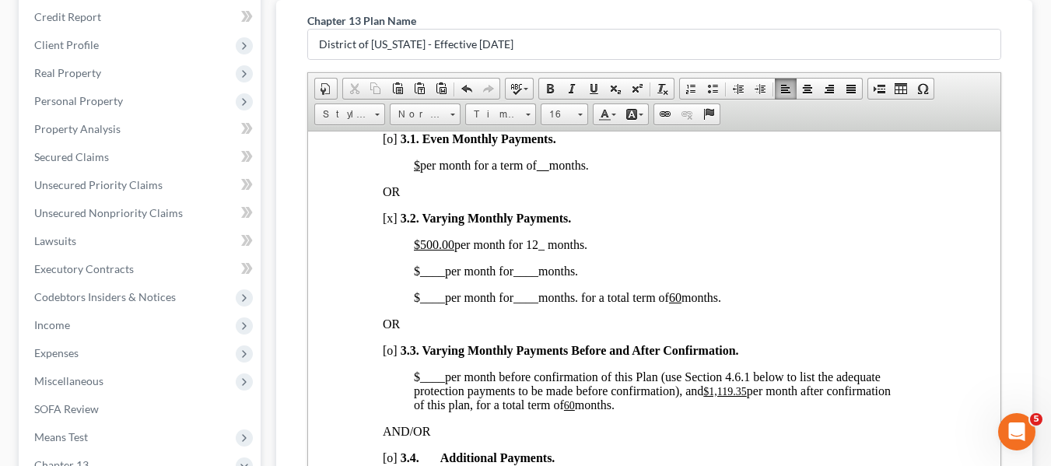
click at [419, 277] on span "____" at bounding box center [431, 270] width 25 height 13
click at [535, 277] on span "$1,500.00 per month for ____ months." at bounding box center [504, 270] width 183 height 13
click at [413, 304] on span "$ ____ per month for ____ months. for a total term of 60 months." at bounding box center [566, 296] width 307 height 13
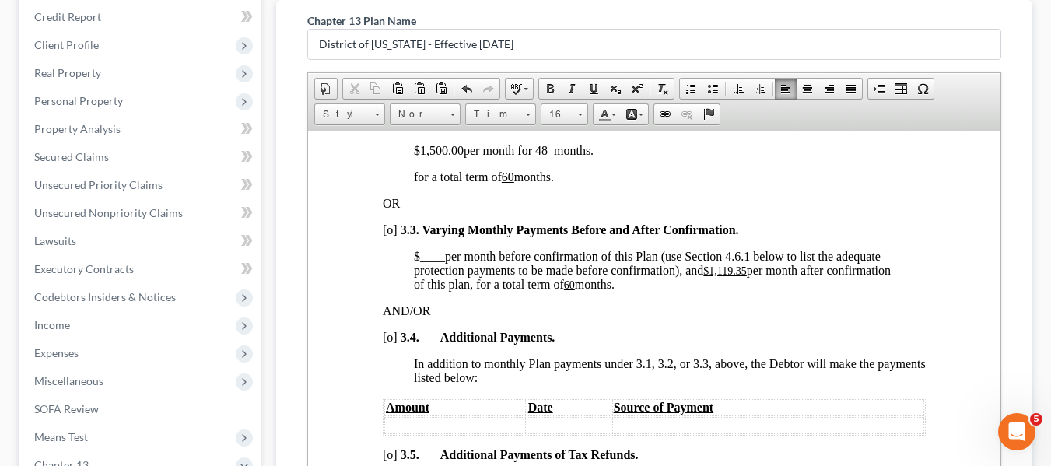
scroll to position [1310, 0]
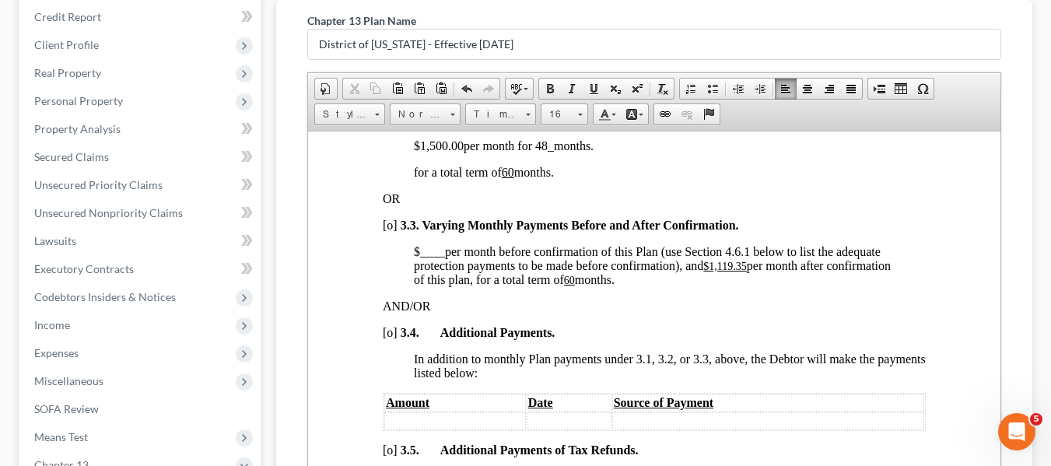
click at [711, 272] on u "$1,119.35" at bounding box center [724, 266] width 43 height 12
click at [512, 286] on u "60" at bounding box center [506, 280] width 11 height 12
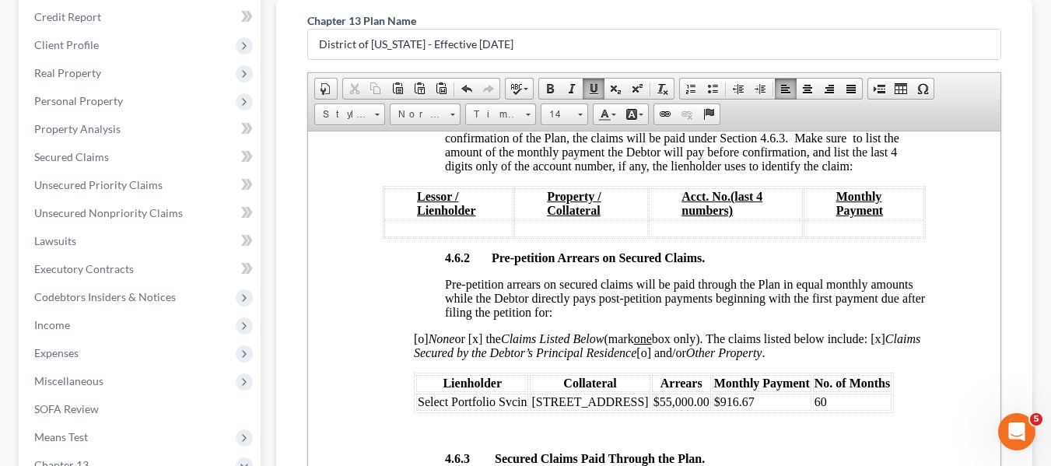
scroll to position [2641, 0]
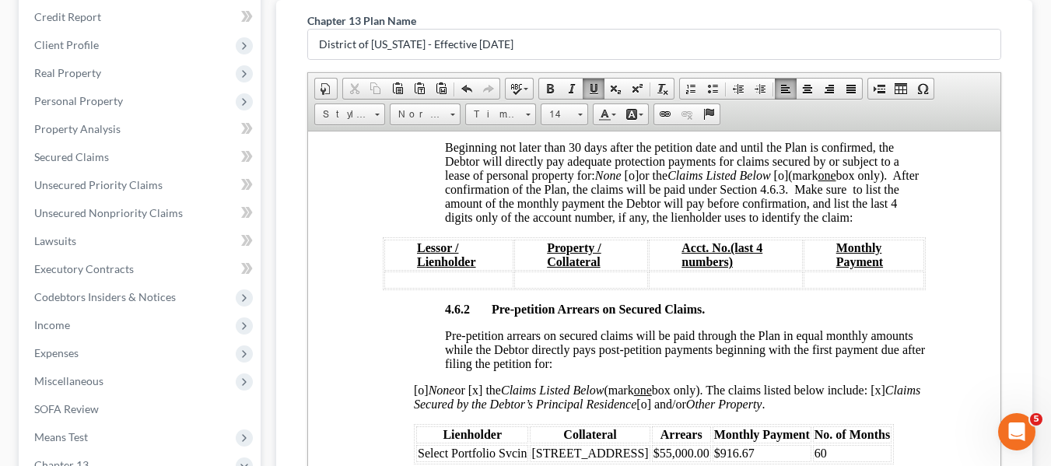
click at [633, 181] on span "[o]" at bounding box center [631, 174] width 15 height 13
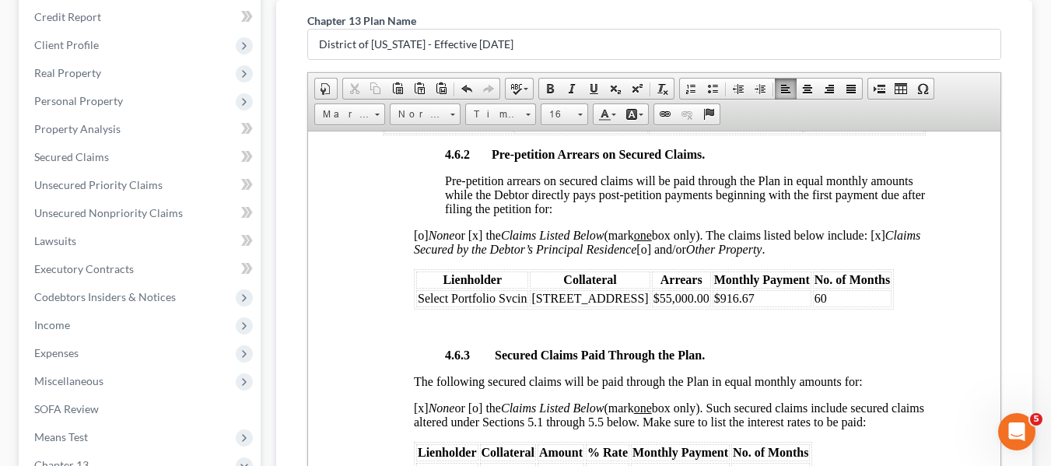
scroll to position [2797, 0]
click at [756, 306] on td "$916.67" at bounding box center [761, 297] width 99 height 17
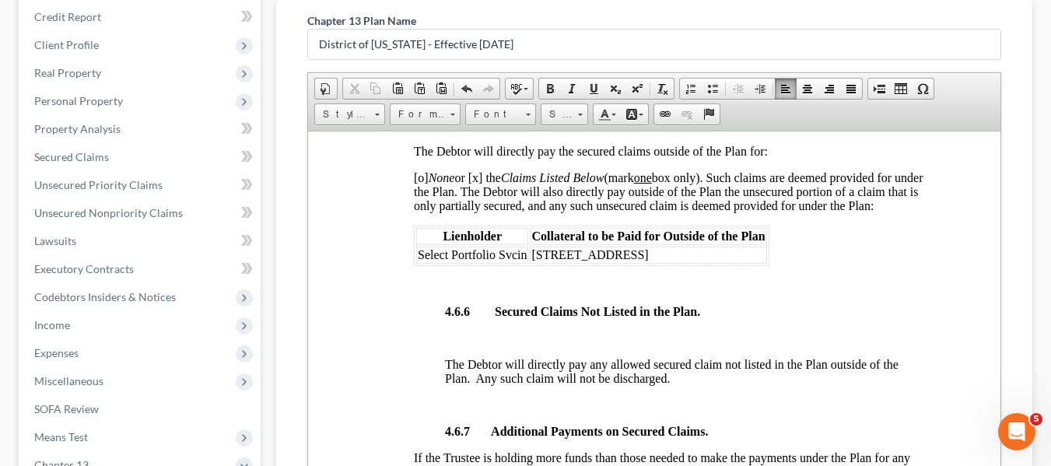
scroll to position [3471, 0]
click at [419, 202] on span "[o] None or [x] the Claims Listed Below (mark one box only). Such claims are de…" at bounding box center [668, 190] width 510 height 41
click at [479, 206] on span "[x] None or [x] the Claims Listed Below (mark one box only). Such claims are de…" at bounding box center [668, 190] width 510 height 41
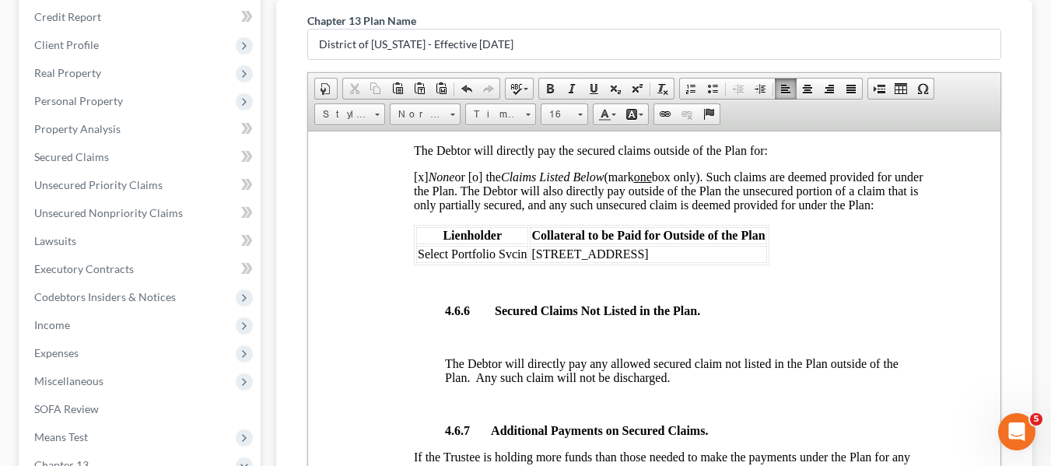
click at [419, 260] on span "Select Portfolio Svcin" at bounding box center [471, 253] width 109 height 13
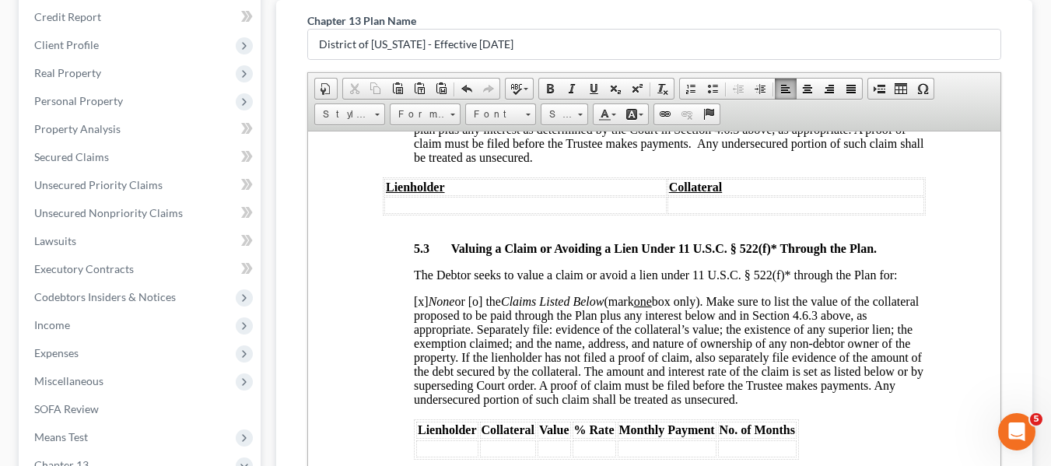
scroll to position [4646, 0]
click at [421, 108] on span "[o]" at bounding box center [420, 101] width 15 height 13
click at [418, 108] on span "[o]" at bounding box center [420, 101] width 15 height 13
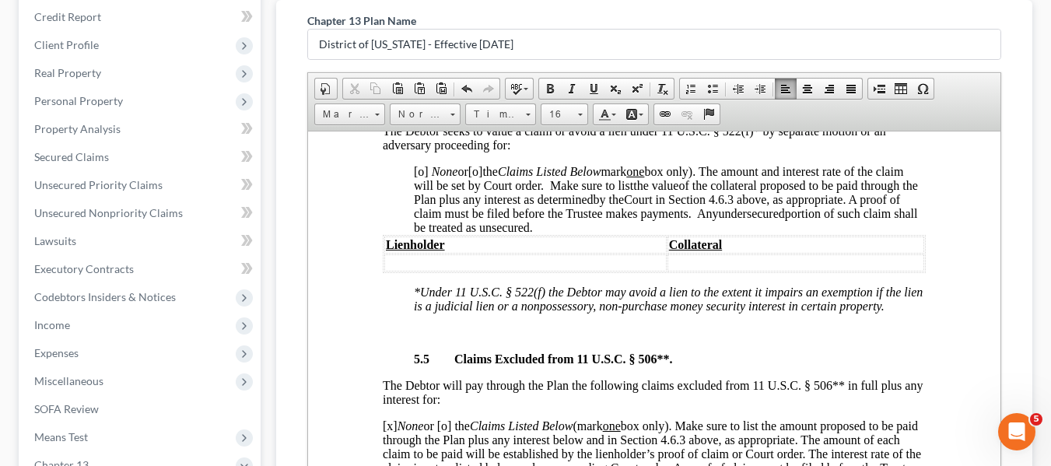
scroll to position [5053, 0]
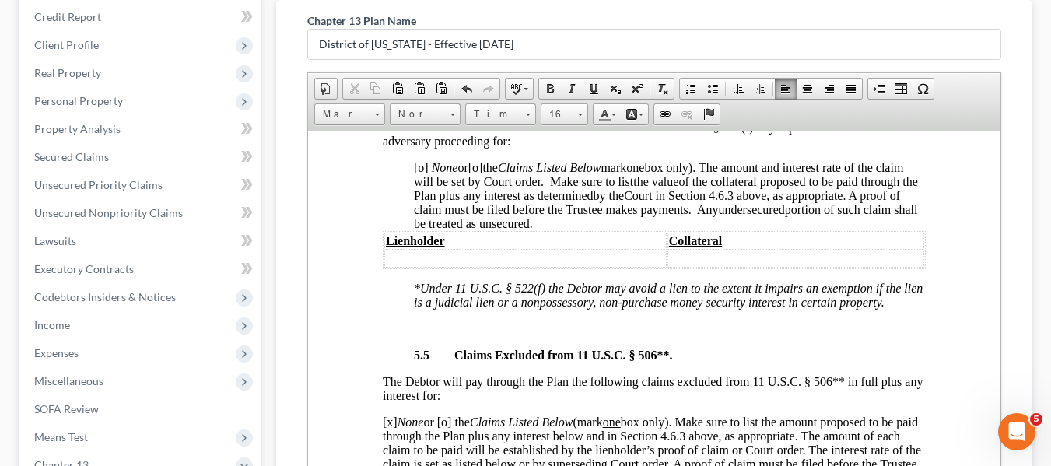
click at [416, 174] on span "[o]" at bounding box center [420, 166] width 15 height 13
click at [418, 174] on span "[o]" at bounding box center [420, 166] width 15 height 13
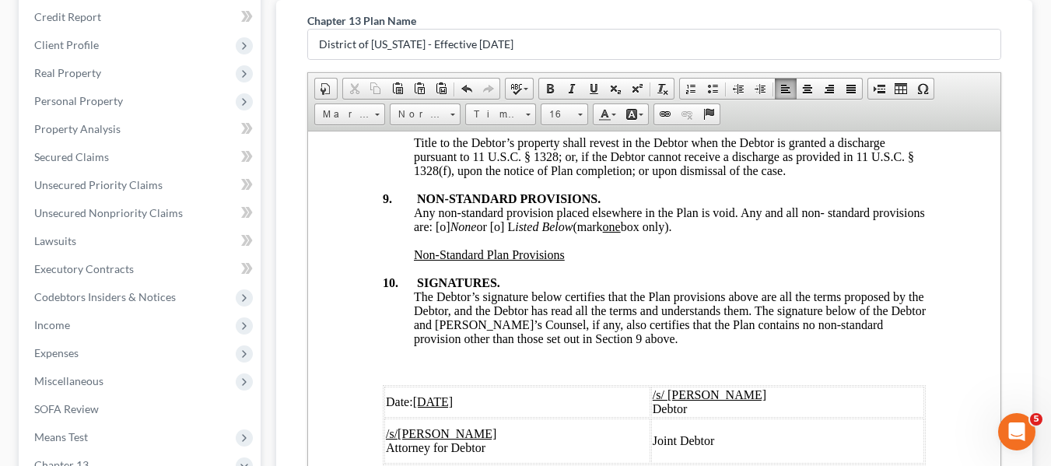
scroll to position [5900, 0]
click at [496, 232] on span "Any non-standard provision placed elsewhere in the Plan is void. Any and all no…" at bounding box center [668, 218] width 511 height 27
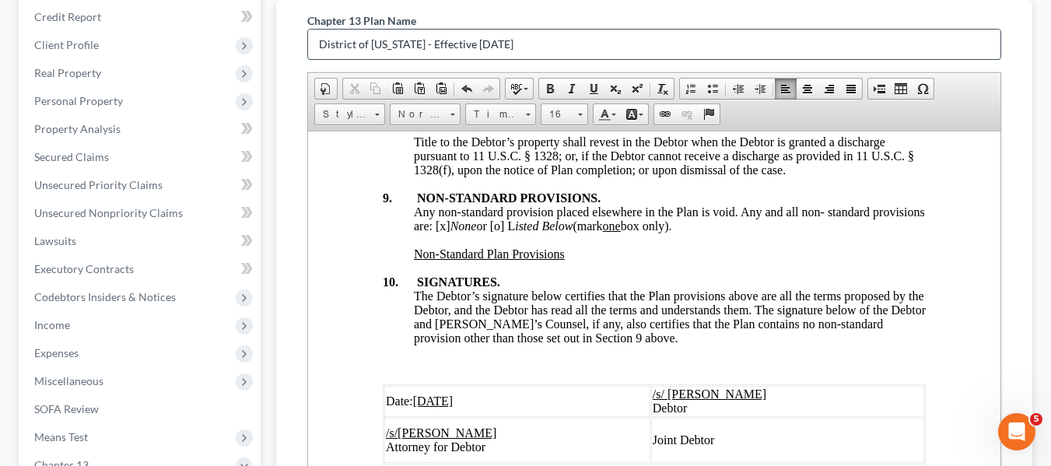
click at [504, 38] on input "District of [US_STATE] - Effective [DATE]" at bounding box center [654, 45] width 693 height 30
type input "D"
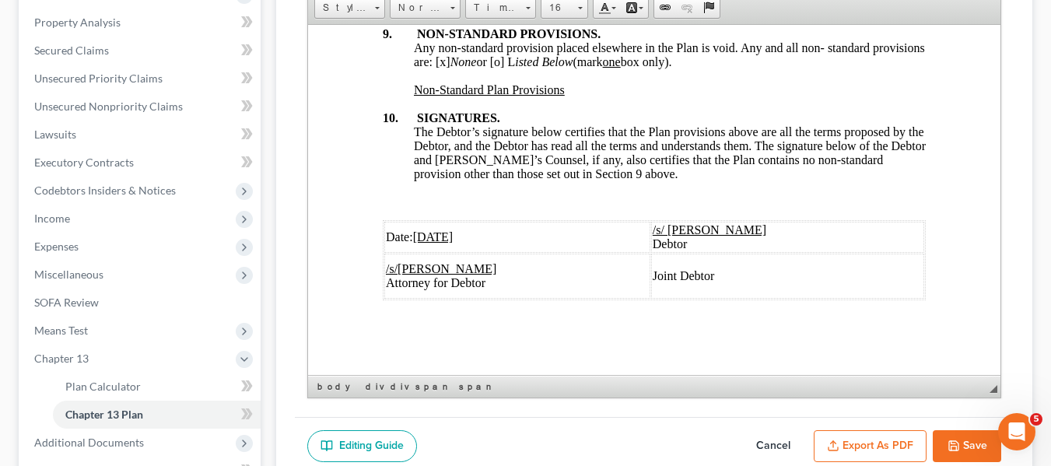
scroll to position [5987, 0]
type input "original plan"
click at [843, 440] on button "Export as PDF" at bounding box center [870, 446] width 113 height 33
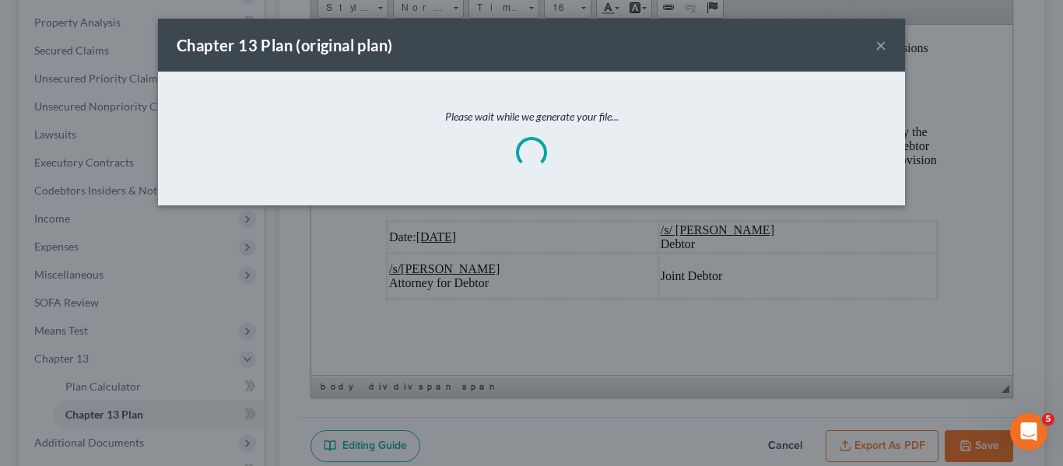
scroll to position [5931, 0]
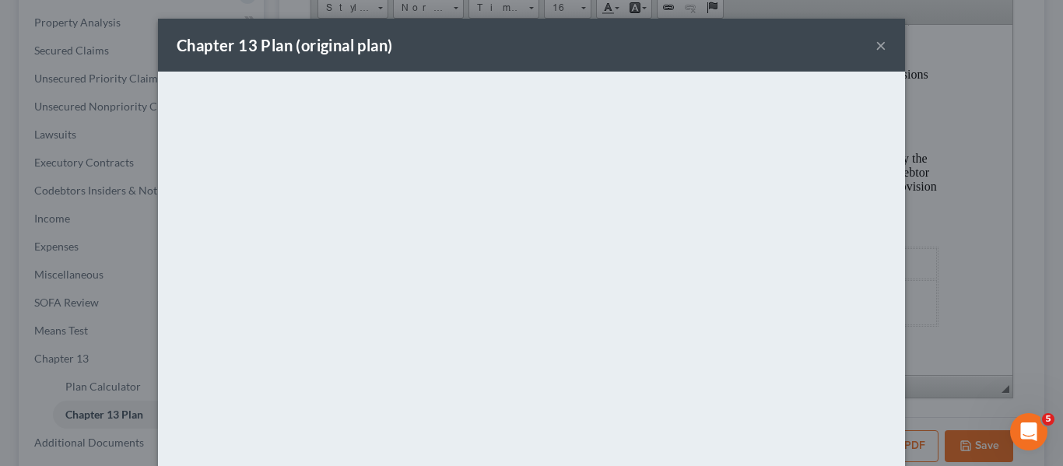
click at [508, 49] on div "Chapter 13 Plan (original plan) ×" at bounding box center [531, 45] width 747 height 53
click at [876, 54] on button "×" at bounding box center [881, 45] width 11 height 19
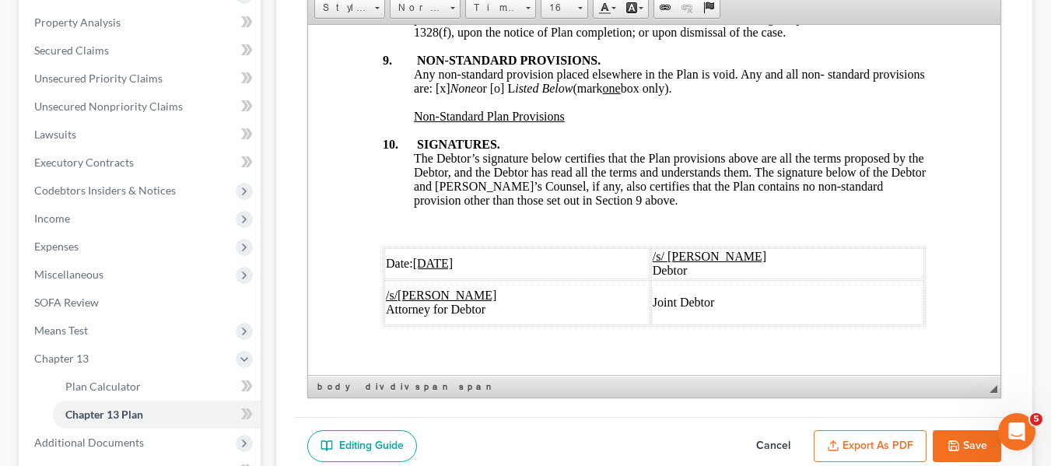
scroll to position [5987, 0]
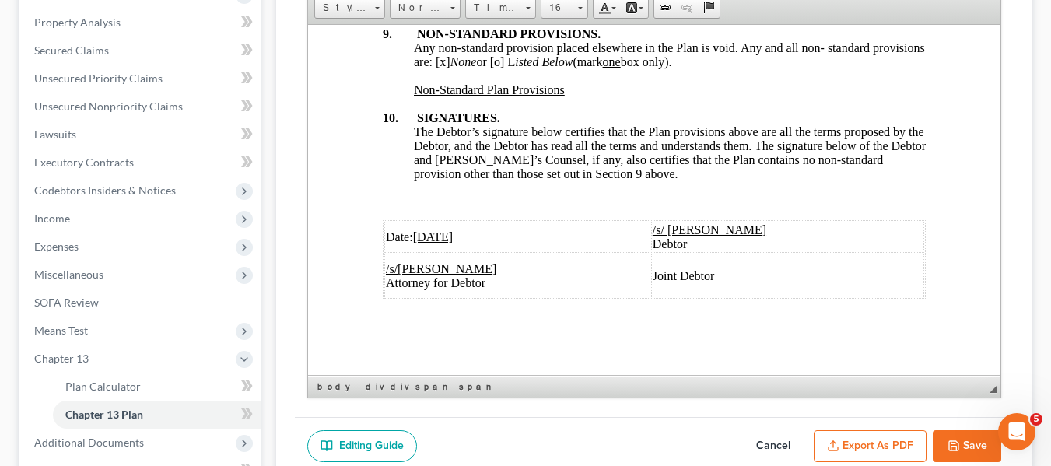
click at [950, 445] on icon "button" at bounding box center [954, 445] width 9 height 9
select select "1"
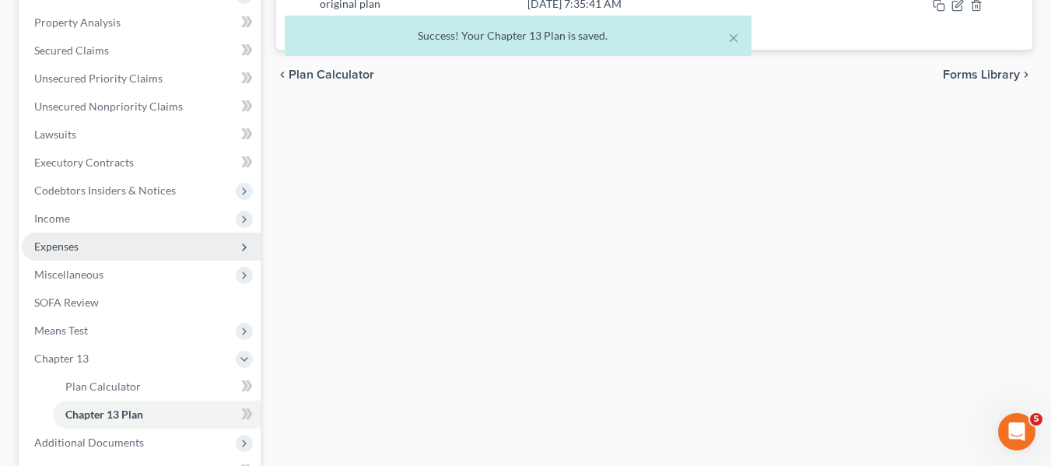
scroll to position [473, 0]
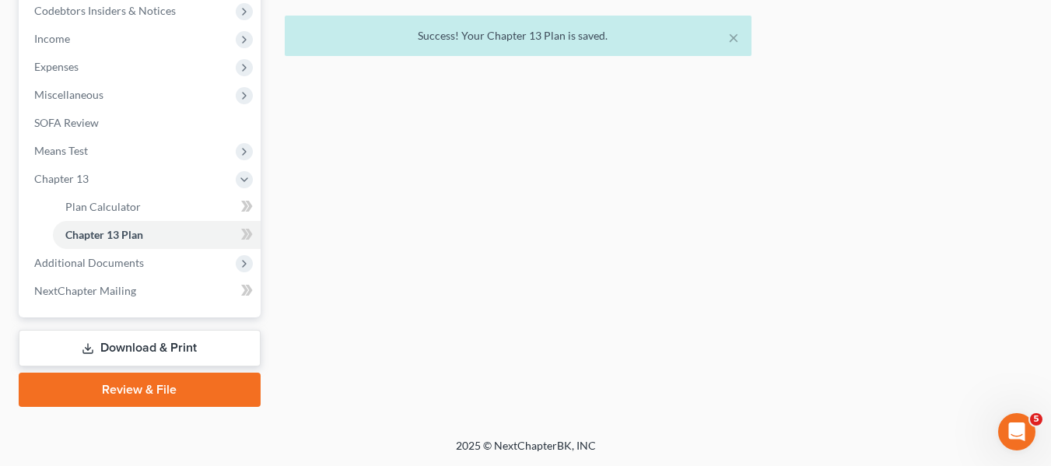
click at [149, 351] on link "Download & Print" at bounding box center [140, 348] width 242 height 37
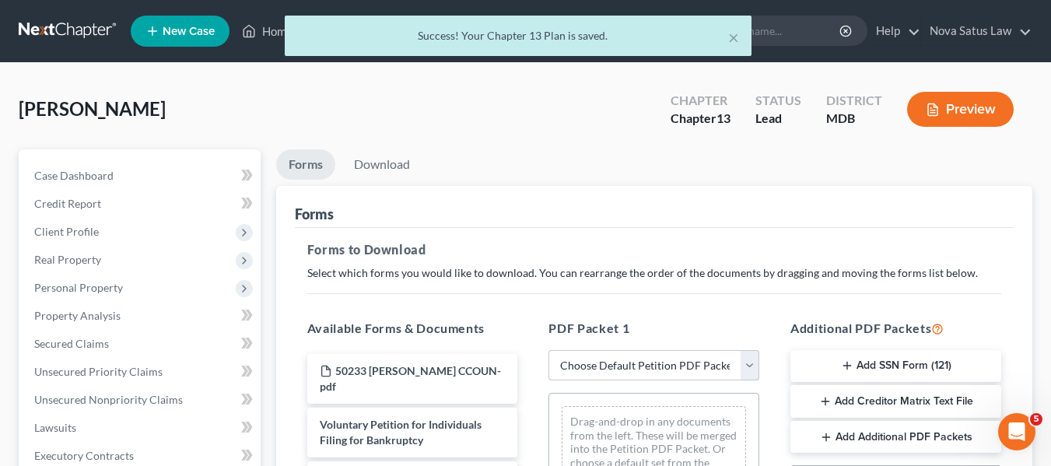
click at [599, 371] on select "Choose Default Petition PDF Packet Complete Bankruptcy Petition (all forms and …" at bounding box center [654, 365] width 211 height 31
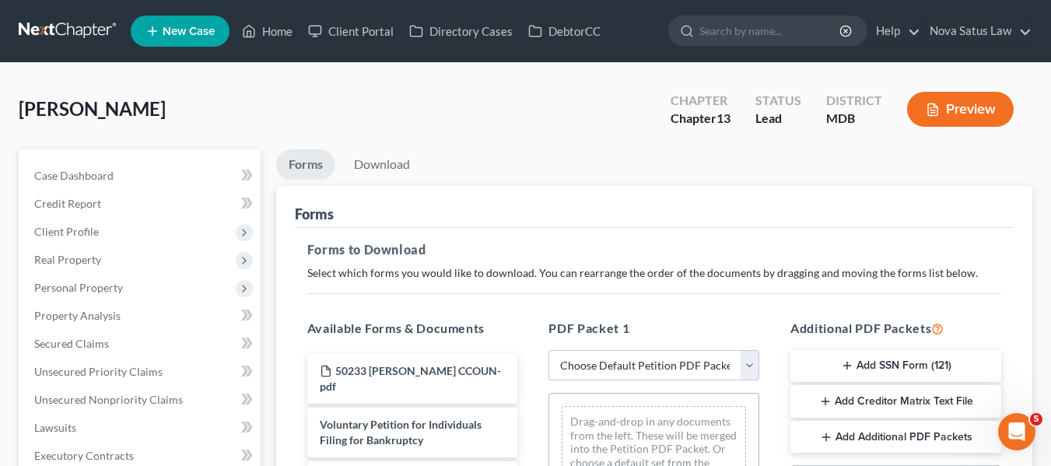
select select "0"
click at [549, 350] on select "Choose Default Petition PDF Packet Complete Bankruptcy Petition (all forms and …" at bounding box center [654, 365] width 211 height 31
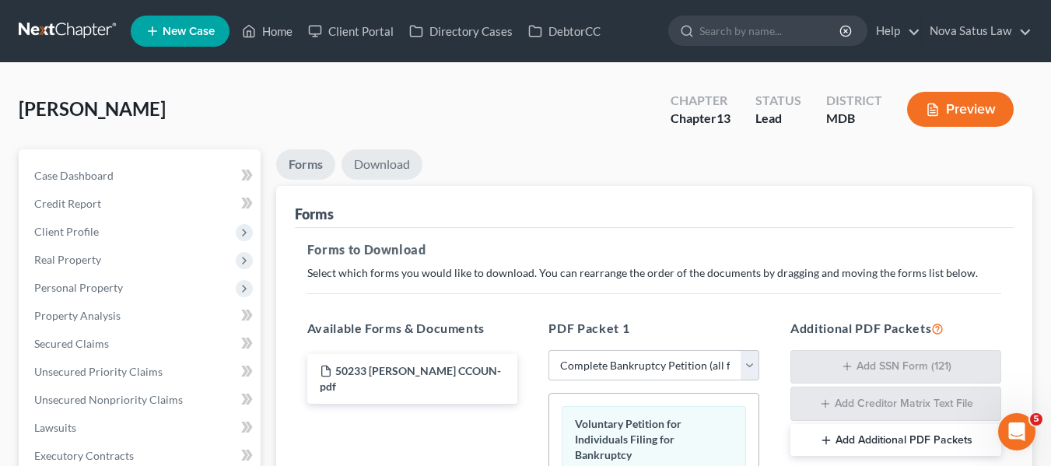
click at [381, 161] on link "Download" at bounding box center [382, 164] width 81 height 30
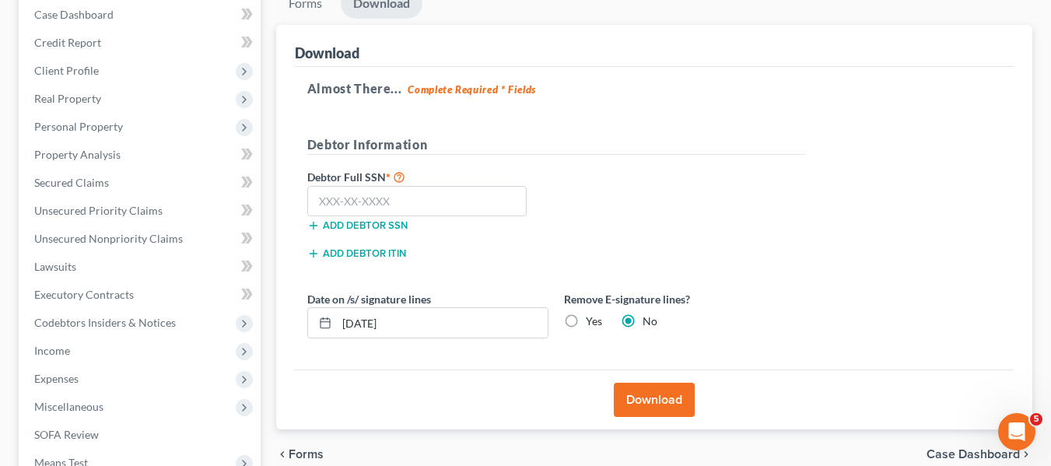
scroll to position [162, 0]
click at [331, 190] on input "text" at bounding box center [417, 200] width 220 height 31
type input "219-06-3683"
click at [623, 392] on button "Download" at bounding box center [654, 399] width 81 height 34
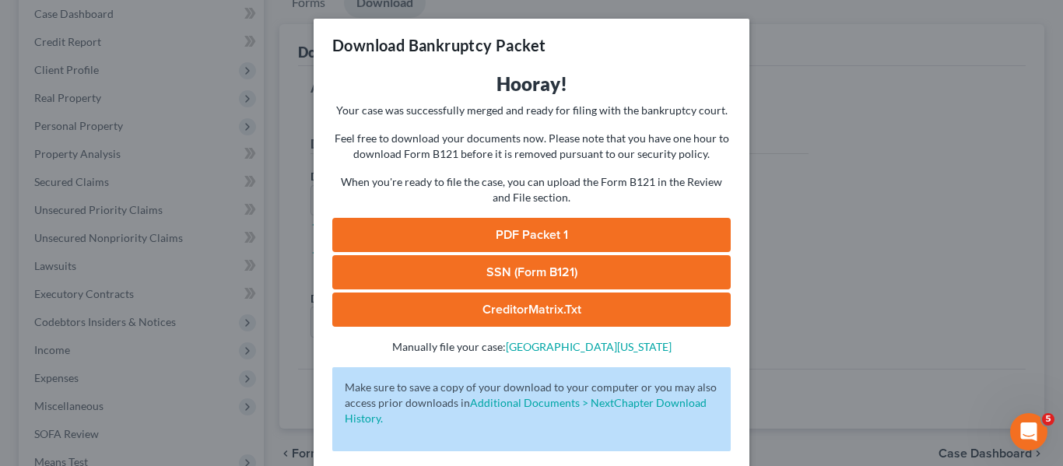
click at [541, 234] on link "PDF Packet 1" at bounding box center [531, 235] width 398 height 34
click at [818, 175] on div "Download Bankruptcy Packet Hooray! Your case was successfully merged and ready …" at bounding box center [531, 233] width 1063 height 466
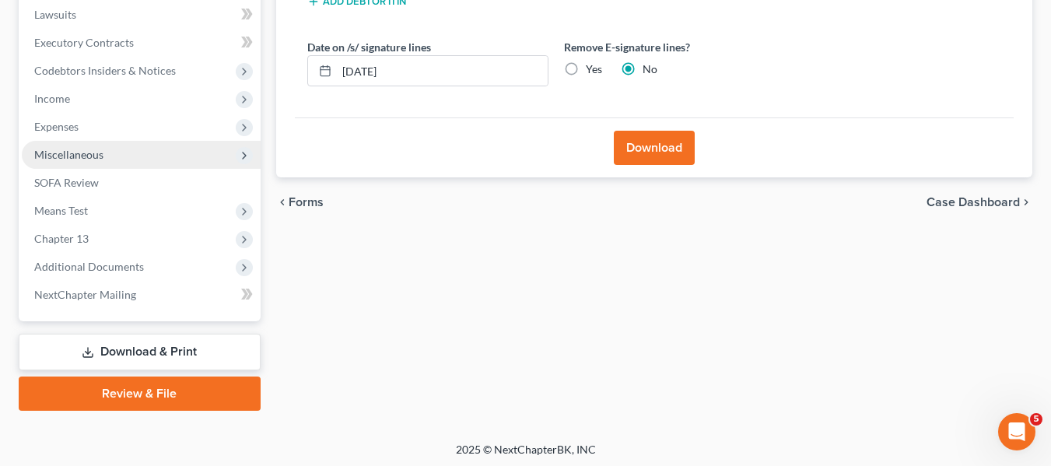
scroll to position [417, 0]
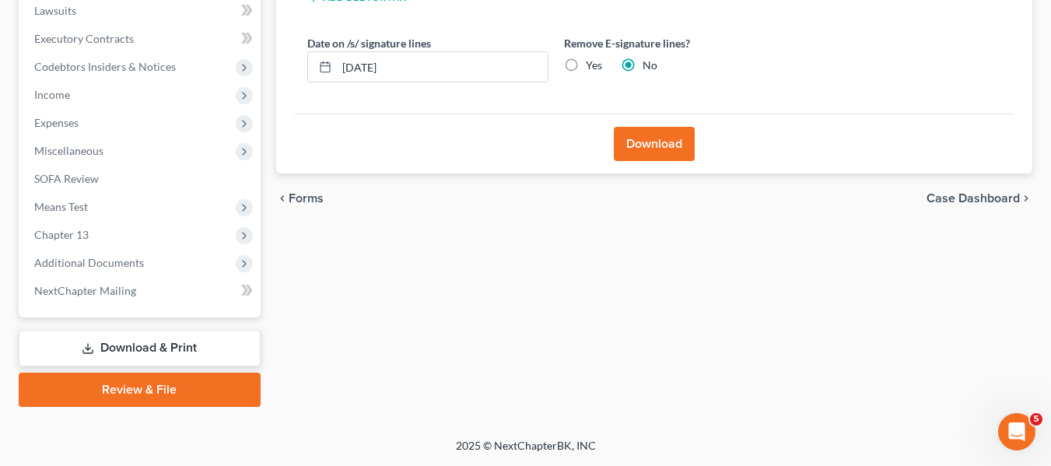
click at [139, 395] on link "Review & File" at bounding box center [140, 390] width 242 height 34
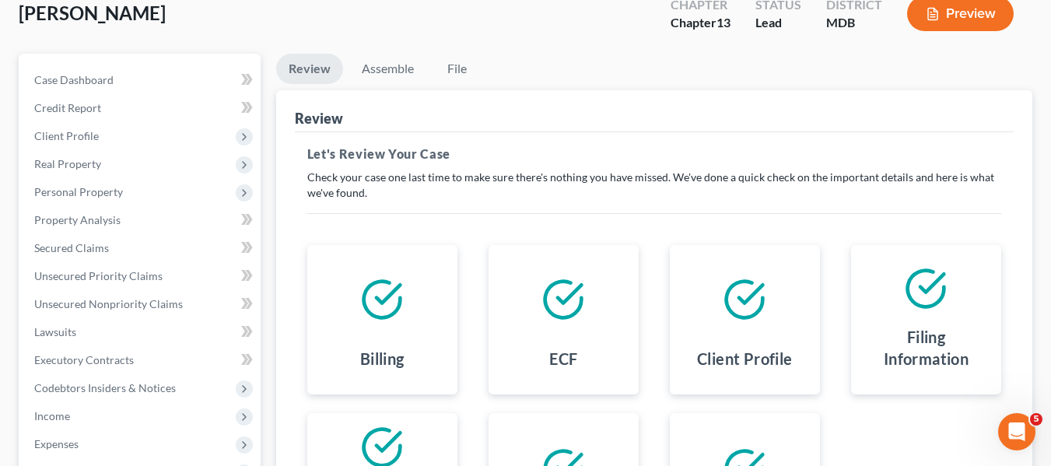
scroll to position [95, 0]
click at [380, 81] on link "Assemble" at bounding box center [387, 69] width 77 height 30
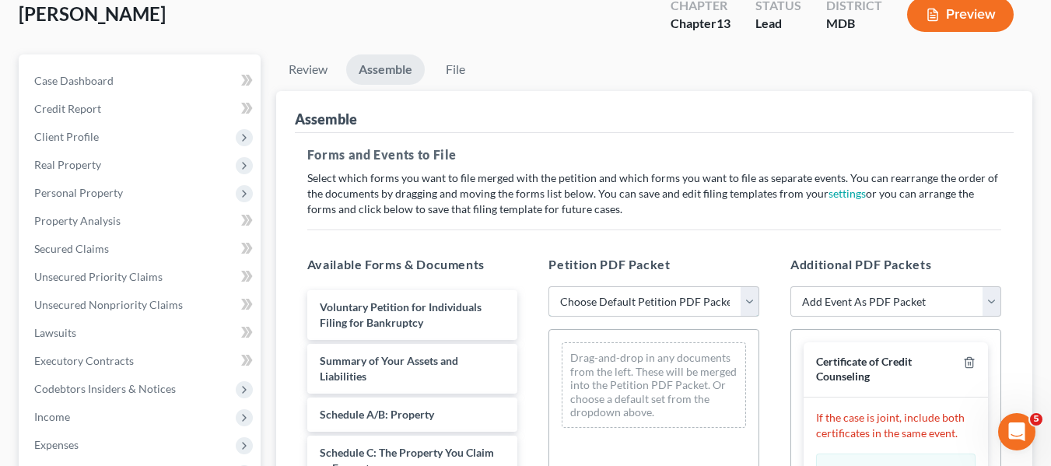
click at [607, 295] on select "Choose Default Petition PDF Packet Emergency Filing (Voluntary Petition and Cre…" at bounding box center [654, 301] width 211 height 31
select select "1"
click at [549, 286] on select "Choose Default Petition PDF Packet Emergency Filing (Voluntary Petition and Cre…" at bounding box center [654, 301] width 211 height 31
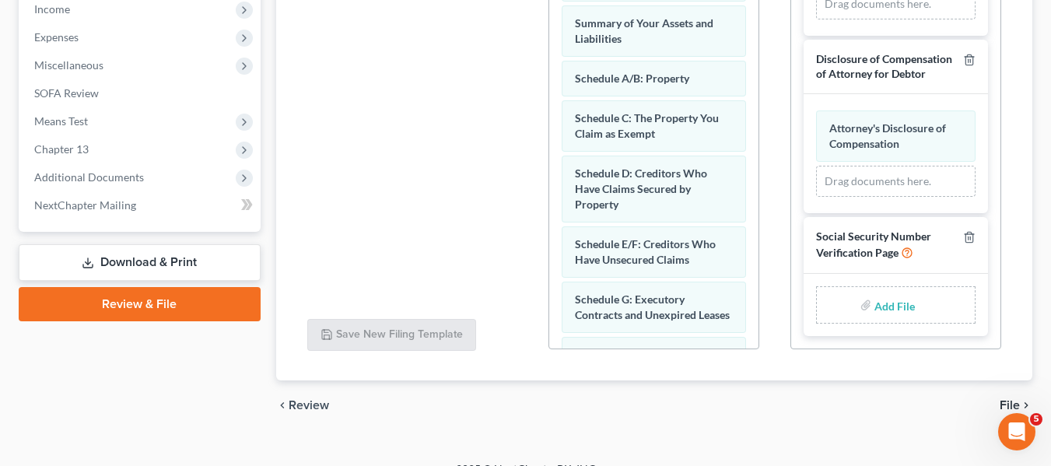
scroll to position [527, 0]
click at [879, 312] on input "file" at bounding box center [893, 305] width 37 height 28
type input "C:\fakepath\SSN.pdf"
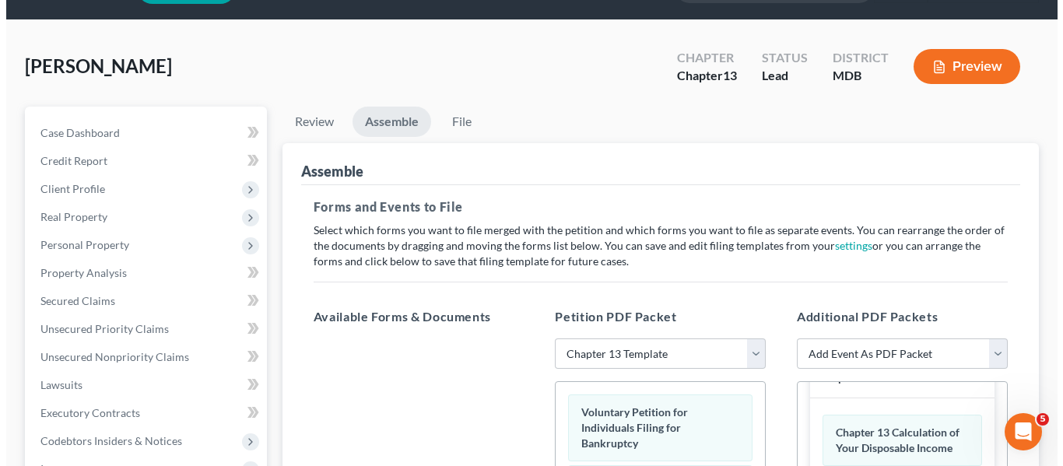
scroll to position [0, 0]
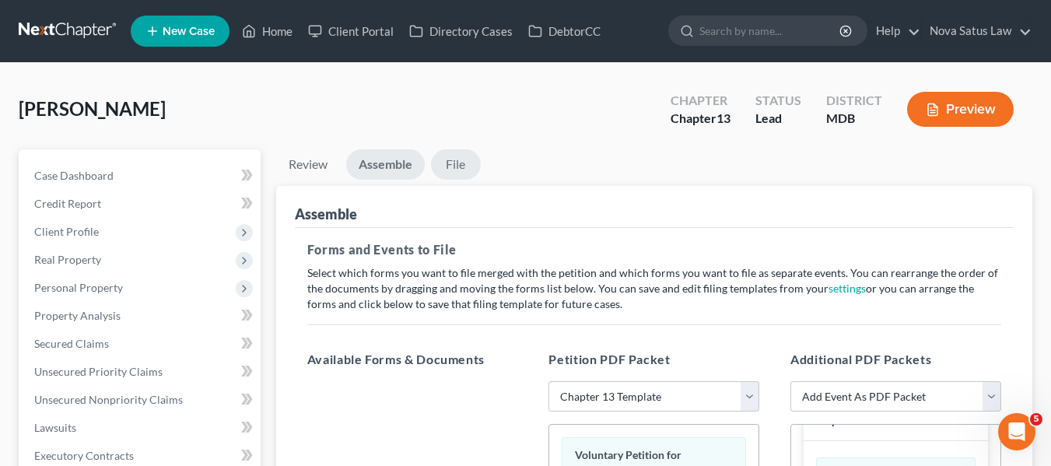
click at [458, 170] on link "File" at bounding box center [456, 164] width 50 height 30
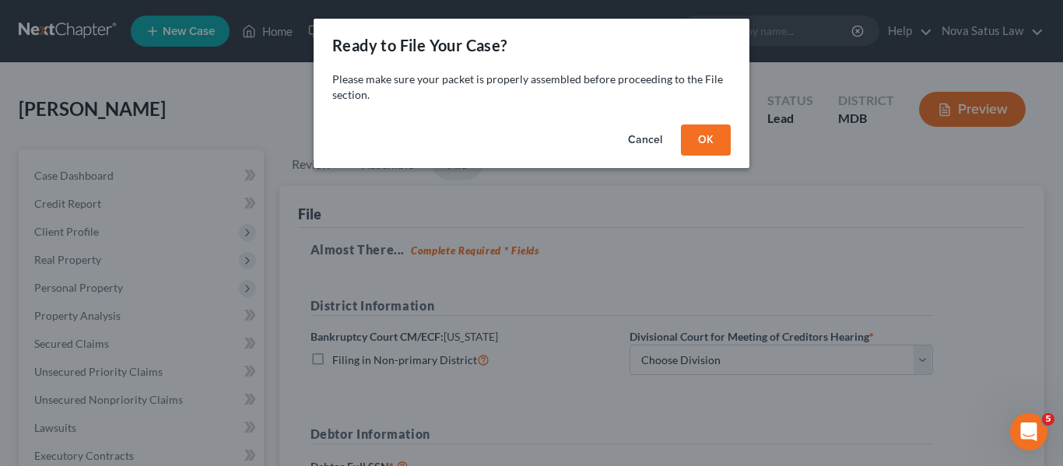
click at [711, 134] on button "OK" at bounding box center [706, 140] width 50 height 31
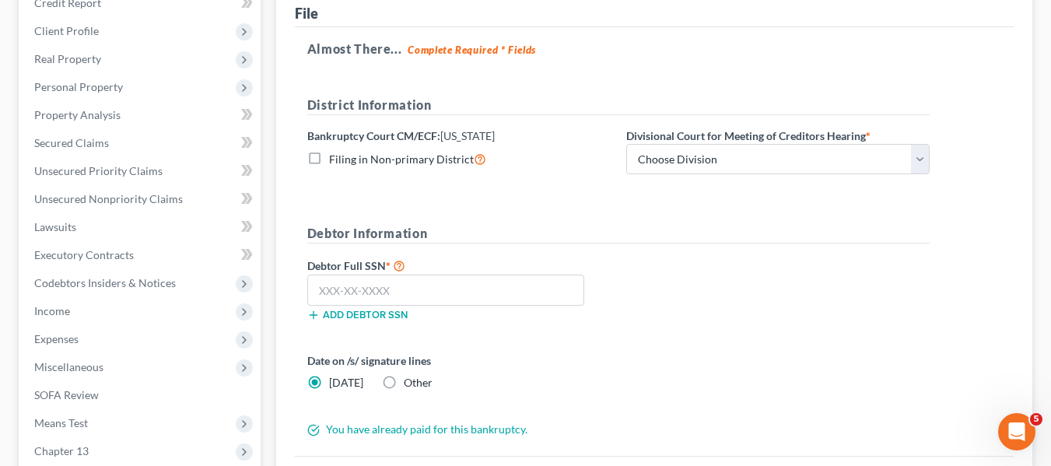
scroll to position [202, 0]
click at [718, 149] on select "Choose Division Baltimore Greenbelt" at bounding box center [779, 158] width 304 height 31
select select "0"
click at [627, 143] on select "Choose Division Baltimore Greenbelt" at bounding box center [779, 158] width 304 height 31
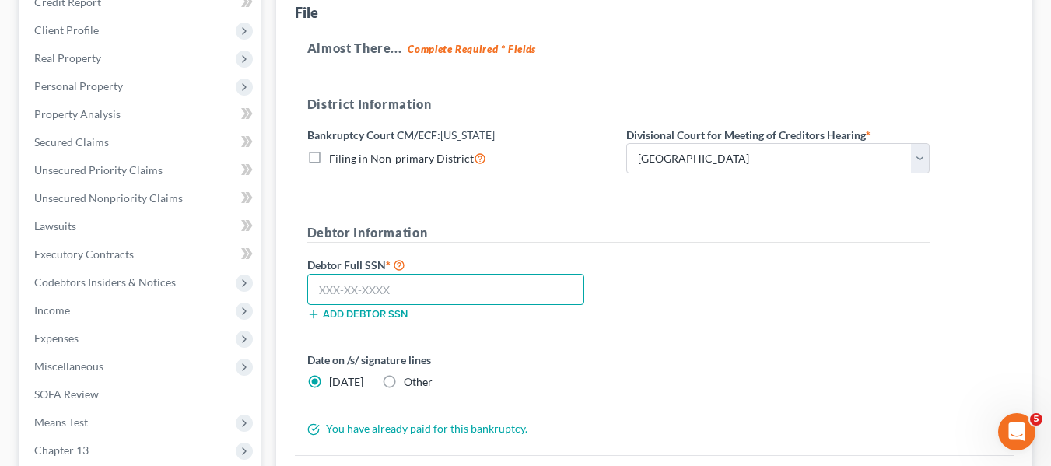
click at [335, 290] on input "text" at bounding box center [445, 289] width 277 height 31
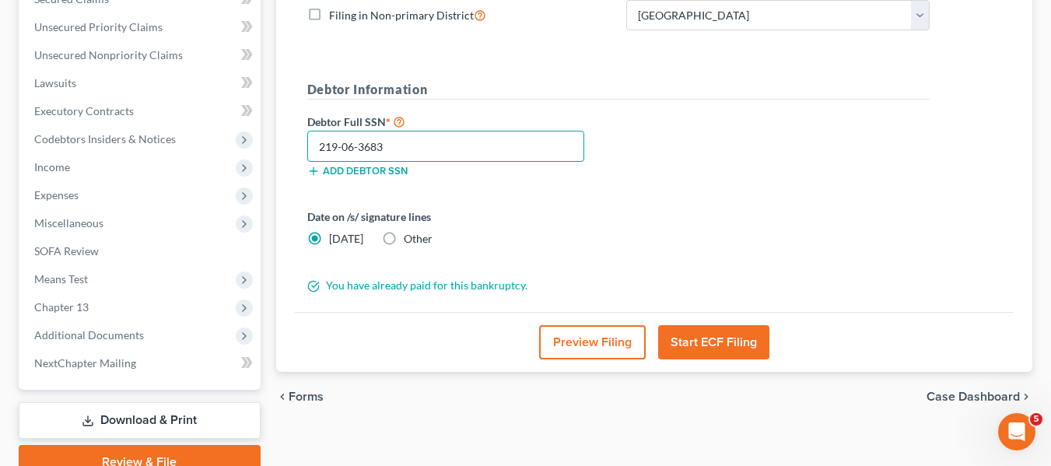
scroll to position [417, 0]
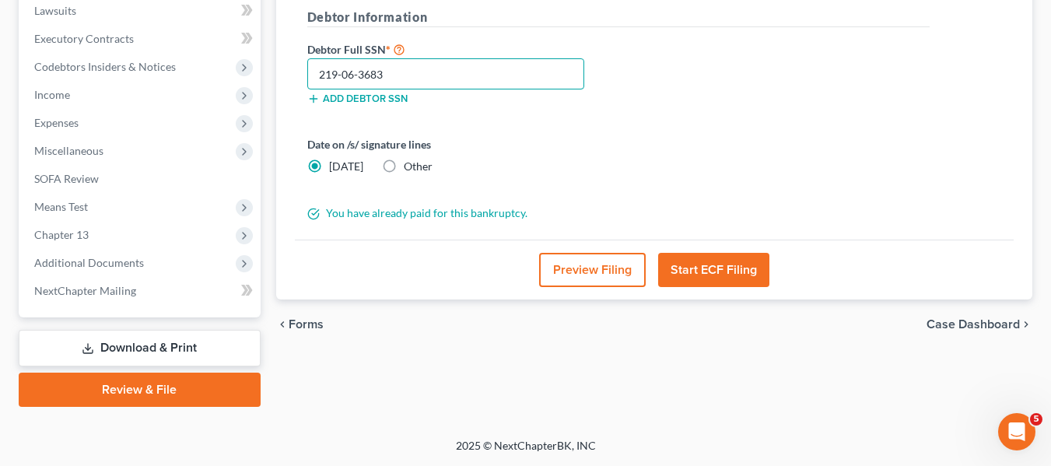
type input "219-06-3683"
click at [717, 257] on button "Start ECF Filing" at bounding box center [713, 270] width 111 height 34
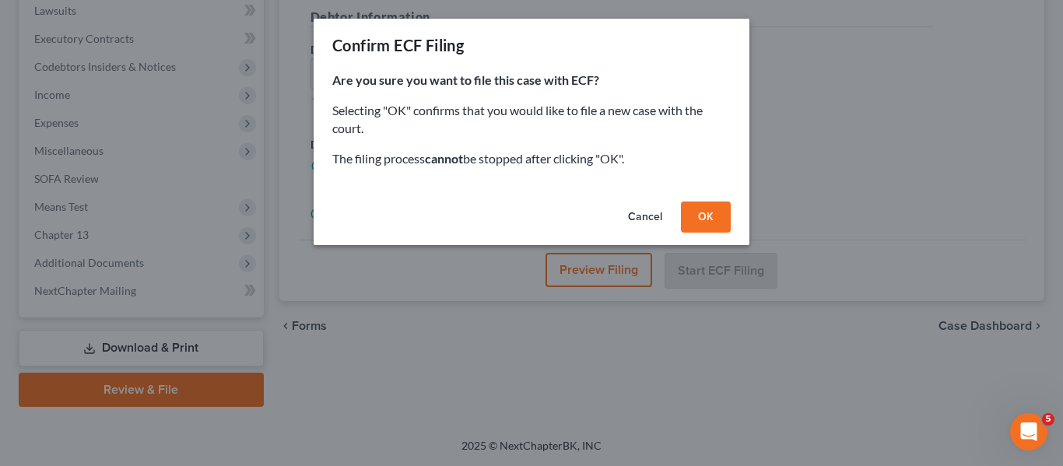
click at [700, 223] on button "OK" at bounding box center [706, 217] width 50 height 31
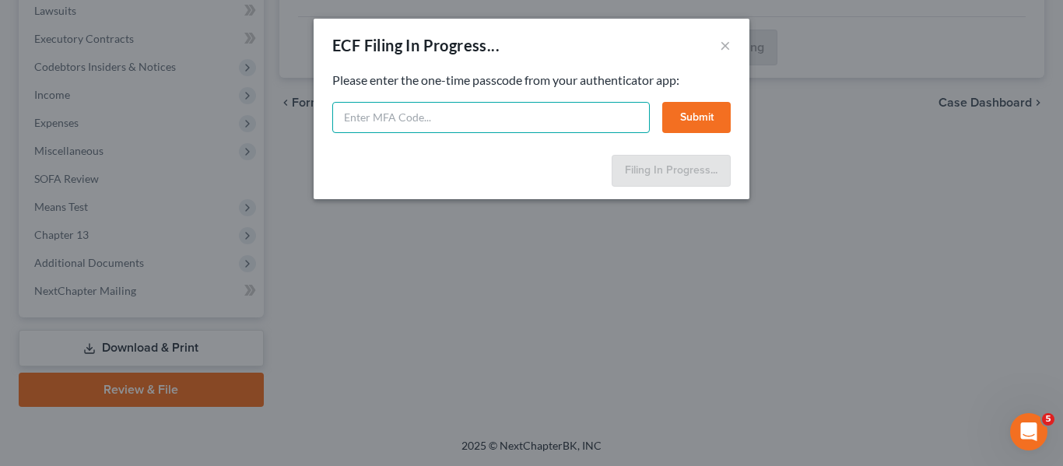
click at [380, 128] on input "text" at bounding box center [491, 117] width 318 height 31
type input "589019"
click at [705, 114] on button "Submit" at bounding box center [696, 117] width 68 height 31
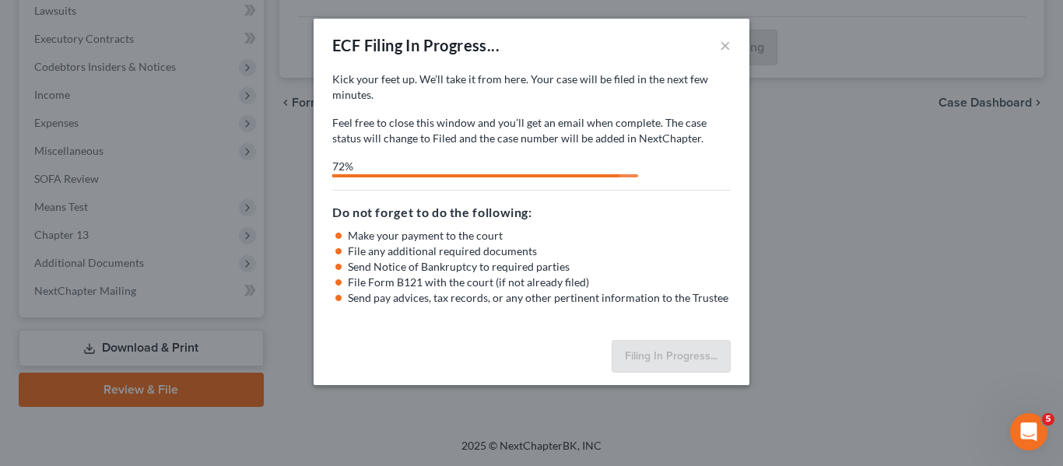
select select "0"
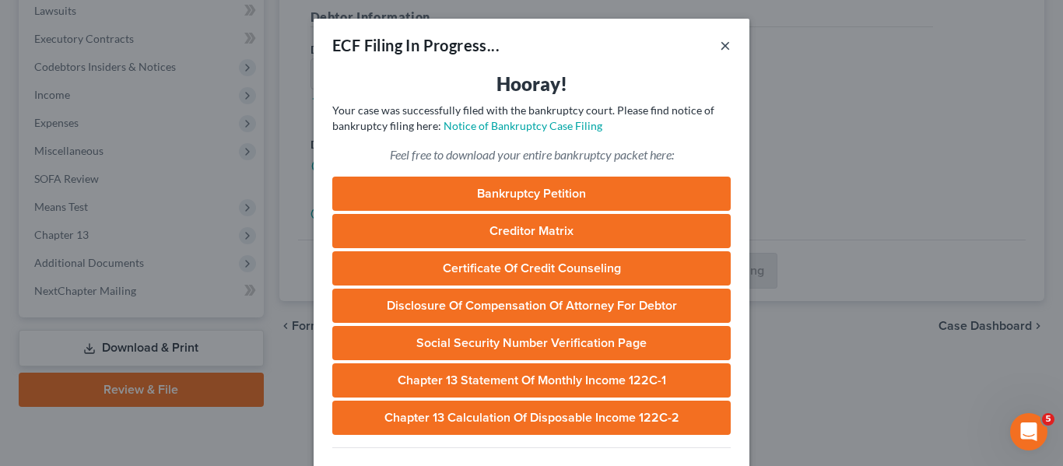
click at [720, 47] on button "×" at bounding box center [725, 45] width 11 height 19
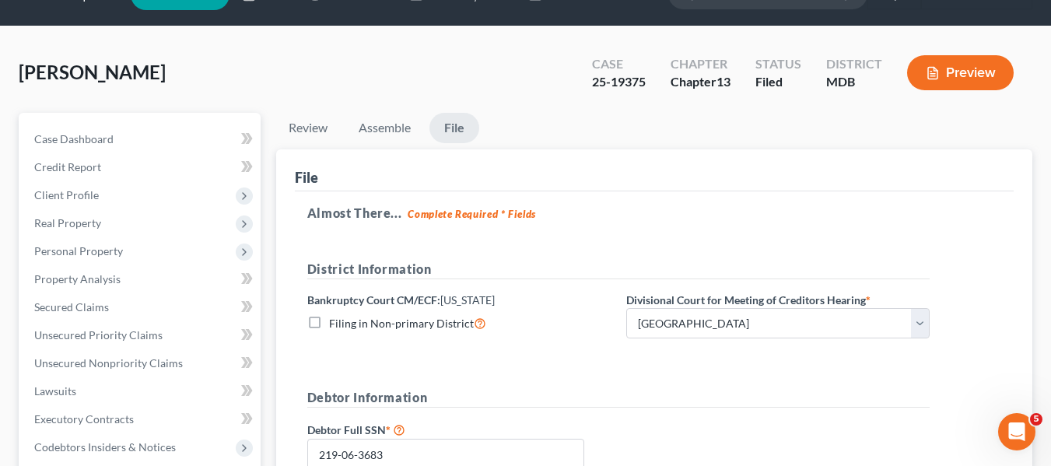
scroll to position [0, 0]
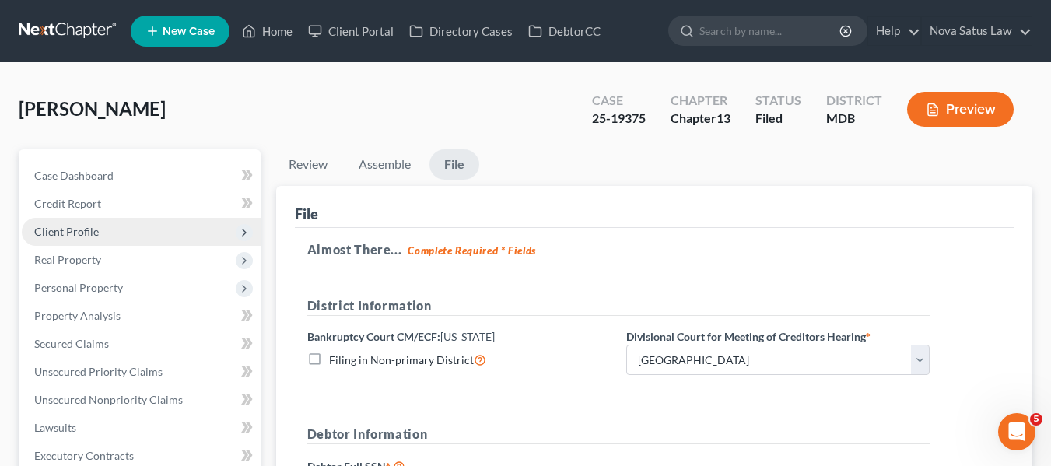
click at [86, 231] on span "Client Profile" at bounding box center [66, 231] width 65 height 13
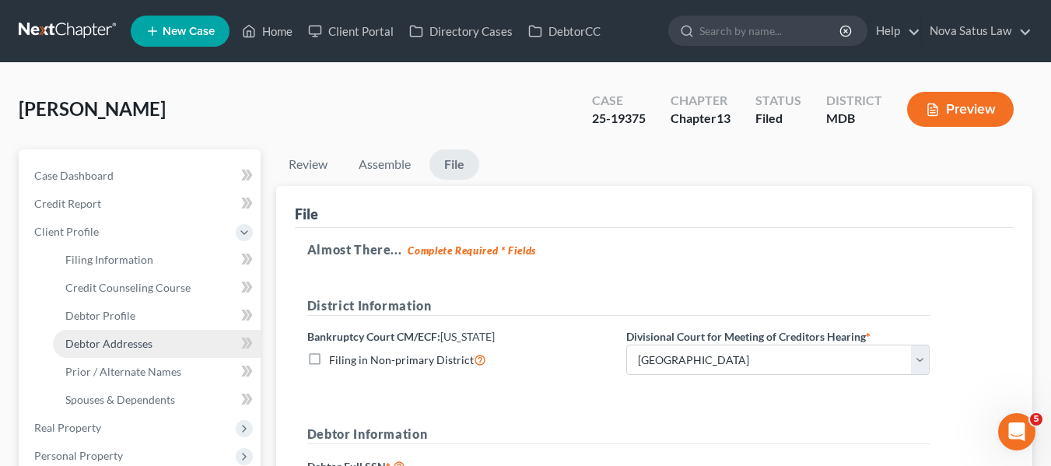
click at [111, 339] on span "Debtor Addresses" at bounding box center [108, 343] width 87 height 13
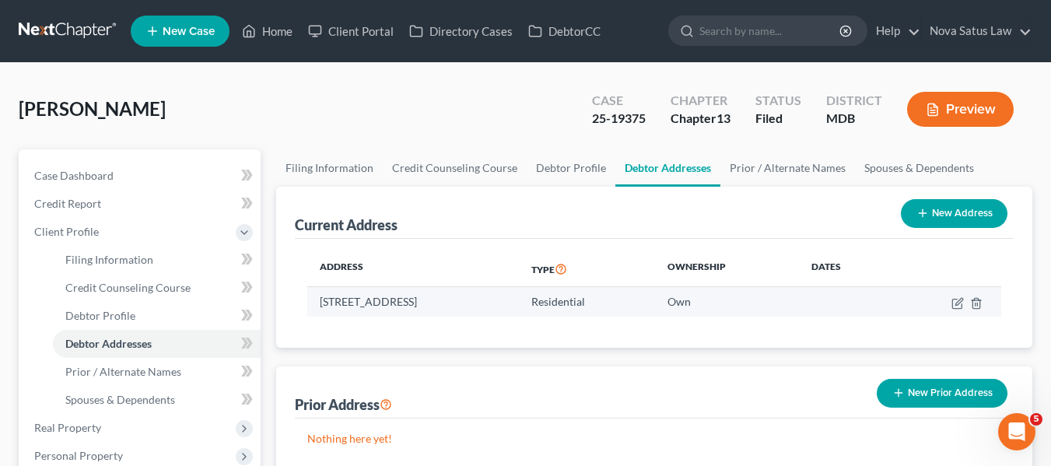
click at [318, 302] on td "[STREET_ADDRESS]" at bounding box center [413, 302] width 212 height 30
copy td "[STREET_ADDRESS]"
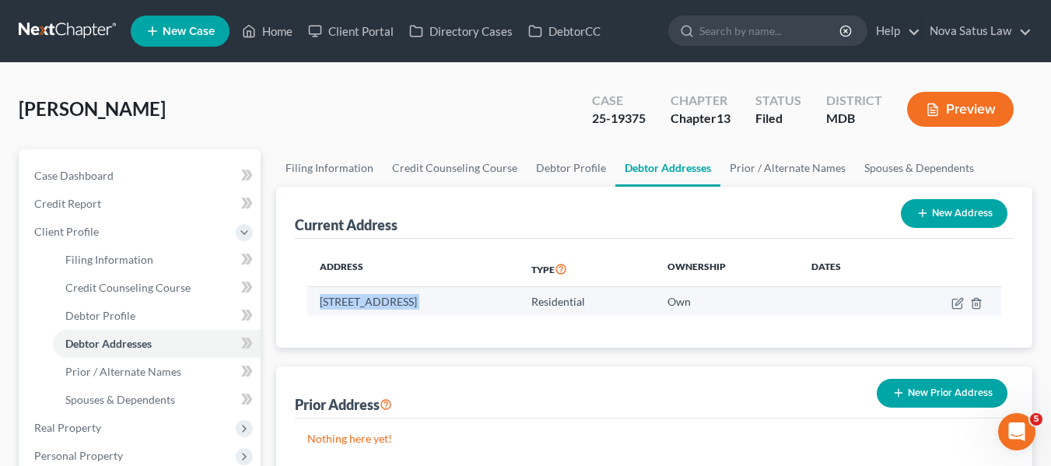
click at [318, 302] on td "[STREET_ADDRESS]" at bounding box center [413, 302] width 212 height 30
